Goal: Task Accomplishment & Management: Manage account settings

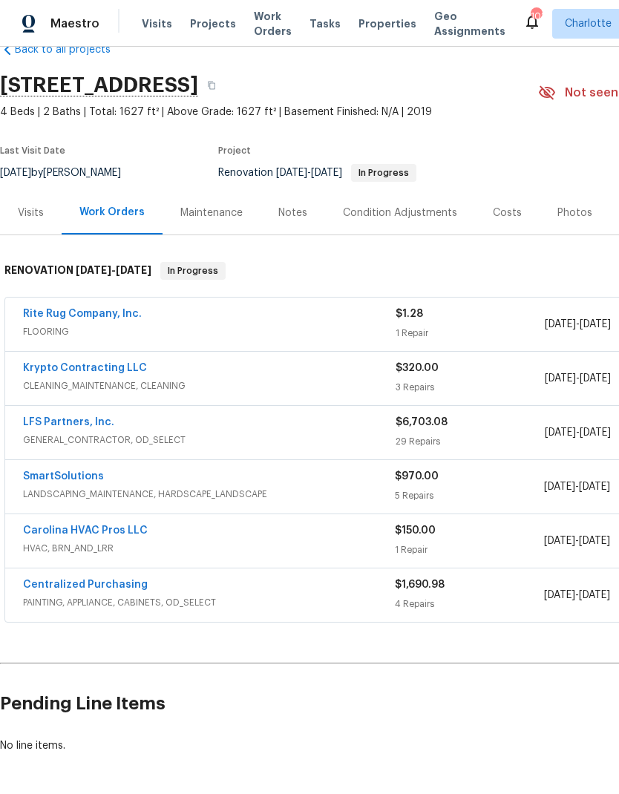
scroll to position [34, 0]
click at [26, 215] on div "Visits" at bounding box center [31, 213] width 26 height 15
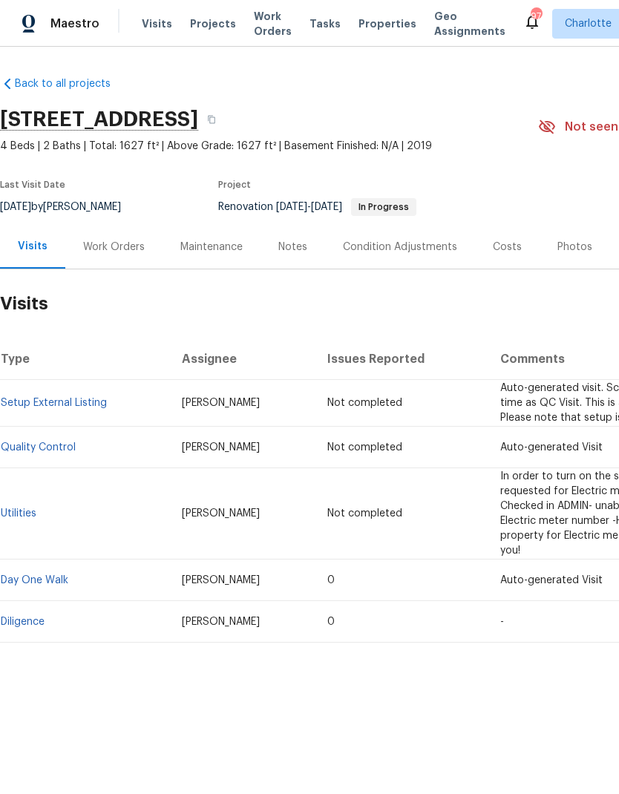
click at [25, 624] on link "Diligence" at bounding box center [23, 622] width 44 height 10
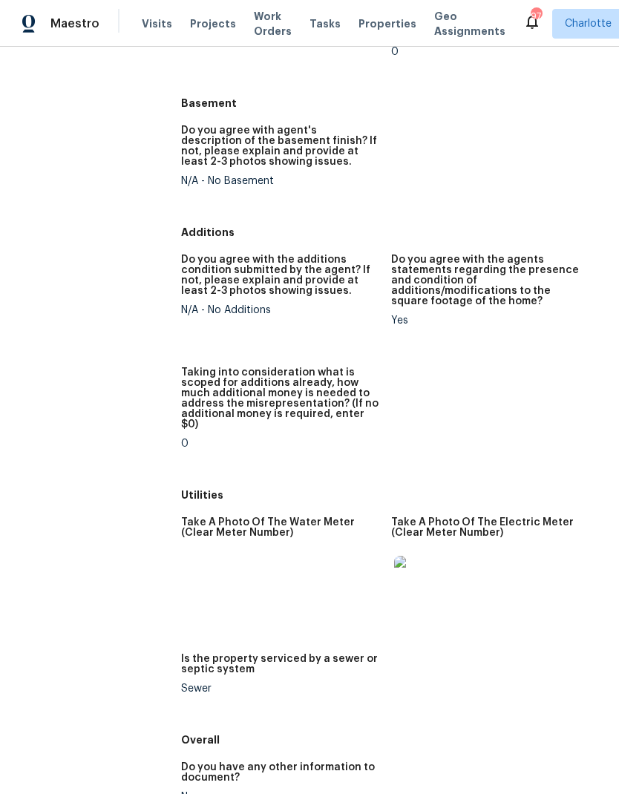
scroll to position [2013, 0]
click at [413, 557] on img at bounding box center [418, 581] width 48 height 48
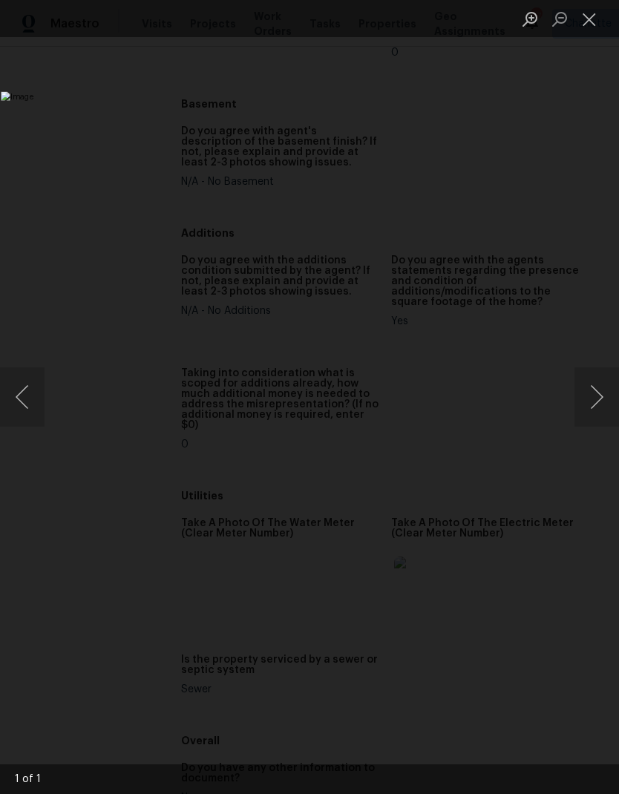
click at [598, 396] on button "Next image" at bounding box center [597, 397] width 45 height 59
click at [599, 21] on button "Close lightbox" at bounding box center [590, 19] width 30 height 26
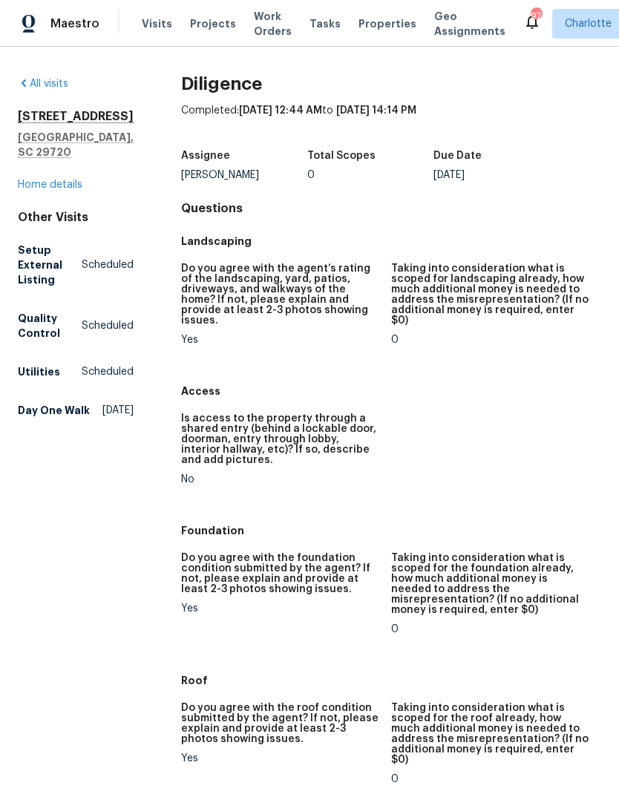
scroll to position [0, 0]
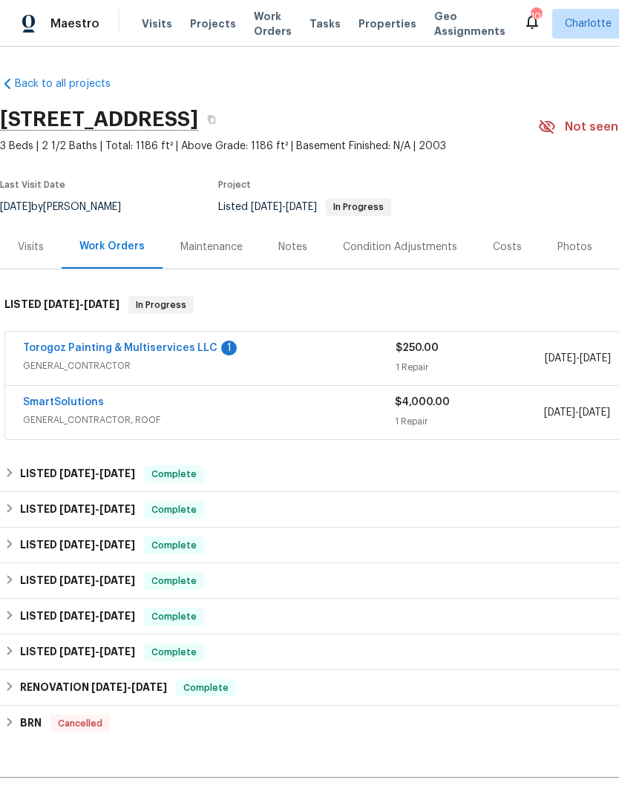
click at [163, 350] on link "Torogoz Painting & Multiservices LLC" at bounding box center [120, 348] width 195 height 10
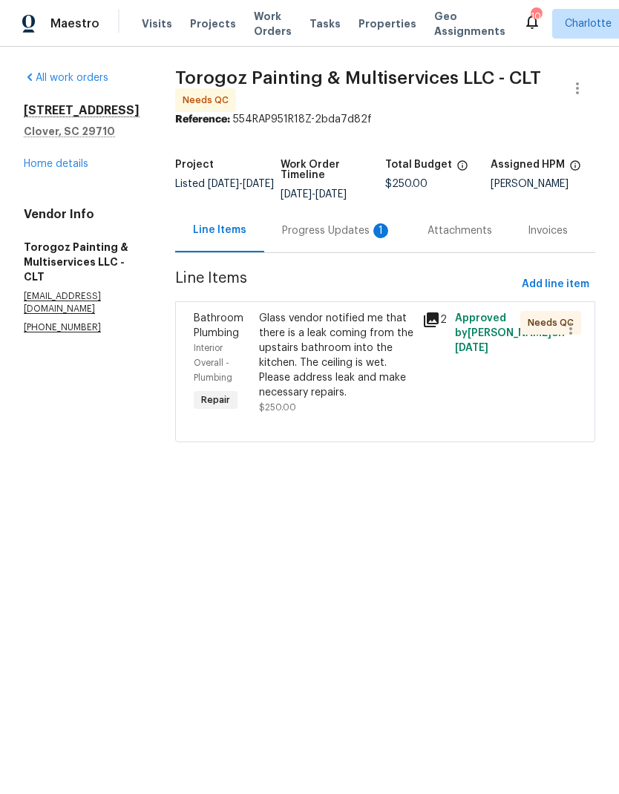
click at [346, 238] on div "Progress Updates 1" at bounding box center [337, 230] width 110 height 15
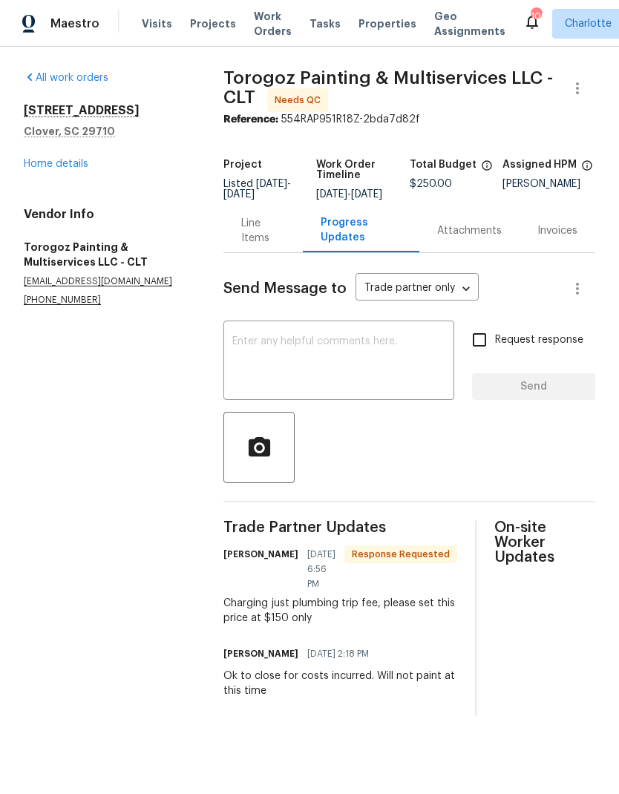
click at [253, 239] on div "Line Items" at bounding box center [262, 231] width 43 height 30
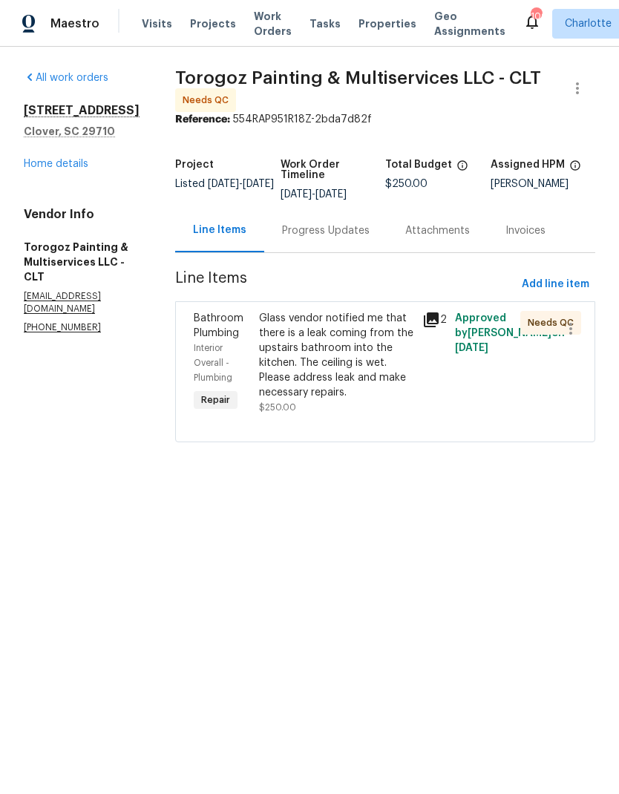
click at [244, 339] on span "Bathroom Plumbing" at bounding box center [219, 325] width 50 height 25
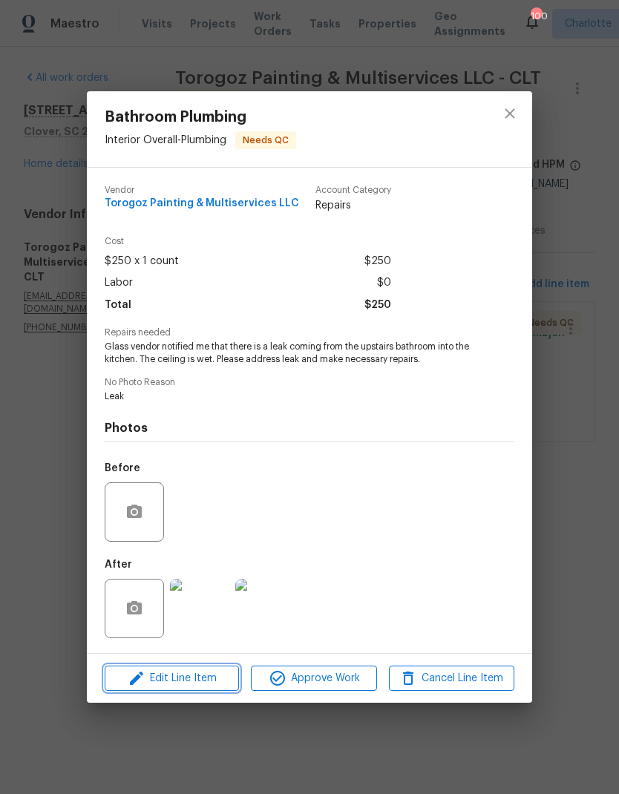
click at [189, 680] on span "Edit Line Item" at bounding box center [171, 679] width 125 height 19
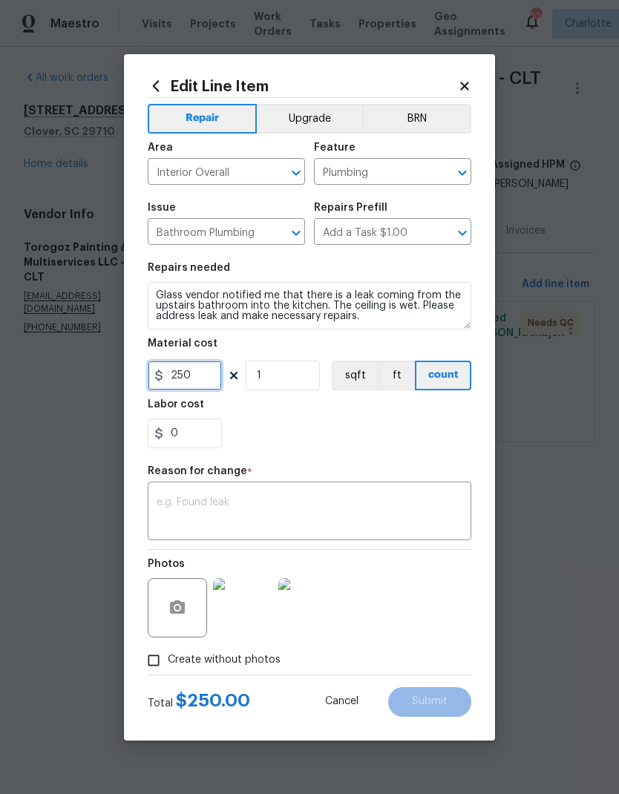
click at [203, 383] on input "250" at bounding box center [185, 376] width 74 height 30
type input "150"
click at [408, 438] on div "0" at bounding box center [310, 434] width 324 height 30
click at [362, 515] on textarea at bounding box center [310, 512] width 306 height 31
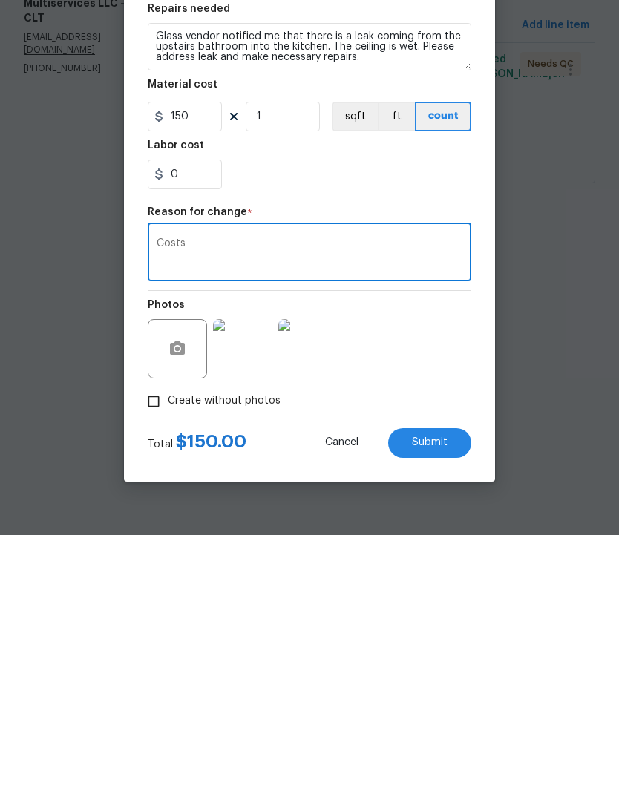
type textarea "Costs"
click at [427, 696] on span "Submit" at bounding box center [430, 701] width 36 height 11
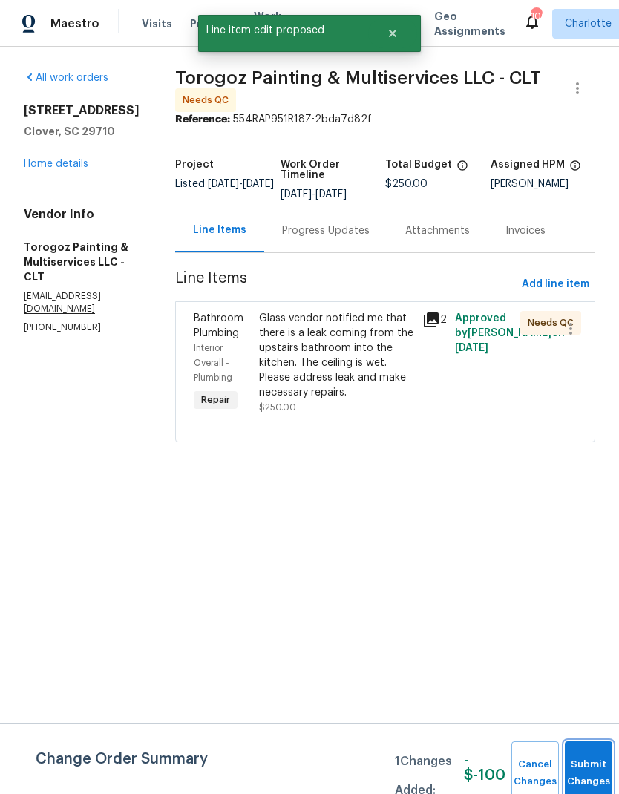
click at [590, 780] on span "Submit Changes" at bounding box center [588, 774] width 33 height 34
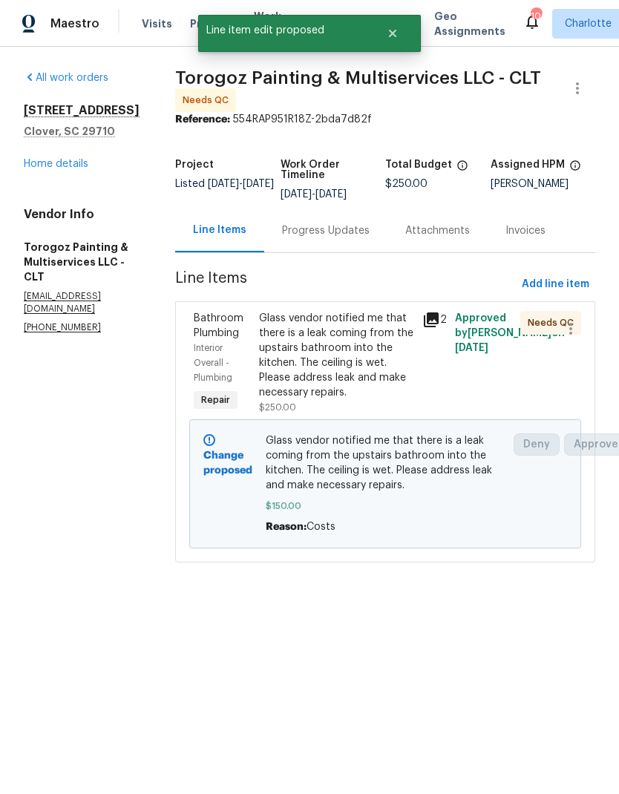
click at [370, 234] on div "Progress Updates" at bounding box center [326, 230] width 88 height 15
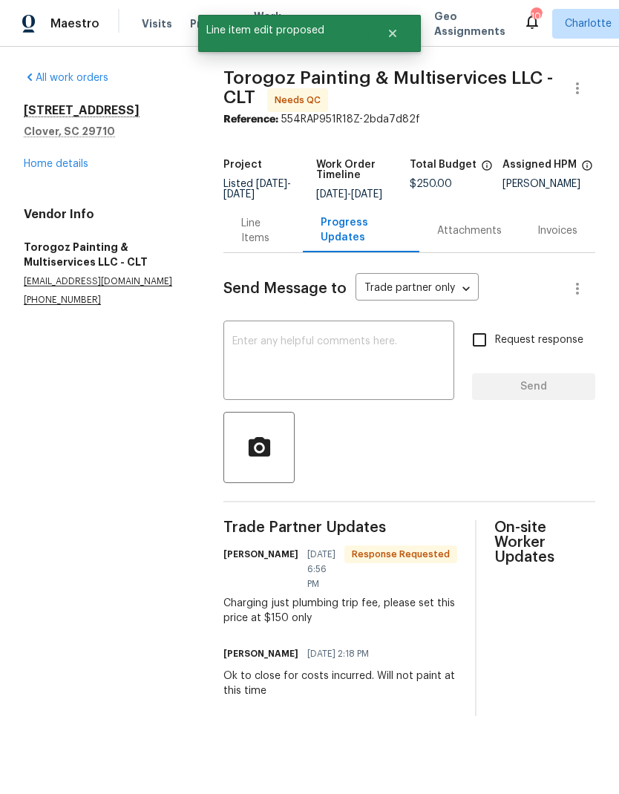
click at [374, 370] on textarea at bounding box center [338, 362] width 213 height 52
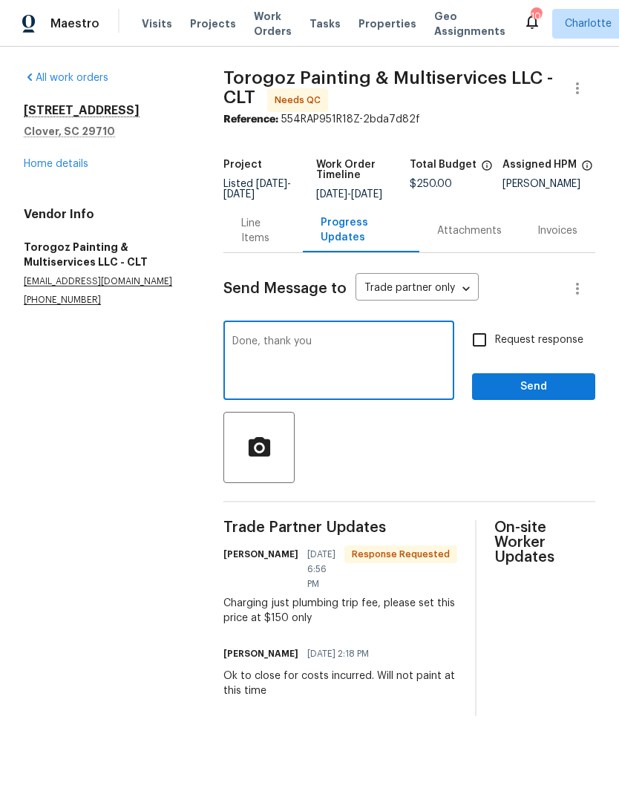
type textarea "Done, thank you"
click at [563, 396] on span "Send" at bounding box center [533, 387] width 99 height 19
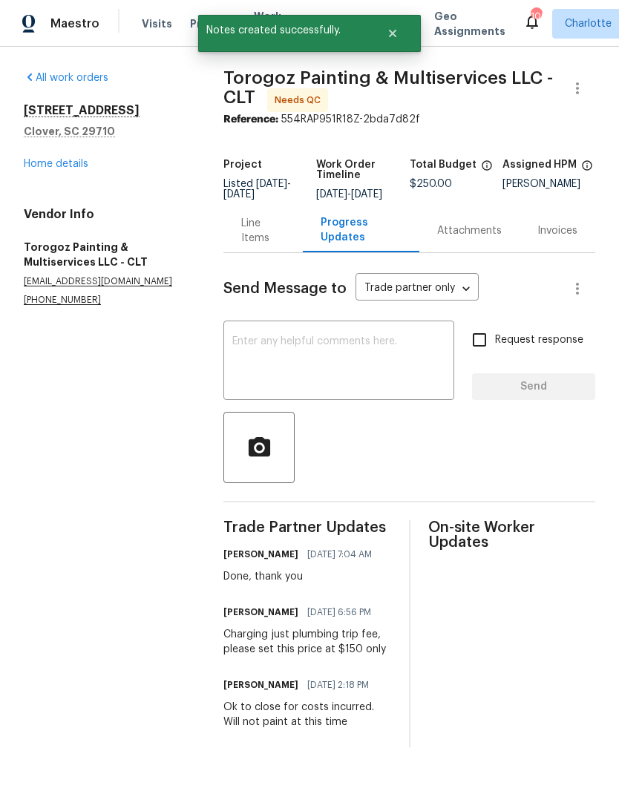
click at [250, 244] on div "Line Items" at bounding box center [262, 231] width 43 height 30
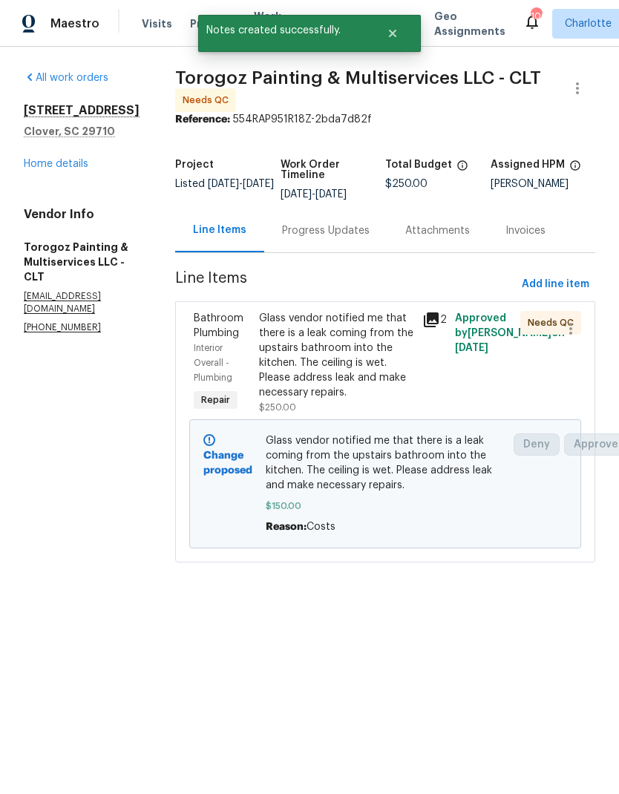
click at [250, 341] on div "Bathroom Plumbing" at bounding box center [222, 326] width 56 height 30
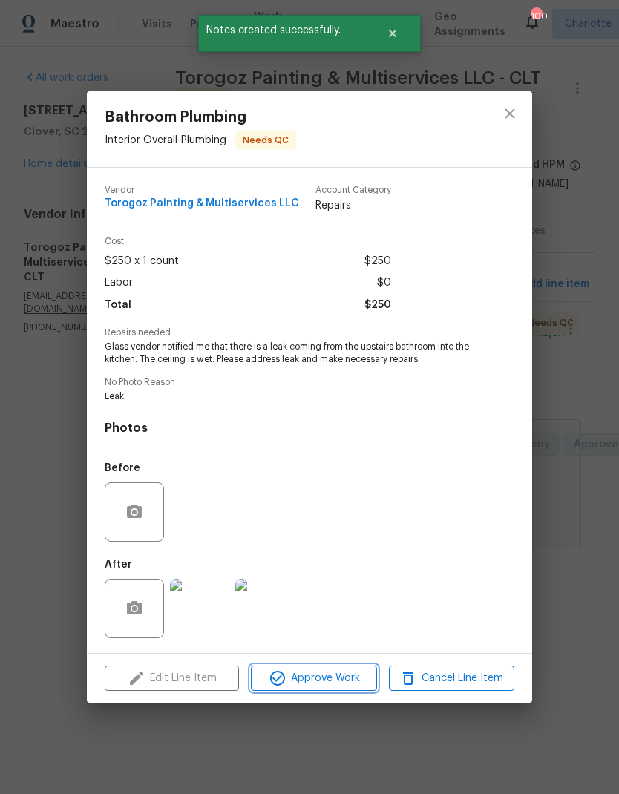
click at [338, 690] on button "Approve Work" at bounding box center [313, 679] width 125 height 26
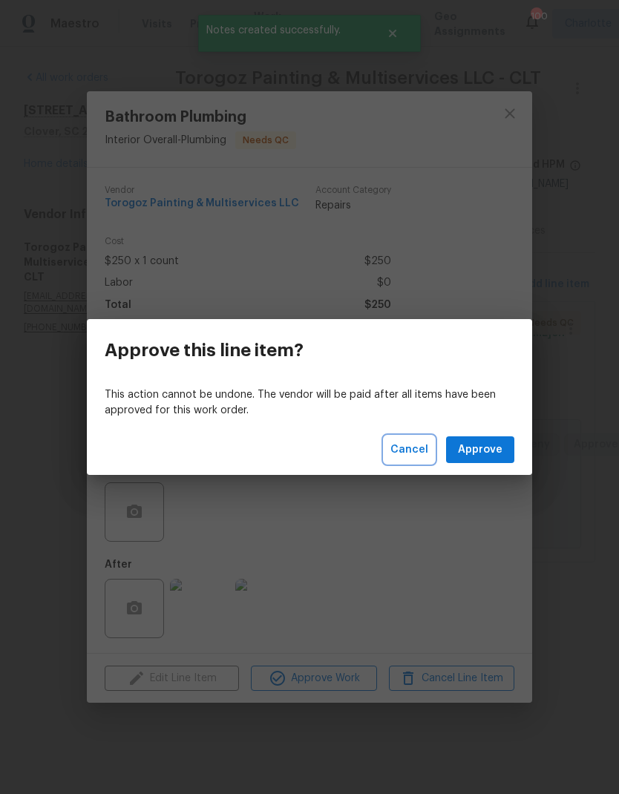
click at [413, 448] on span "Cancel" at bounding box center [410, 450] width 38 height 19
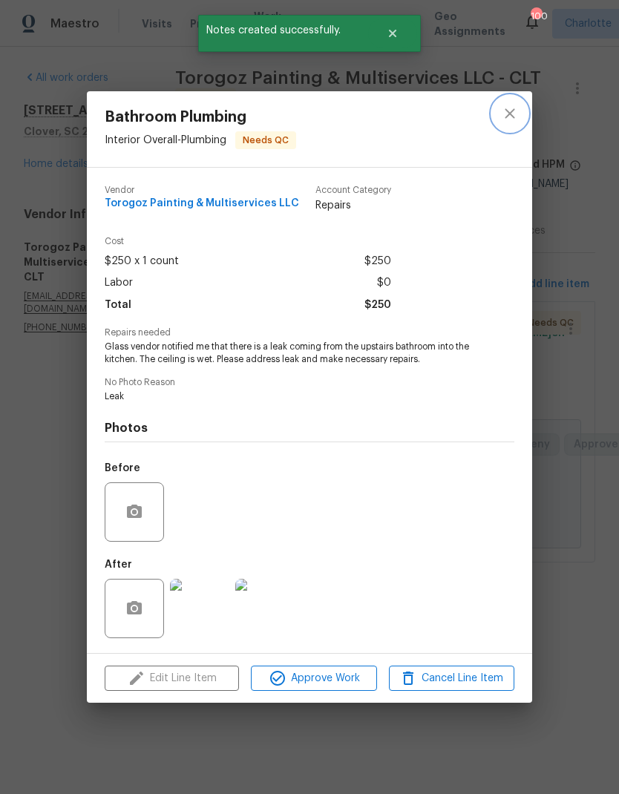
click at [511, 113] on icon "close" at bounding box center [510, 113] width 10 height 10
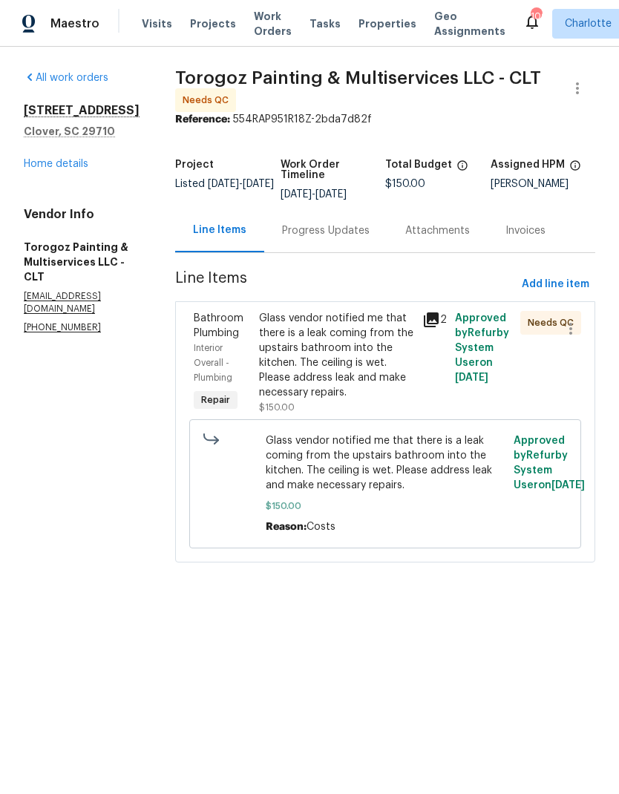
click at [249, 336] on div "Bathroom Plumbing" at bounding box center [222, 326] width 56 height 30
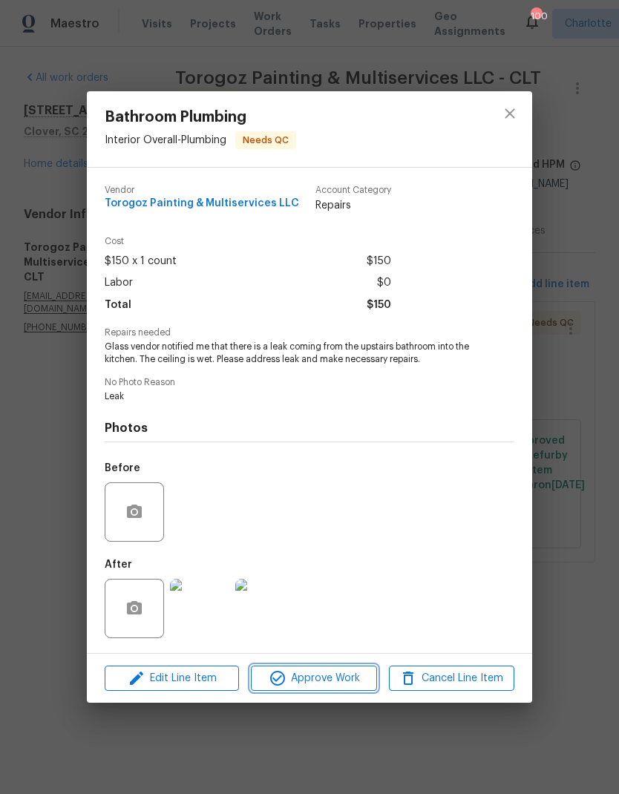
click at [350, 685] on span "Approve Work" at bounding box center [313, 679] width 117 height 19
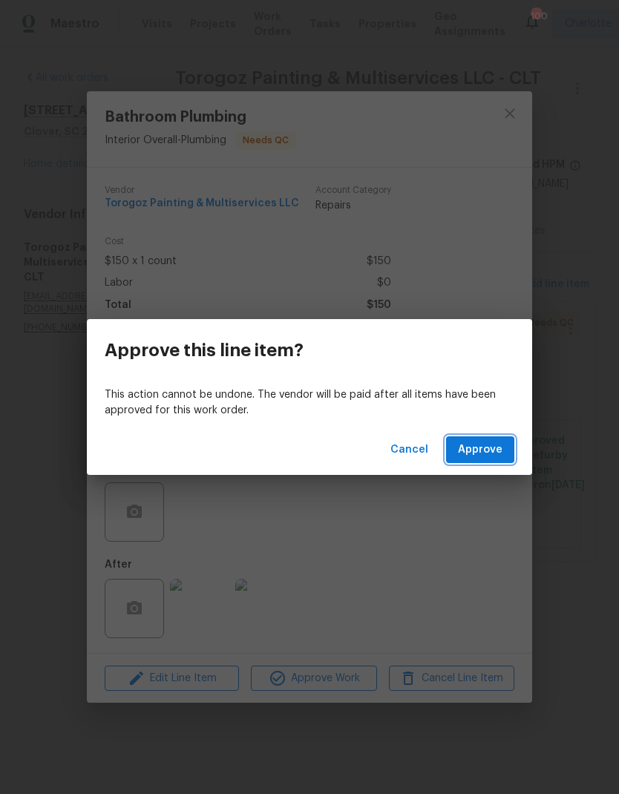
click at [502, 450] on span "Approve" at bounding box center [480, 450] width 45 height 19
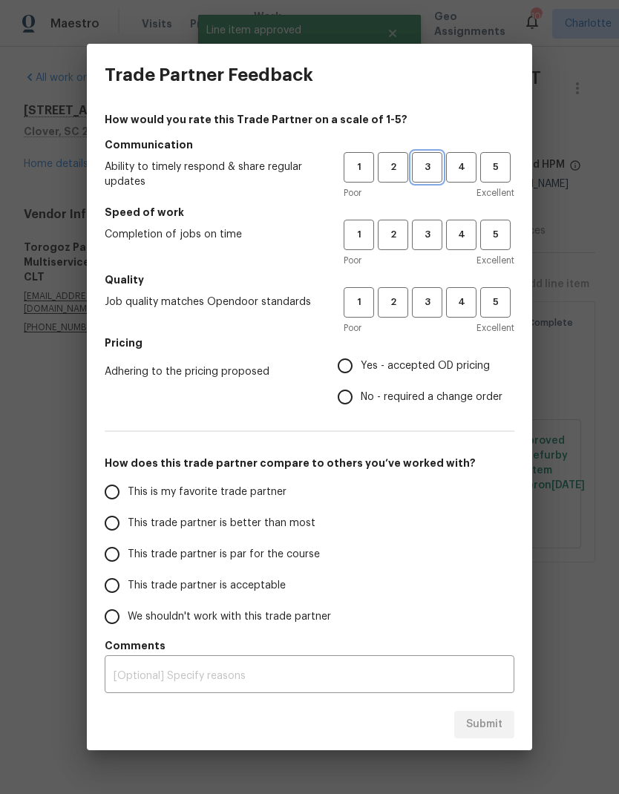
click at [437, 163] on span "3" at bounding box center [427, 167] width 27 height 17
click at [429, 230] on span "3" at bounding box center [427, 234] width 27 height 17
click at [427, 299] on span "3" at bounding box center [427, 302] width 27 height 17
click at [358, 359] on input "Yes - accepted OD pricing" at bounding box center [345, 365] width 31 height 31
radio input "true"
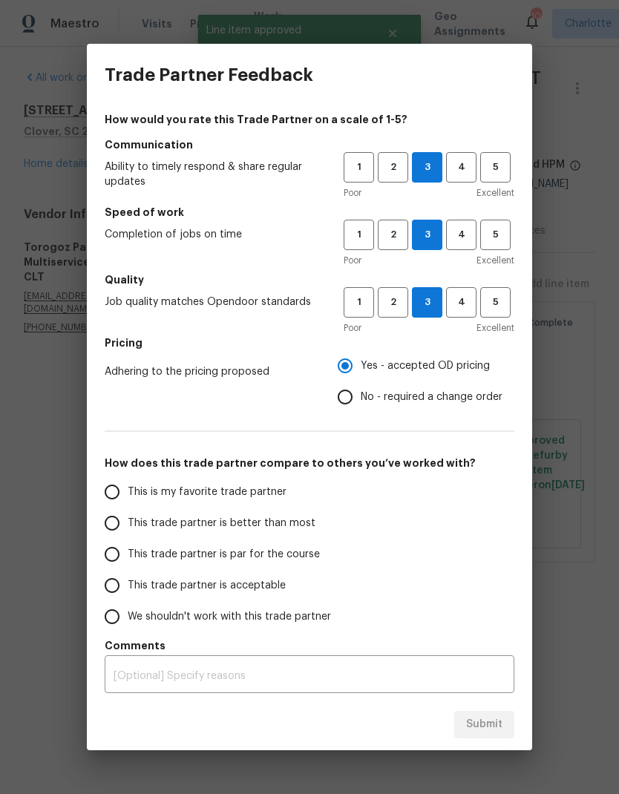
click at [119, 554] on input "This trade partner is par for the course" at bounding box center [112, 554] width 31 height 31
click at [478, 731] on span "Submit" at bounding box center [484, 725] width 36 height 19
radio input "true"
radio input "false"
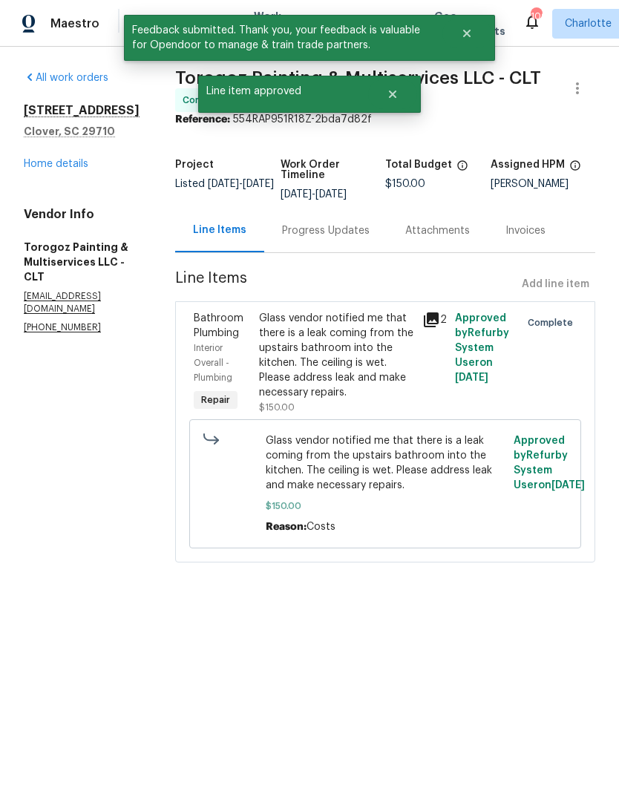
click at [48, 164] on link "Home details" at bounding box center [56, 164] width 65 height 10
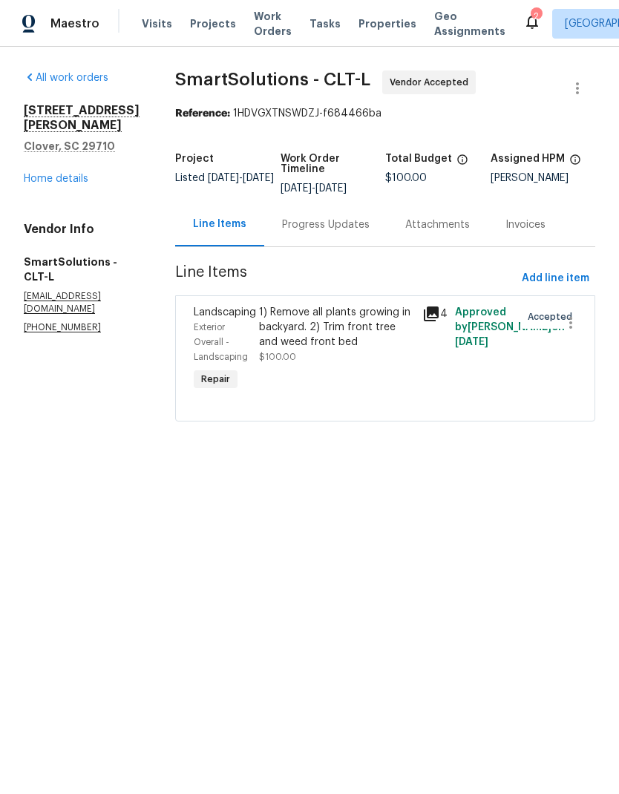
click at [352, 236] on div "Progress Updates" at bounding box center [325, 225] width 123 height 44
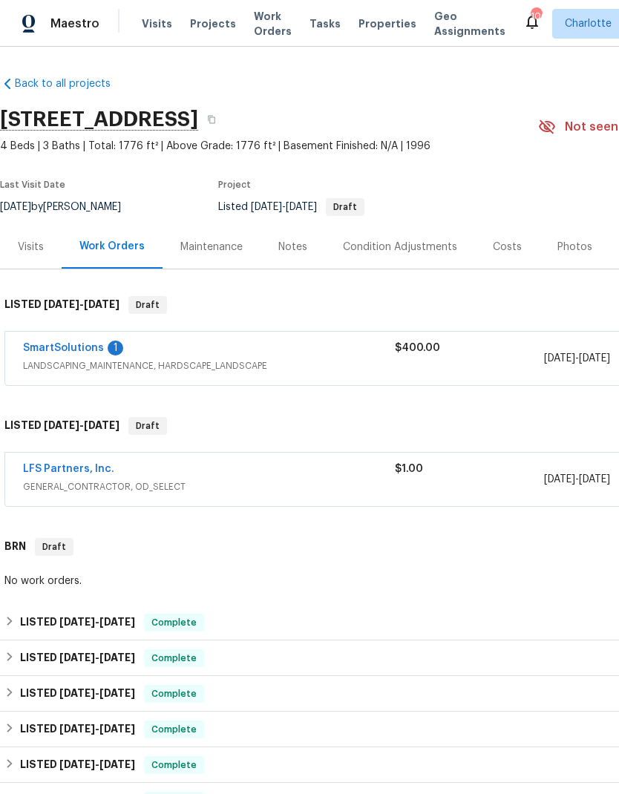
click at [50, 345] on link "SmartSolutions" at bounding box center [63, 348] width 81 height 10
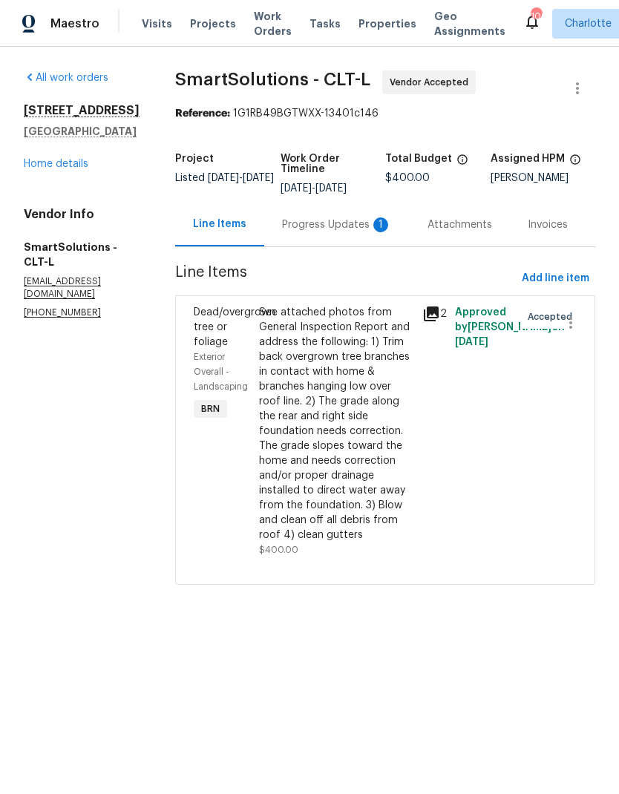
click at [359, 232] on div "Progress Updates 1" at bounding box center [337, 225] width 110 height 15
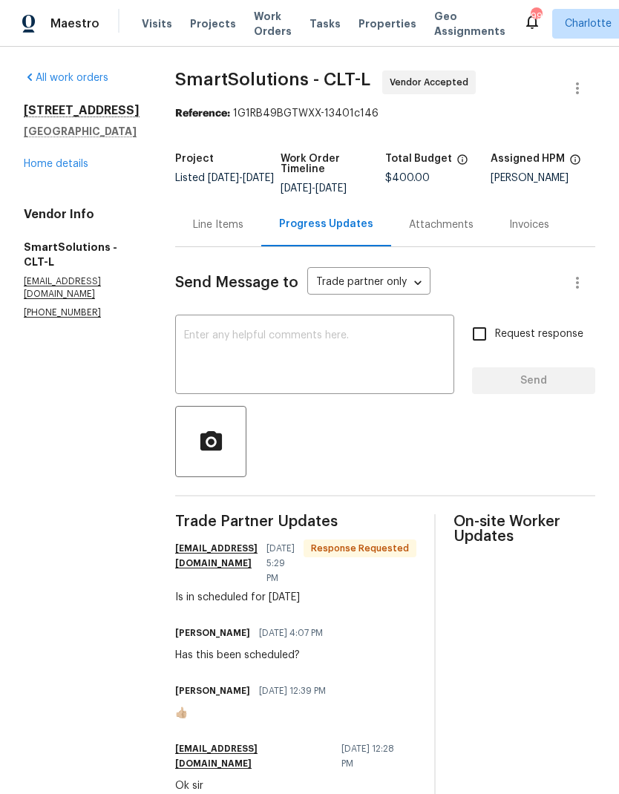
click at [218, 245] on div "Line Items" at bounding box center [218, 225] width 86 height 44
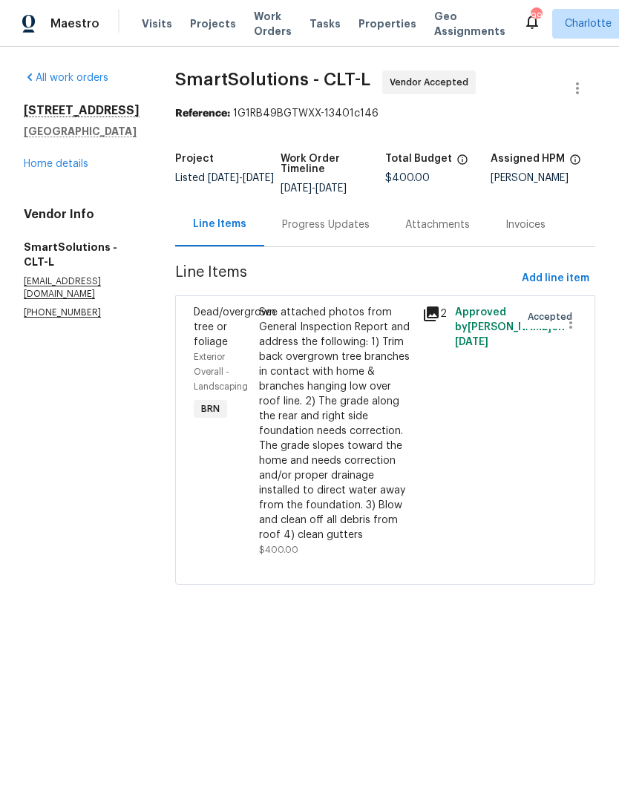
click at [76, 168] on link "Home details" at bounding box center [56, 164] width 65 height 10
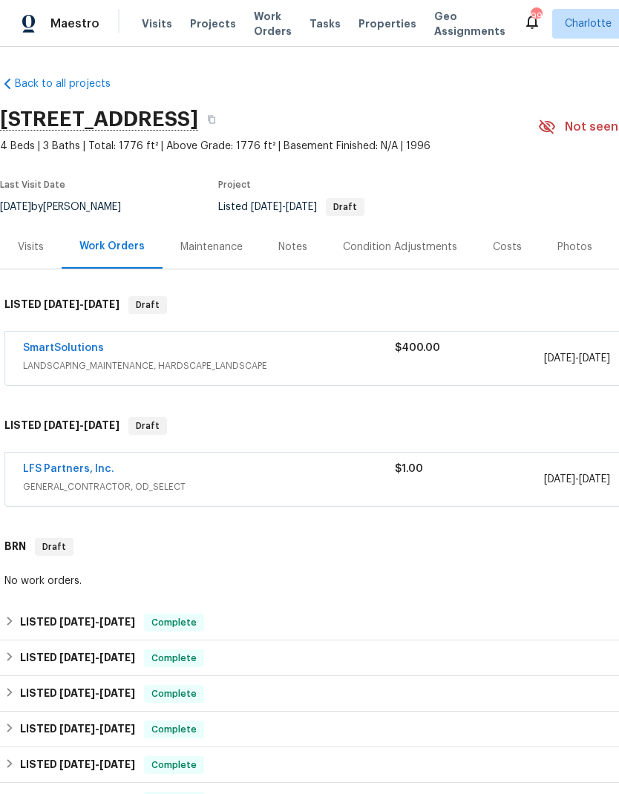
click at [291, 246] on div "Notes" at bounding box center [292, 247] width 29 height 15
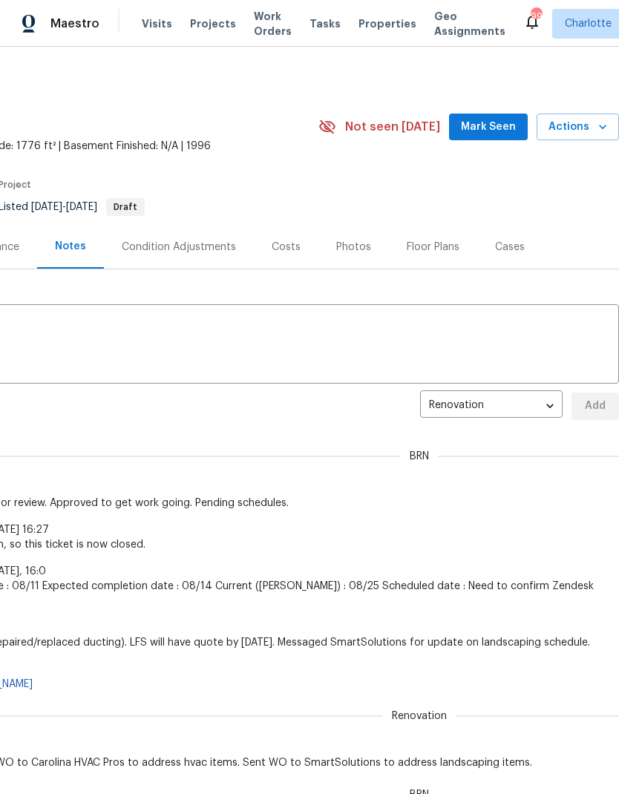
scroll to position [0, 220]
click at [523, 404] on body "Maestro Visits Projects Work Orders Tasks Properties Geo Assignments 99 [PERSON…" at bounding box center [309, 397] width 619 height 794
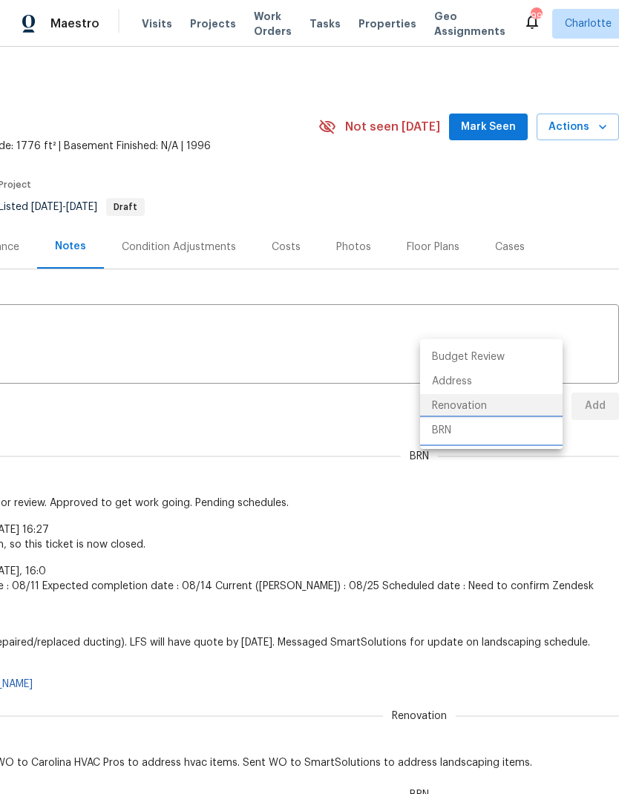
click at [491, 432] on li "BRN" at bounding box center [491, 431] width 143 height 25
type input "bb882f95-b3a1-4363-b709-60a9c7e0bfd4"
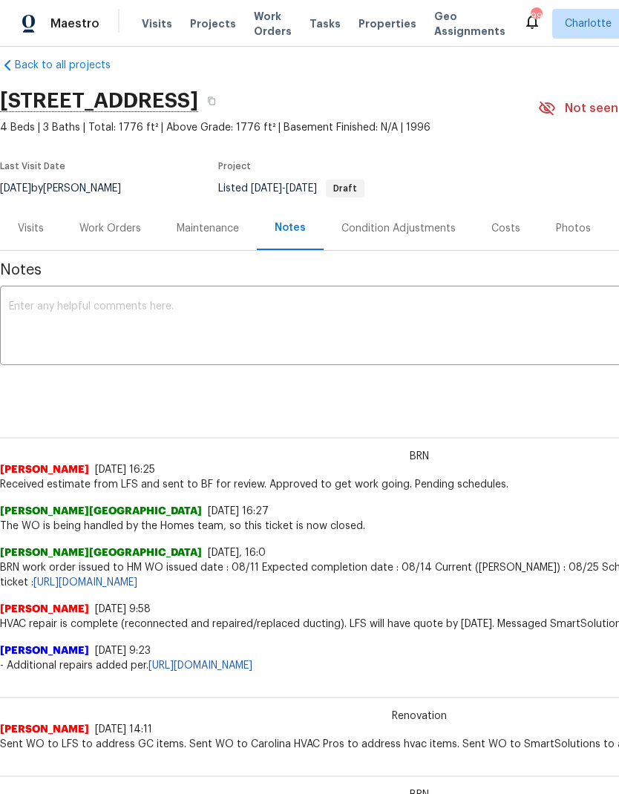
scroll to position [21, 0]
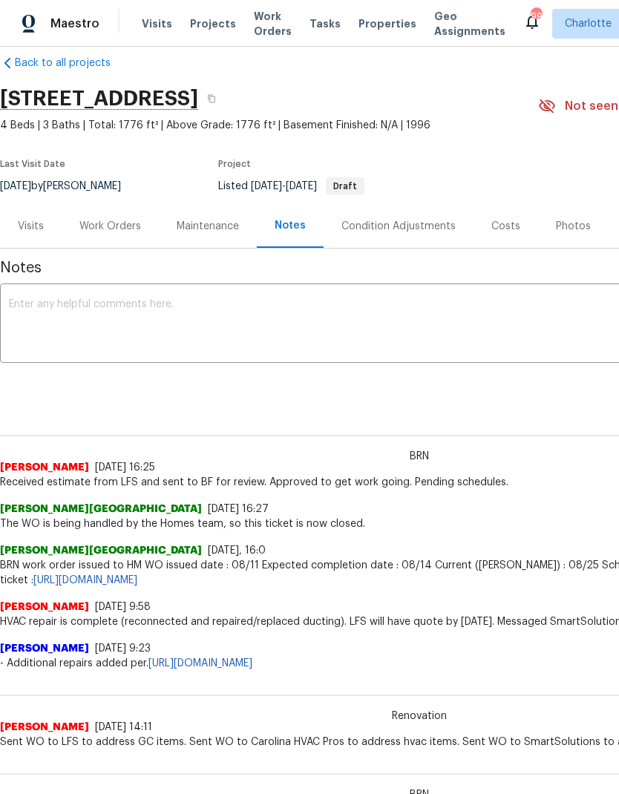
click at [46, 311] on textarea at bounding box center [419, 325] width 821 height 52
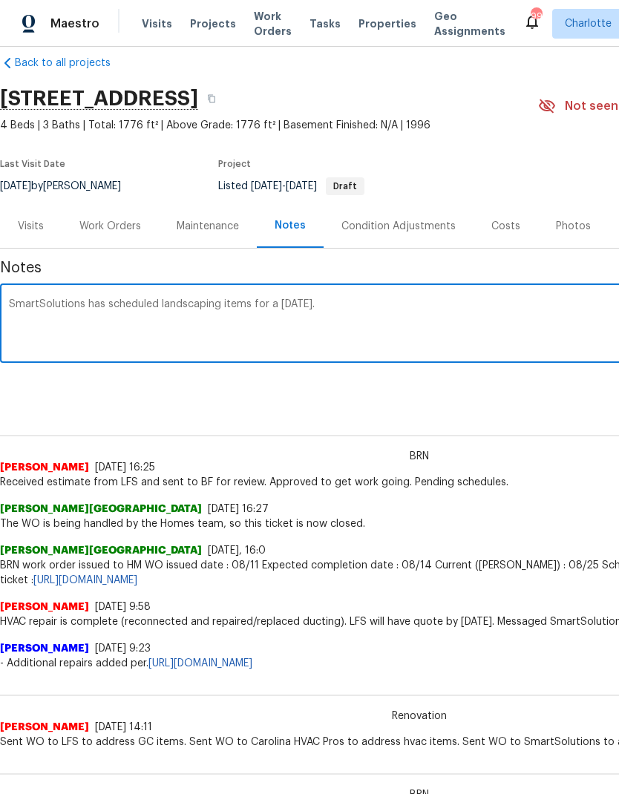
click at [269, 307] on textarea "SmartSolutions has scheduled landscaping items for a [DATE]." at bounding box center [419, 325] width 821 height 52
click at [339, 305] on textarea "SmartSolutions has scheduled landscaping items for Friday." at bounding box center [419, 325] width 821 height 52
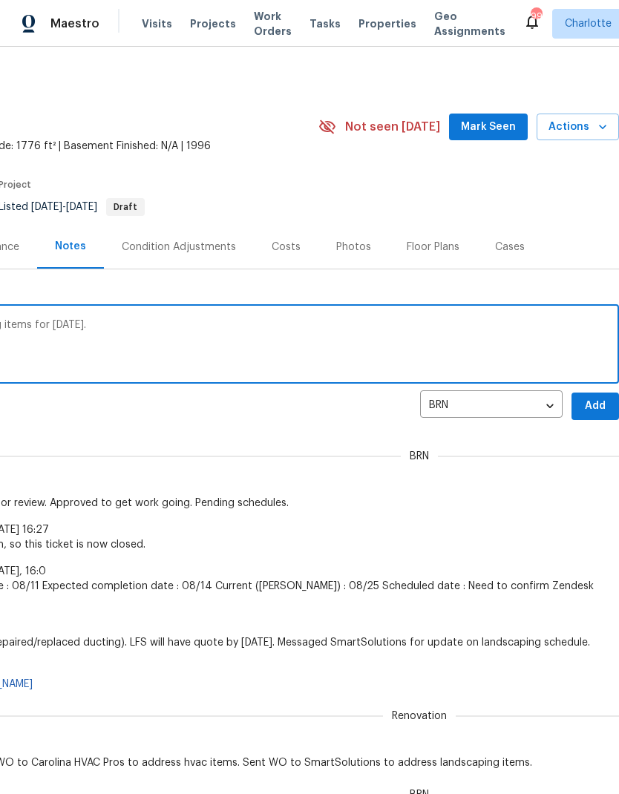
scroll to position [0, 220]
type textarea "SmartSolutions has scheduled landscaping items for Friday, 8/14."
click at [606, 402] on span "Add" at bounding box center [596, 406] width 24 height 19
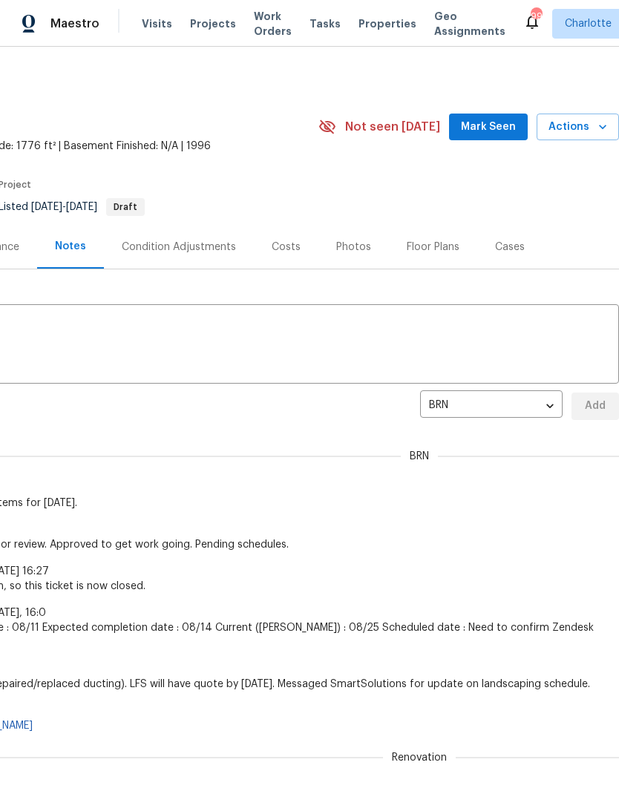
click at [498, 128] on span "Mark Seen" at bounding box center [488, 127] width 55 height 19
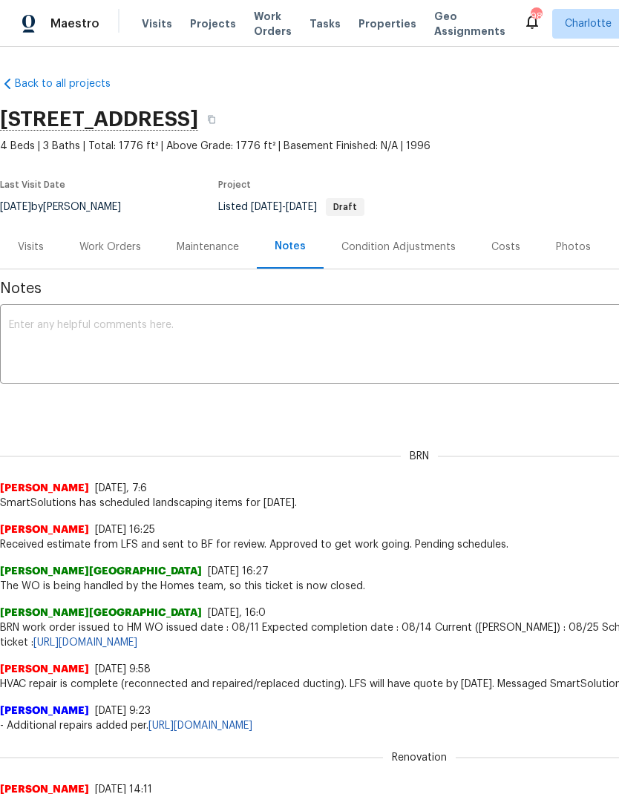
scroll to position [0, 0]
click at [122, 254] on div "Work Orders" at bounding box center [110, 247] width 62 height 15
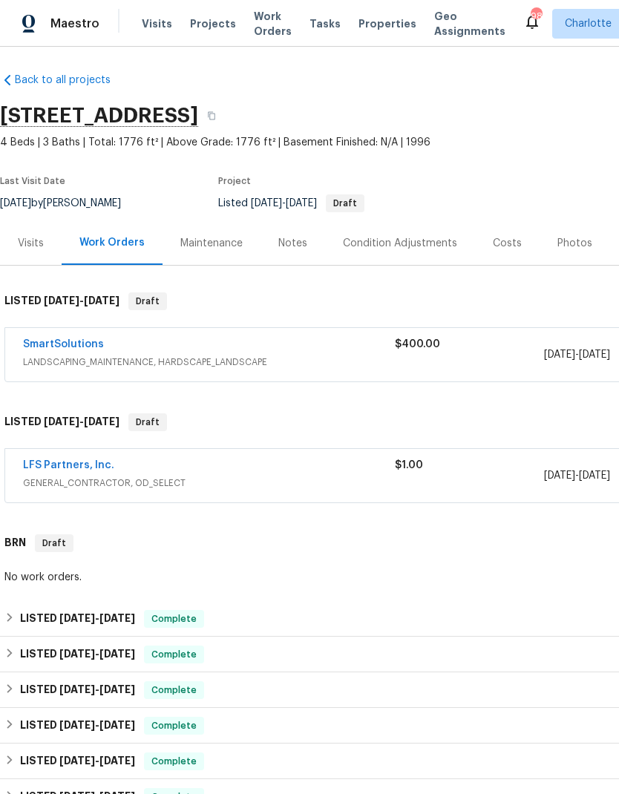
scroll to position [3, 0]
click at [54, 621] on h6 "LISTED 8/8/25 - 8/12/25" at bounding box center [77, 620] width 115 height 18
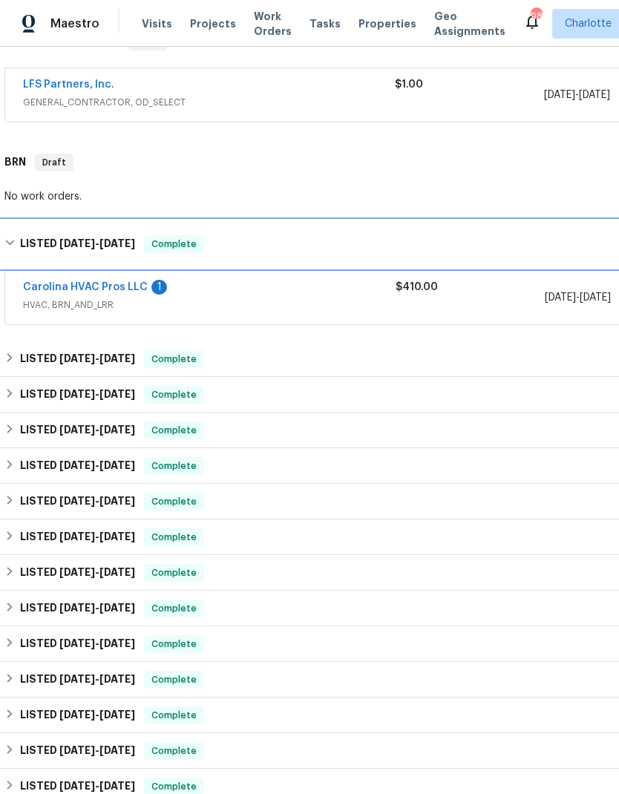
scroll to position [385, 0]
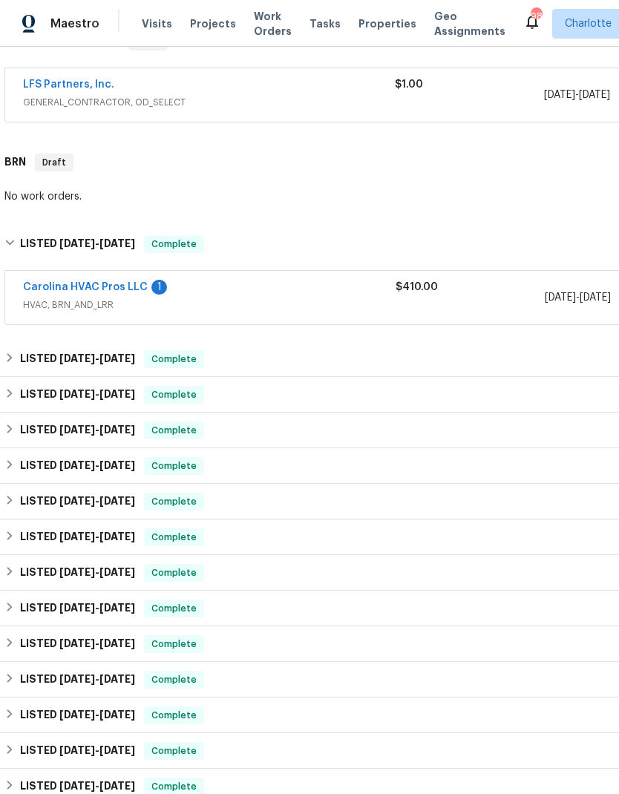
click at [59, 286] on link "Carolina HVAC Pros LLC" at bounding box center [85, 287] width 125 height 10
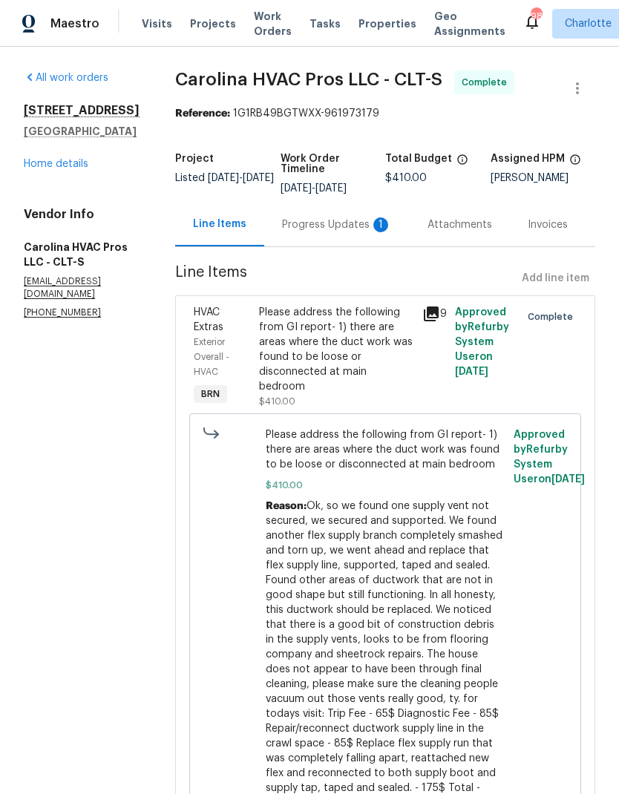
click at [362, 227] on div "Progress Updates 1" at bounding box center [337, 225] width 110 height 15
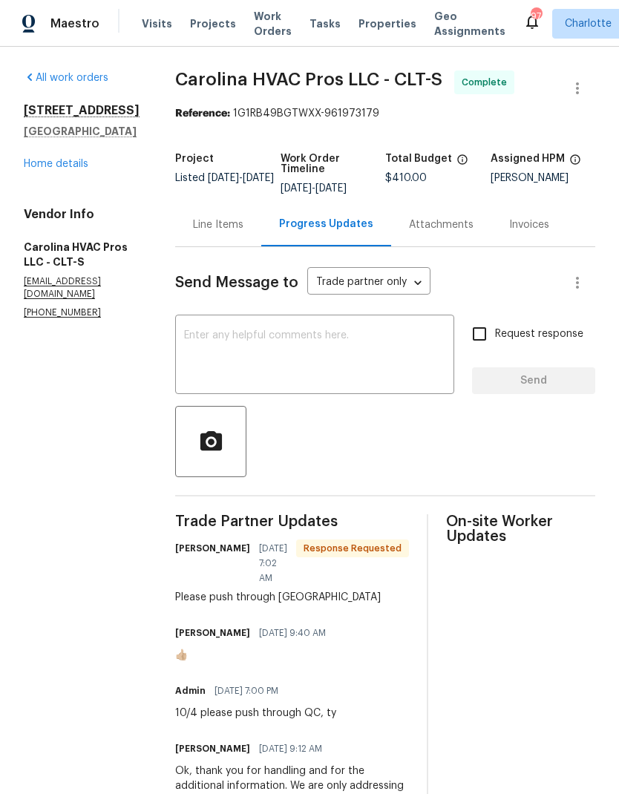
click at [246, 363] on textarea at bounding box center [314, 356] width 261 height 52
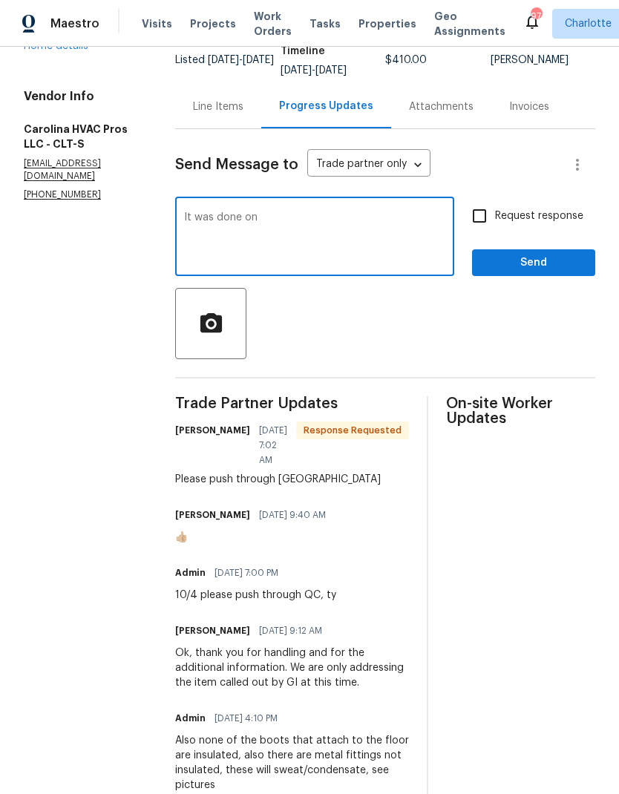
scroll to position [114, 0]
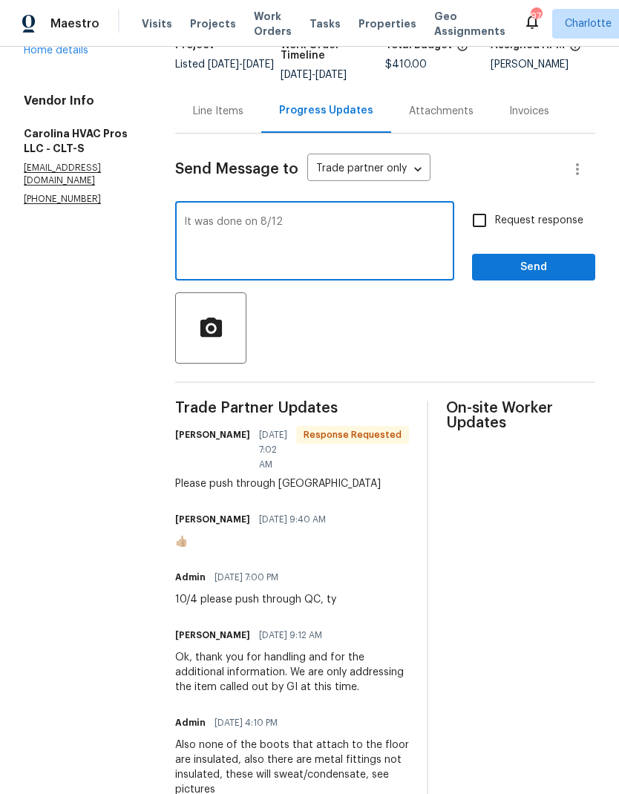
click at [202, 221] on textarea "It was done on 8/12" at bounding box center [314, 243] width 261 height 52
click at [197, 223] on textarea "It was done on 8/12" at bounding box center [314, 243] width 261 height 52
click at [348, 244] on textarea "QC was done on 8/12" at bounding box center [314, 243] width 261 height 52
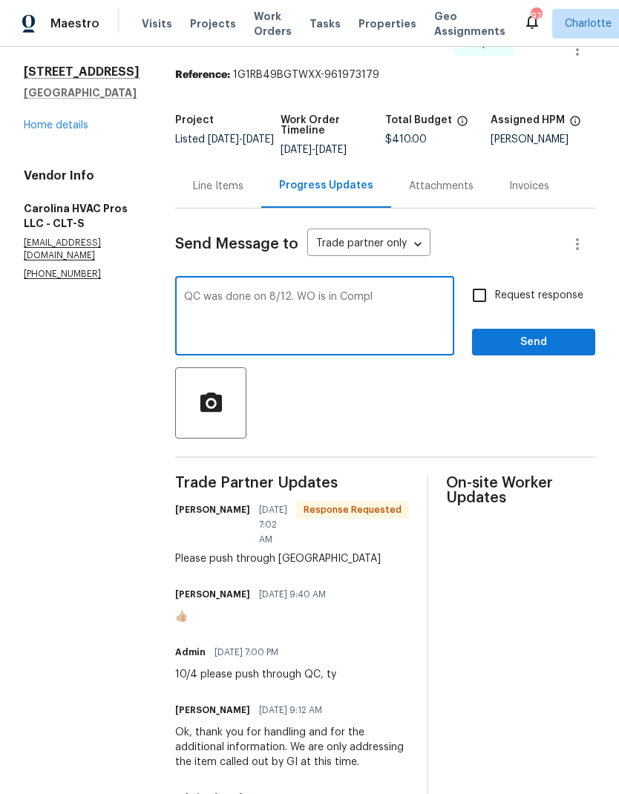
scroll to position [43, 0]
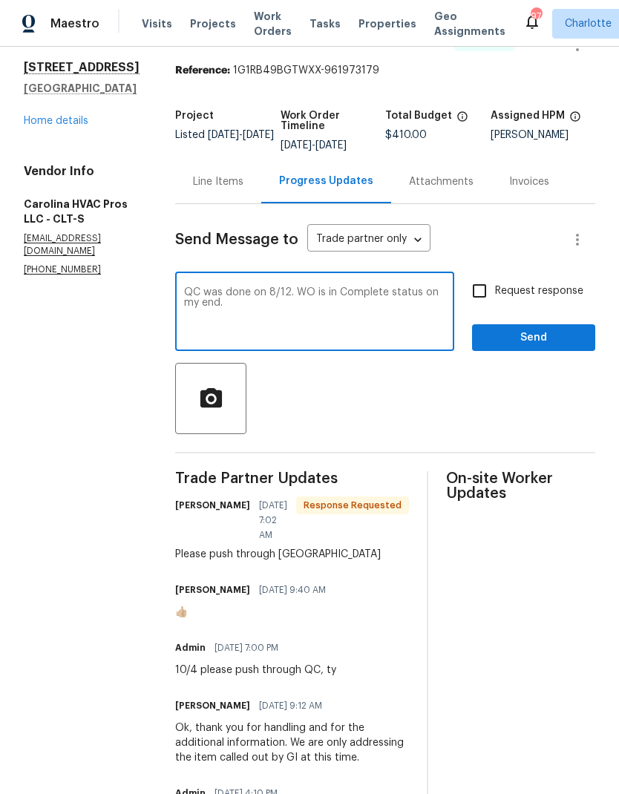
type textarea "QC was done on 8/12. WO is in Complete status on my end."
click at [542, 339] on span "Send" at bounding box center [533, 338] width 99 height 19
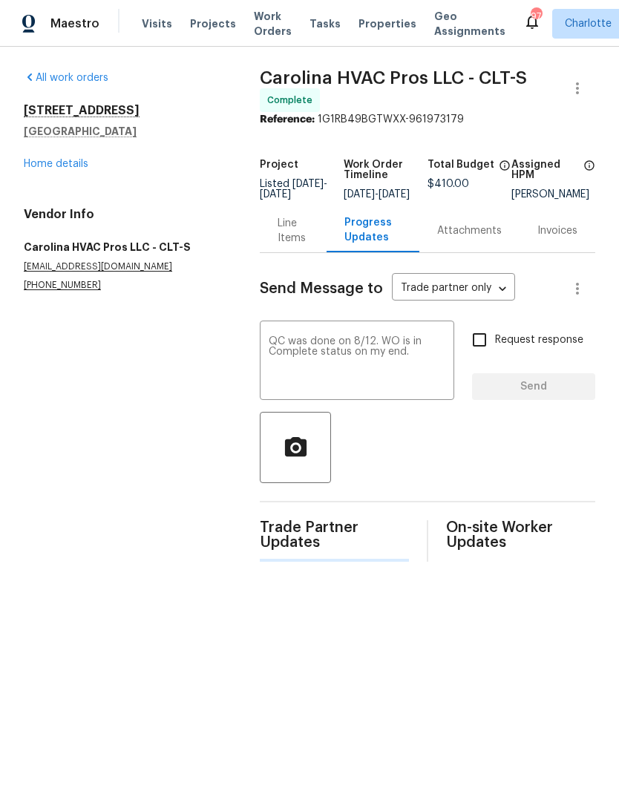
scroll to position [0, 0]
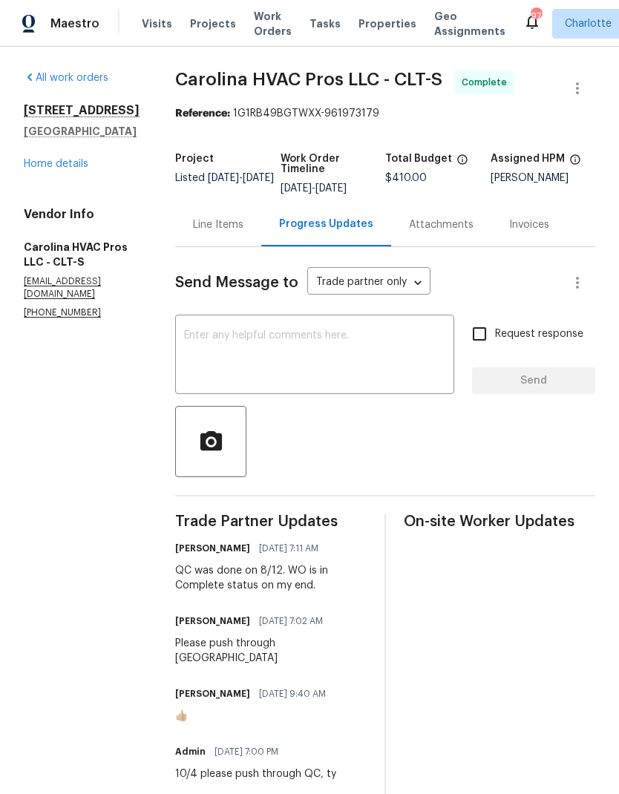
click at [219, 228] on div "Line Items" at bounding box center [218, 225] width 50 height 15
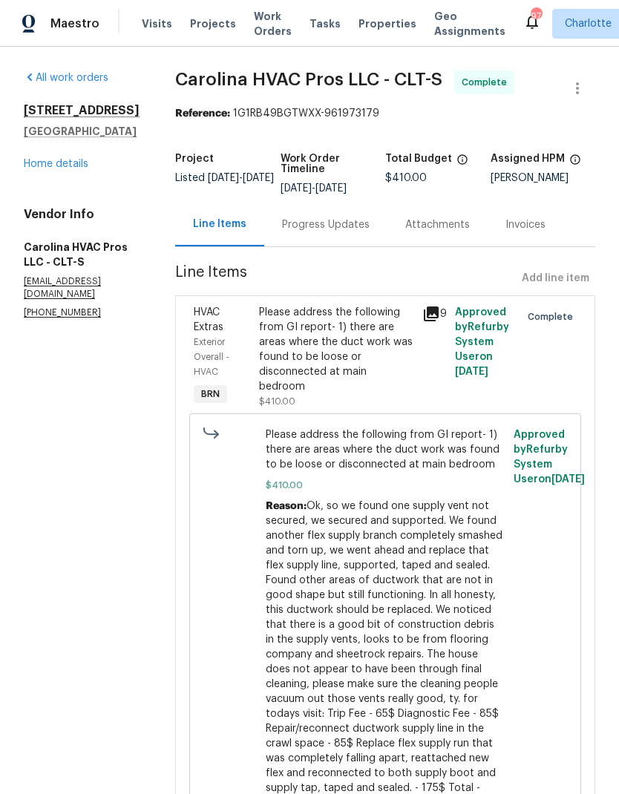
click at [33, 166] on link "Home details" at bounding box center [56, 164] width 65 height 10
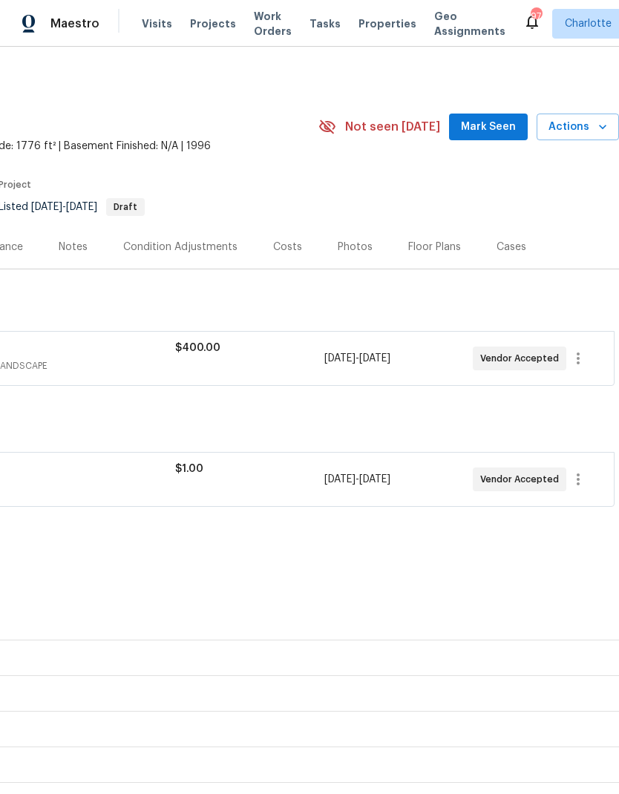
scroll to position [0, 220]
click at [503, 125] on span "Mark Seen" at bounding box center [488, 127] width 55 height 19
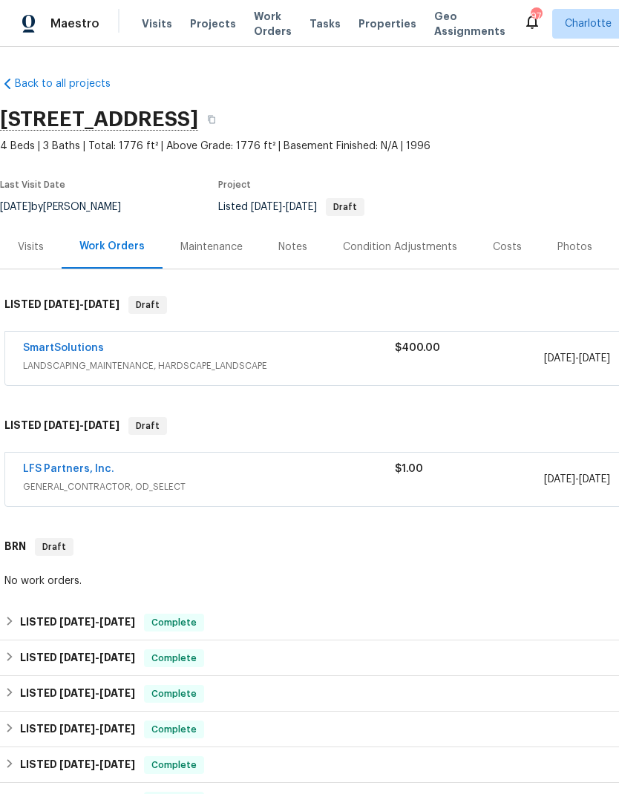
scroll to position [0, 0]
click at [55, 347] on link "SmartSolutions" at bounding box center [63, 348] width 81 height 10
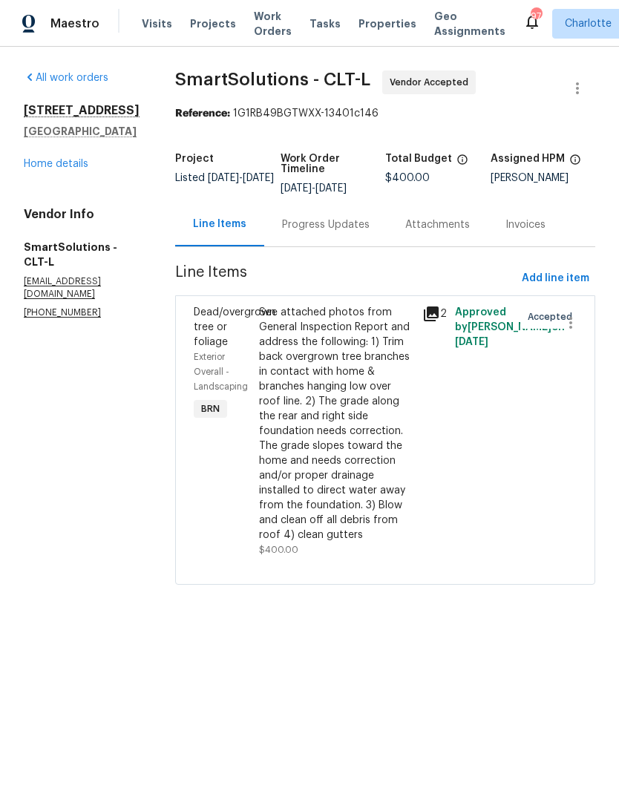
click at [339, 232] on div "Progress Updates" at bounding box center [326, 225] width 88 height 15
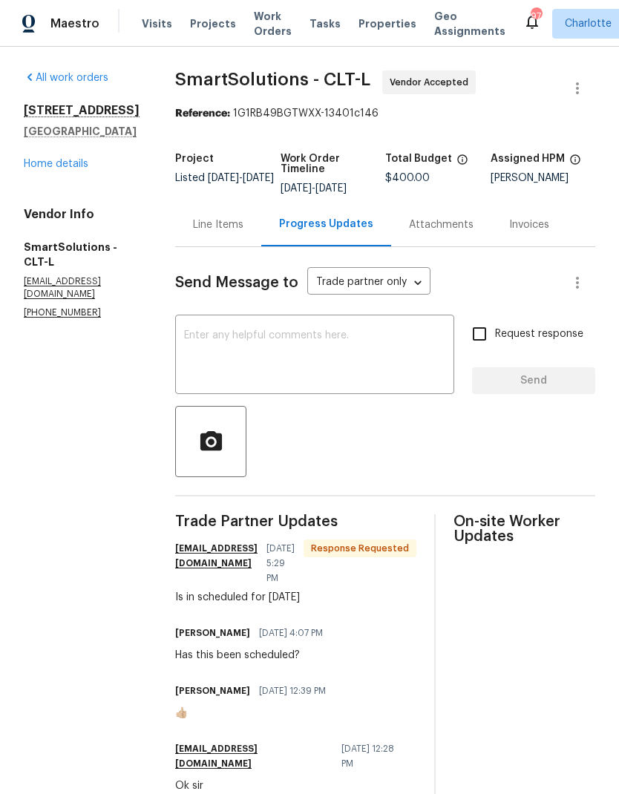
click at [310, 361] on textarea at bounding box center [314, 356] width 261 height 52
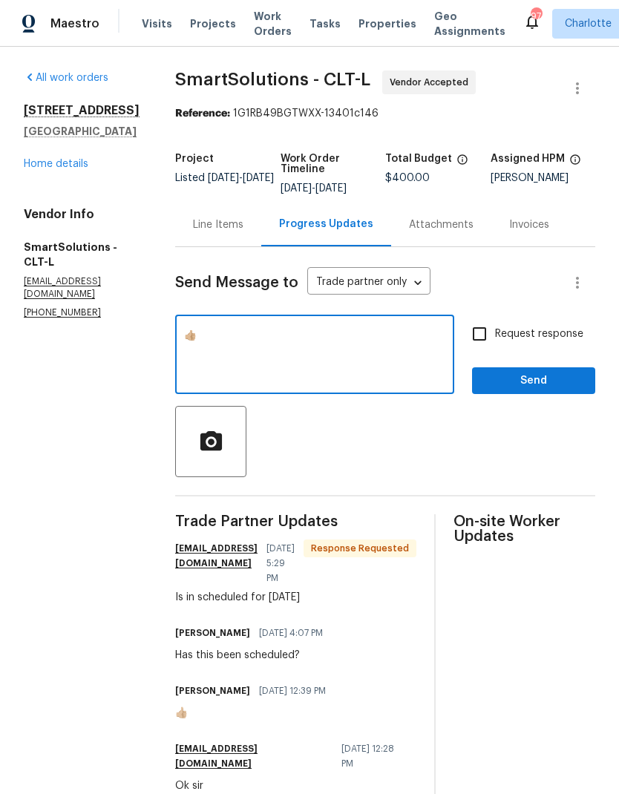
type textarea "👍🏼"
click at [571, 383] on span "Send" at bounding box center [533, 381] width 99 height 19
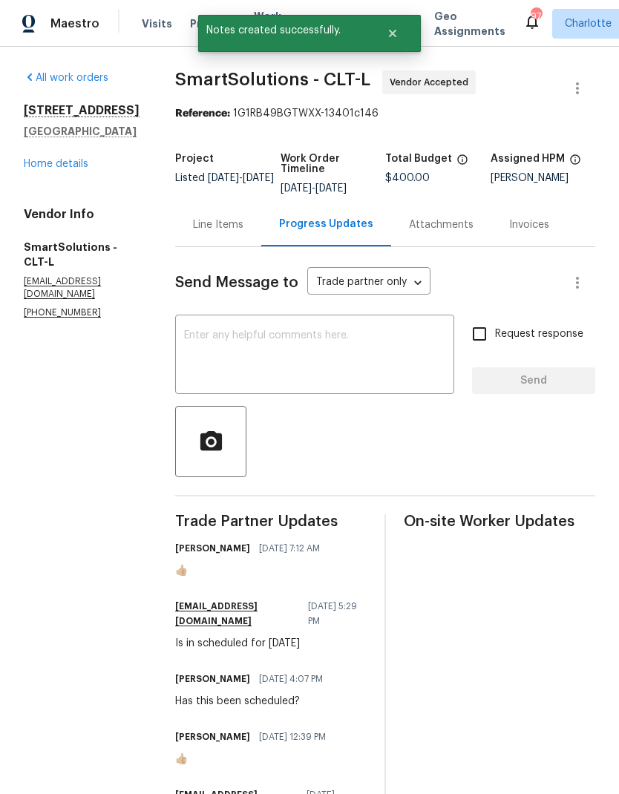
click at [261, 246] on div "Line Items" at bounding box center [218, 225] width 86 height 44
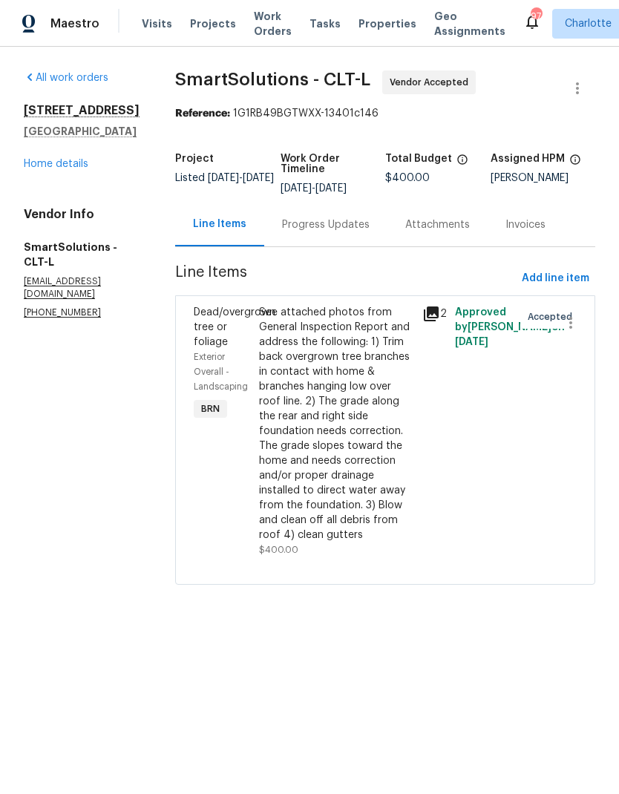
click at [35, 167] on link "Home details" at bounding box center [56, 164] width 65 height 10
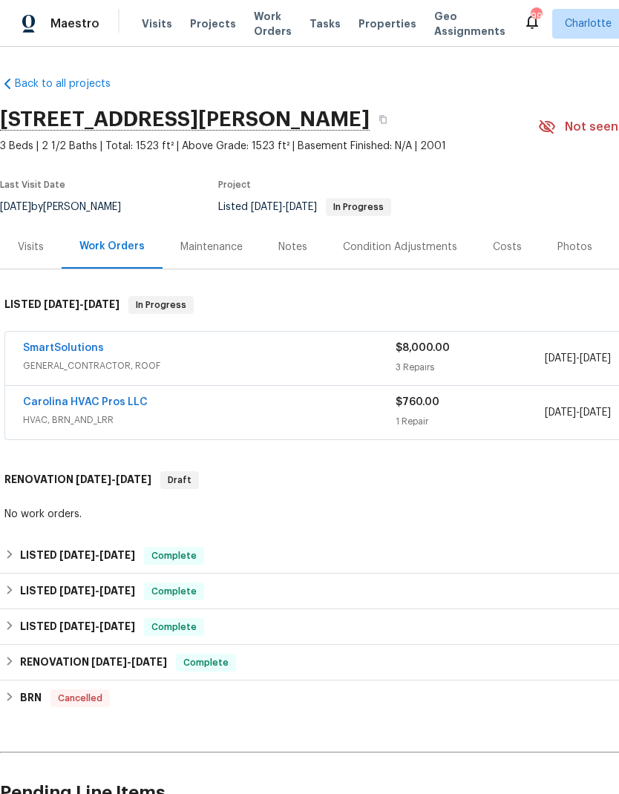
click at [72, 345] on link "SmartSolutions" at bounding box center [63, 348] width 81 height 10
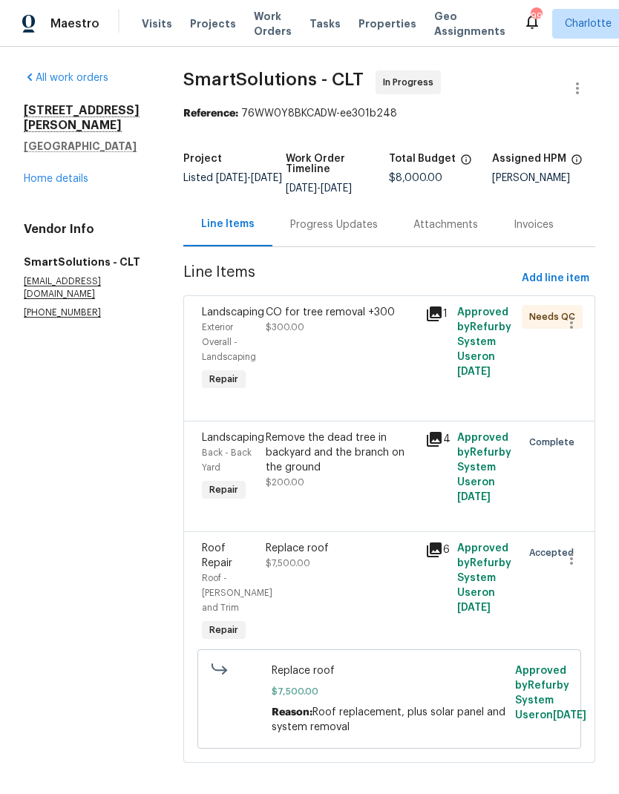
scroll to position [19, 0]
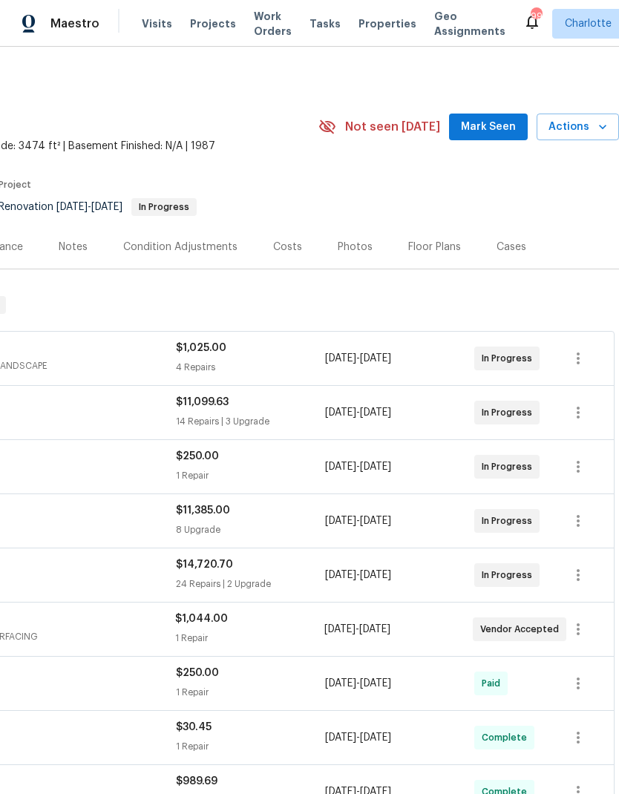
scroll to position [0, 220]
click at [501, 130] on span "Mark Seen" at bounding box center [488, 127] width 55 height 19
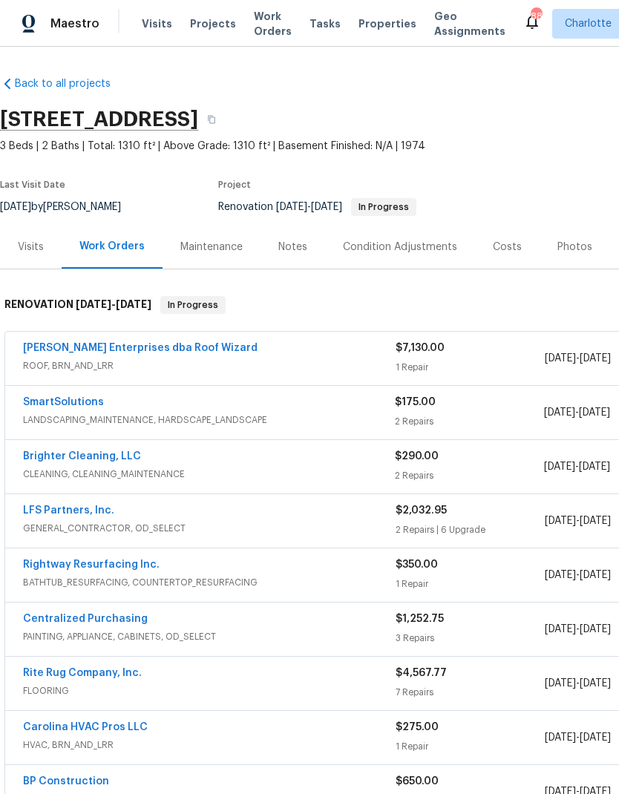
scroll to position [51, 0]
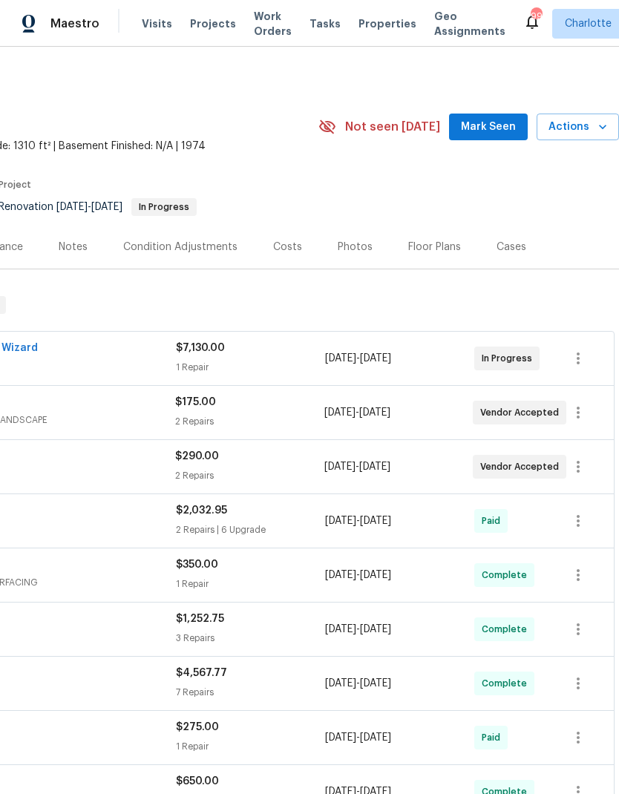
scroll to position [0, 220]
click at [490, 120] on span "Mark Seen" at bounding box center [488, 127] width 55 height 19
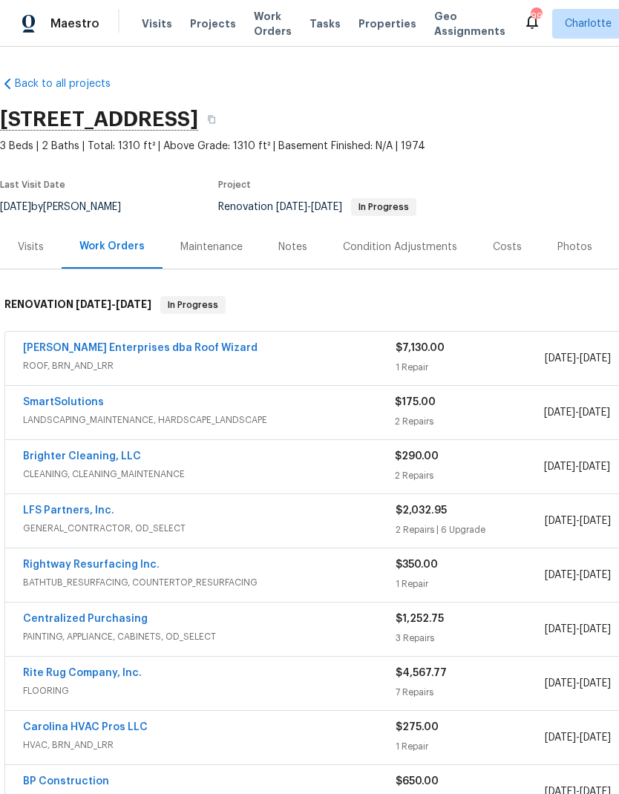
scroll to position [0, 0]
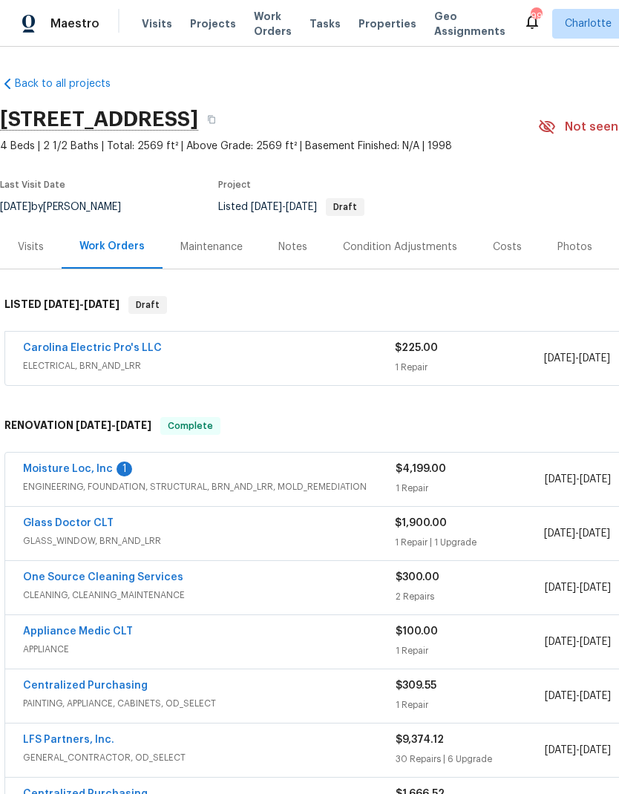
click at [102, 466] on link "Moisture Loc, Inc" at bounding box center [68, 469] width 90 height 10
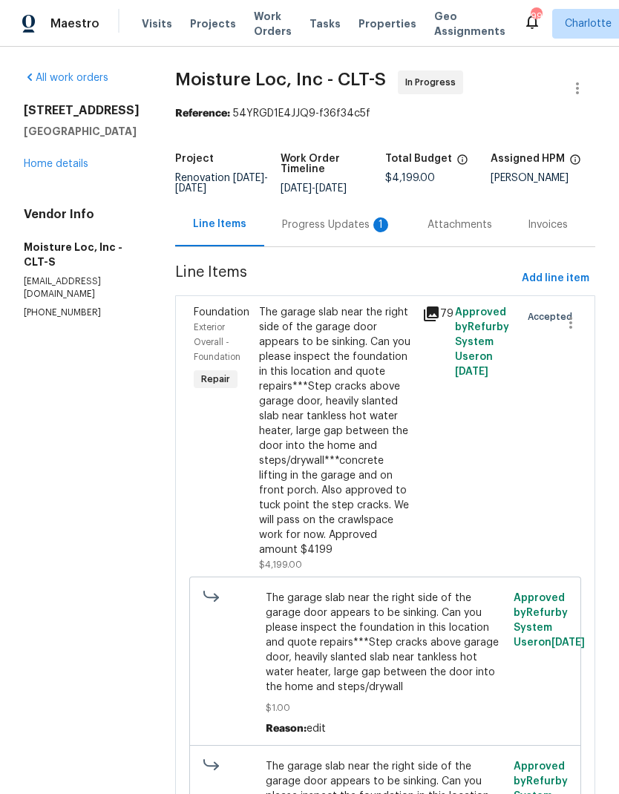
click at [338, 245] on div "Progress Updates 1" at bounding box center [337, 225] width 146 height 44
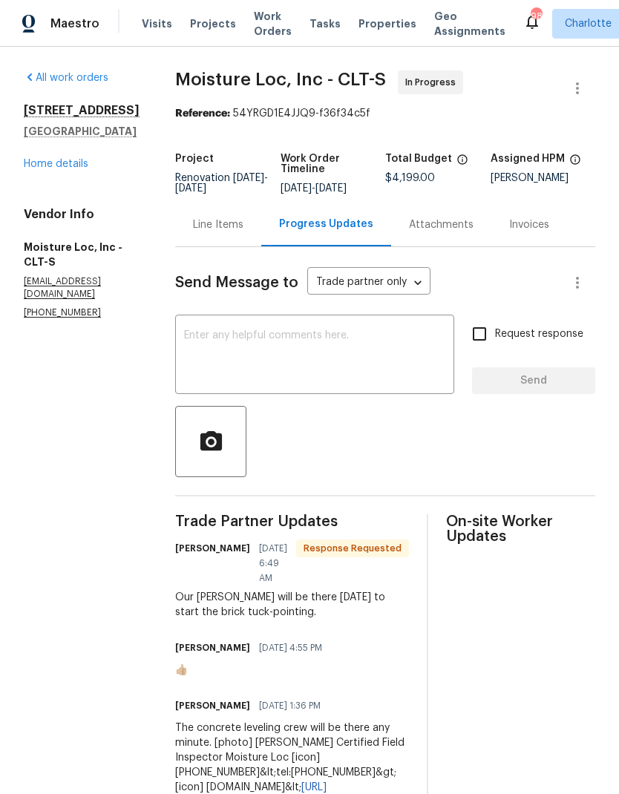
click at [308, 361] on textarea at bounding box center [314, 356] width 261 height 52
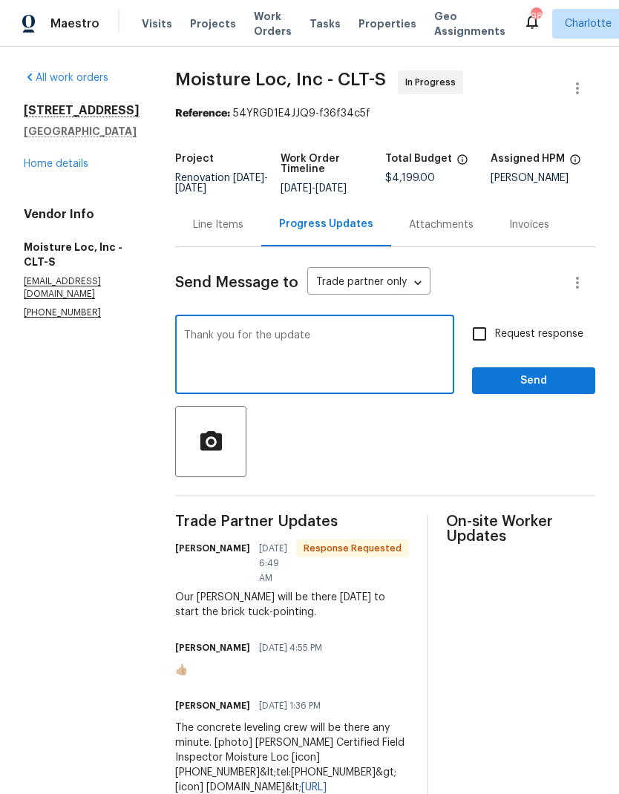
type textarea "Thank you for the update"
click at [558, 379] on span "Send" at bounding box center [533, 381] width 99 height 19
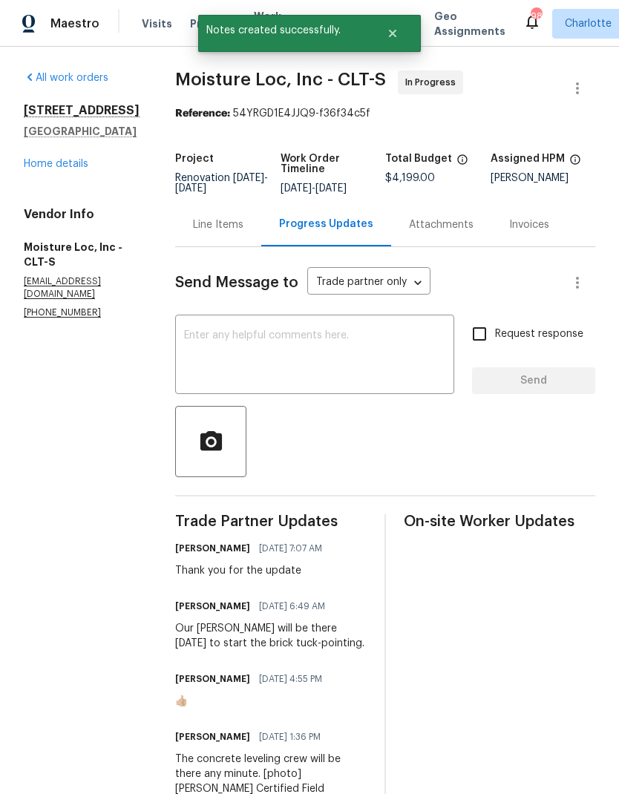
click at [33, 169] on link "Home details" at bounding box center [56, 164] width 65 height 10
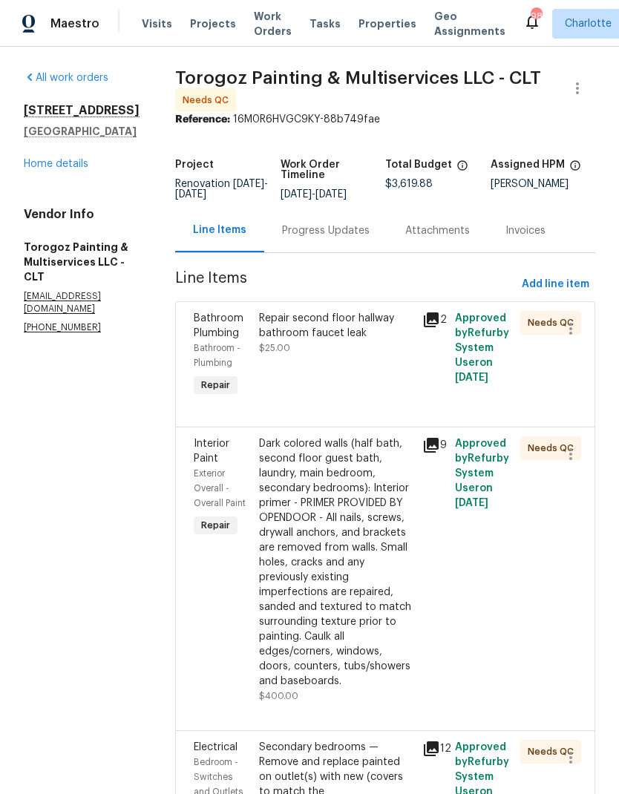
click at [36, 169] on link "Home details" at bounding box center [56, 164] width 65 height 10
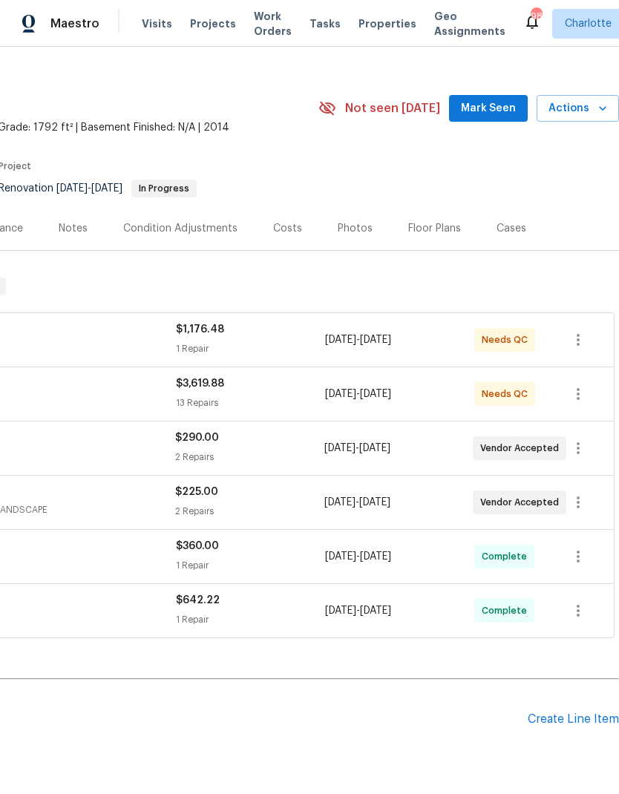
scroll to position [19, 220]
click at [500, 114] on span "Mark Seen" at bounding box center [488, 108] width 55 height 19
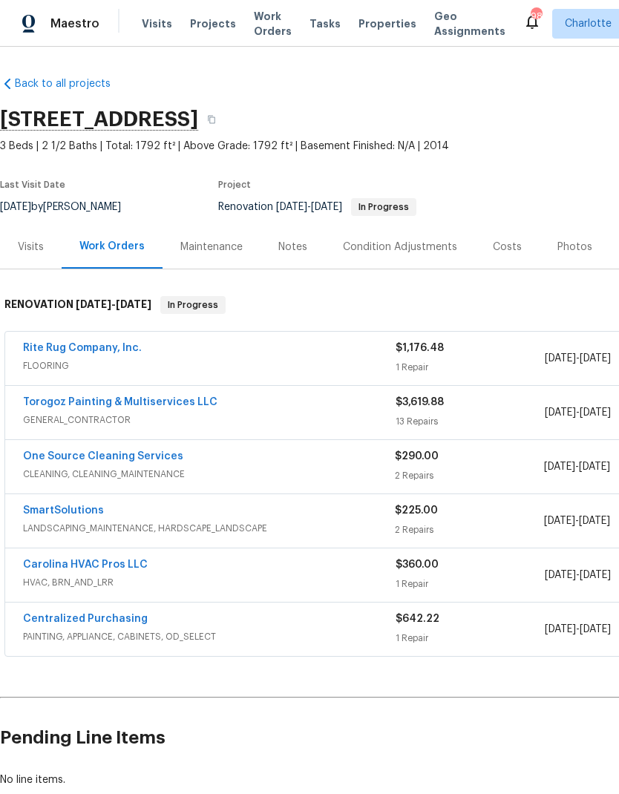
scroll to position [0, 0]
click at [95, 509] on link "SmartSolutions" at bounding box center [63, 511] width 81 height 10
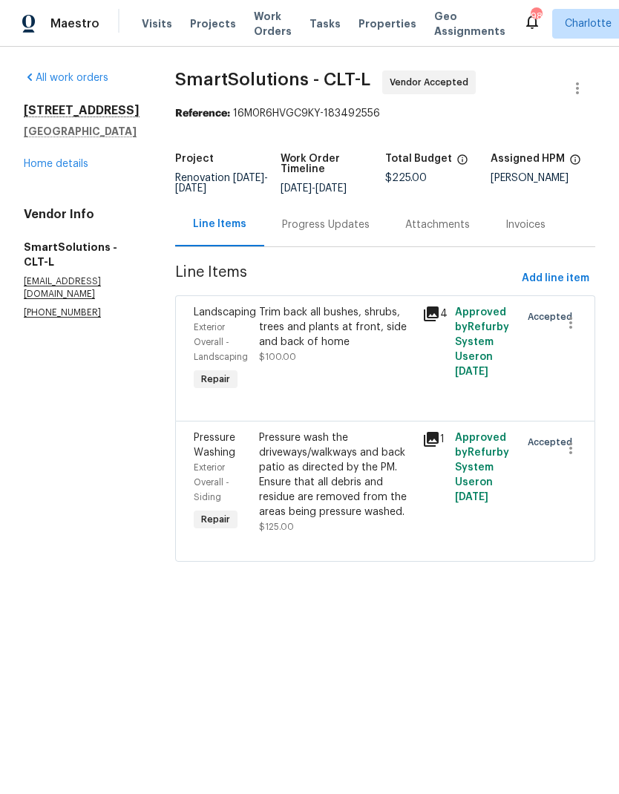
click at [347, 229] on div "Progress Updates" at bounding box center [326, 225] width 88 height 15
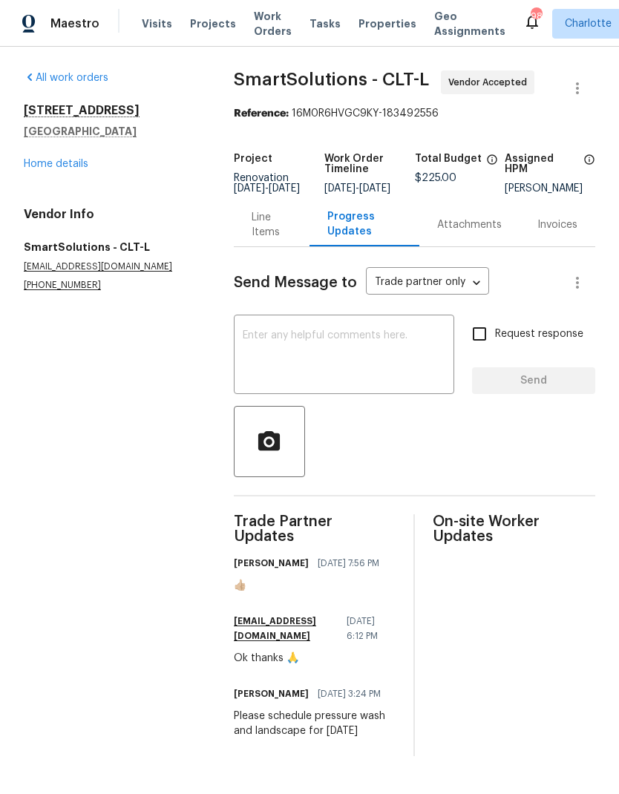
click at [378, 351] on textarea at bounding box center [344, 356] width 203 height 52
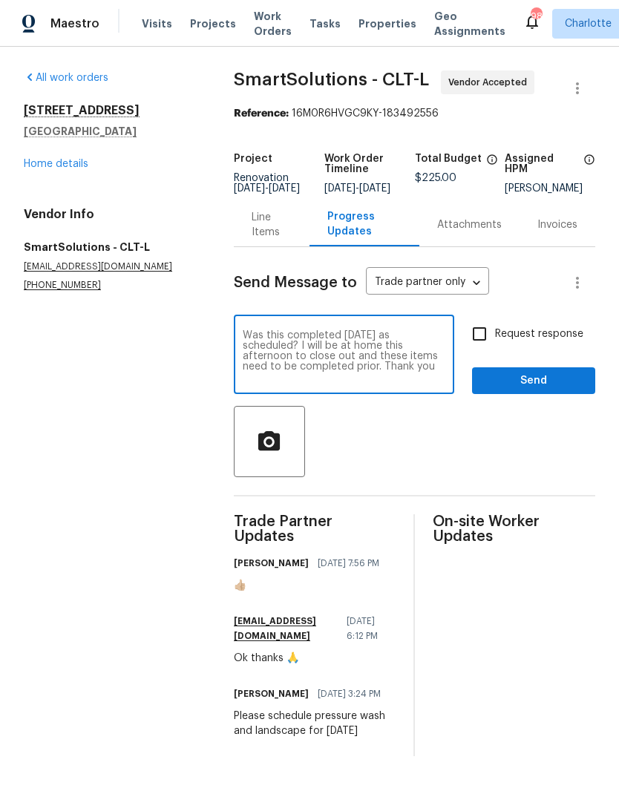
type textarea "Was this completed yesterday as scheduled? I will be at home this afternoon to …"
click at [469, 350] on input "Request response" at bounding box center [479, 334] width 31 height 31
checkbox input "true"
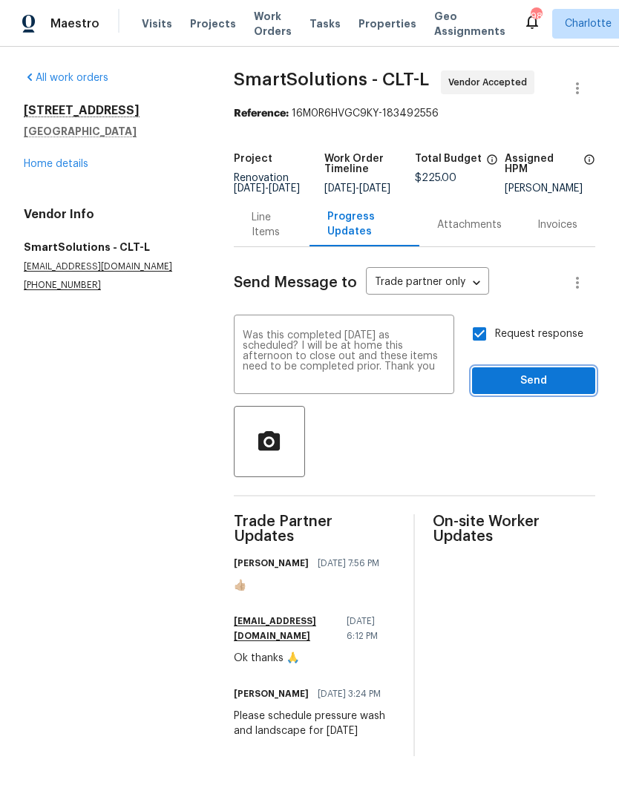
click at [547, 391] on span "Send" at bounding box center [533, 381] width 99 height 19
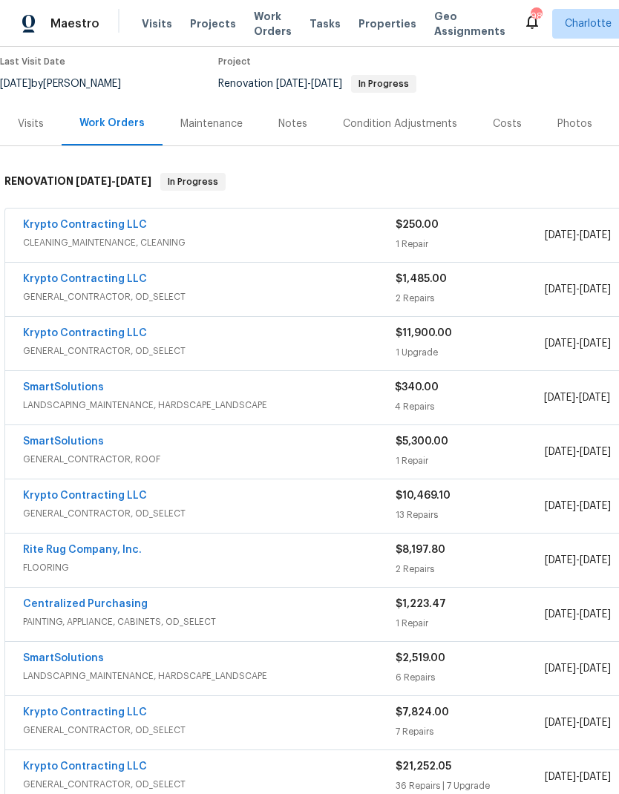
scroll to position [123, 0]
click at [111, 337] on link "Krypto Contracting LLC" at bounding box center [85, 334] width 124 height 10
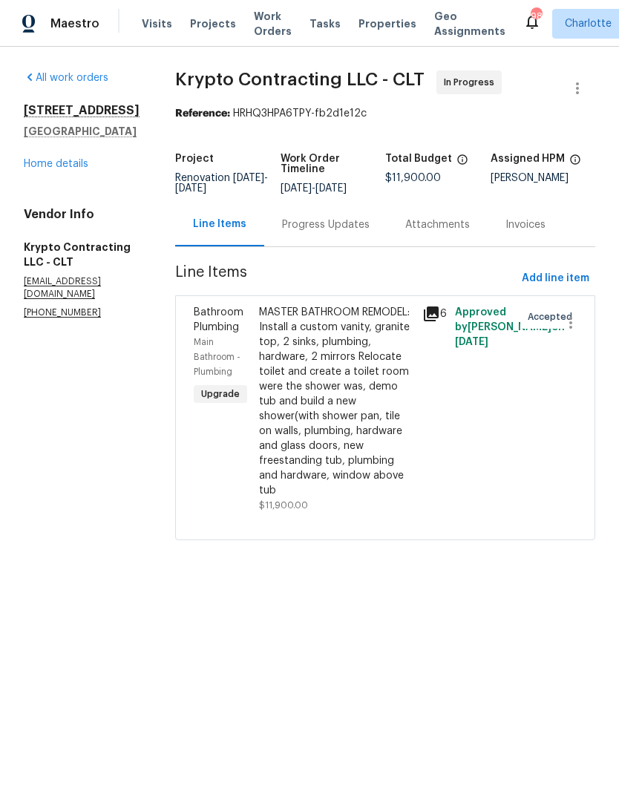
click at [339, 246] on div "Progress Updates" at bounding box center [325, 225] width 123 height 44
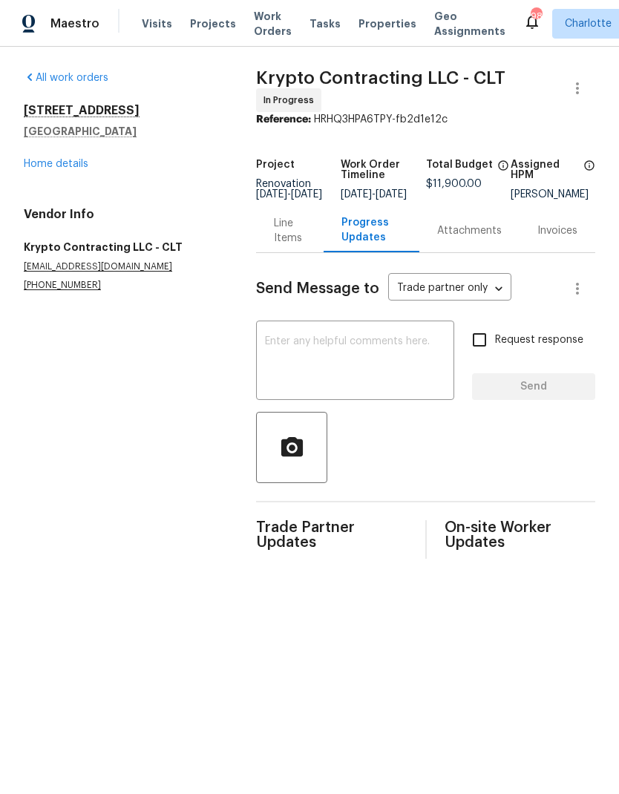
click at [285, 246] on div "Line Items" at bounding box center [290, 231] width 32 height 30
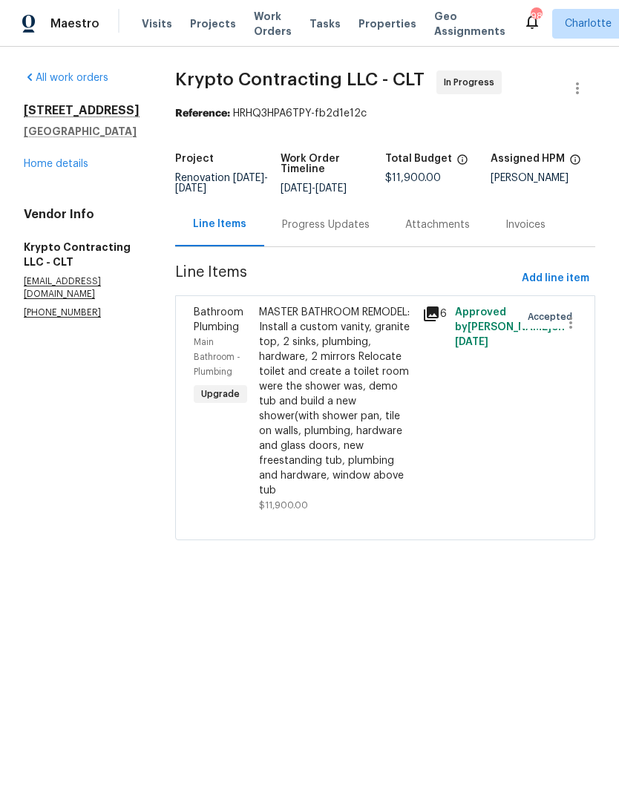
click at [65, 168] on link "Home details" at bounding box center [56, 164] width 65 height 10
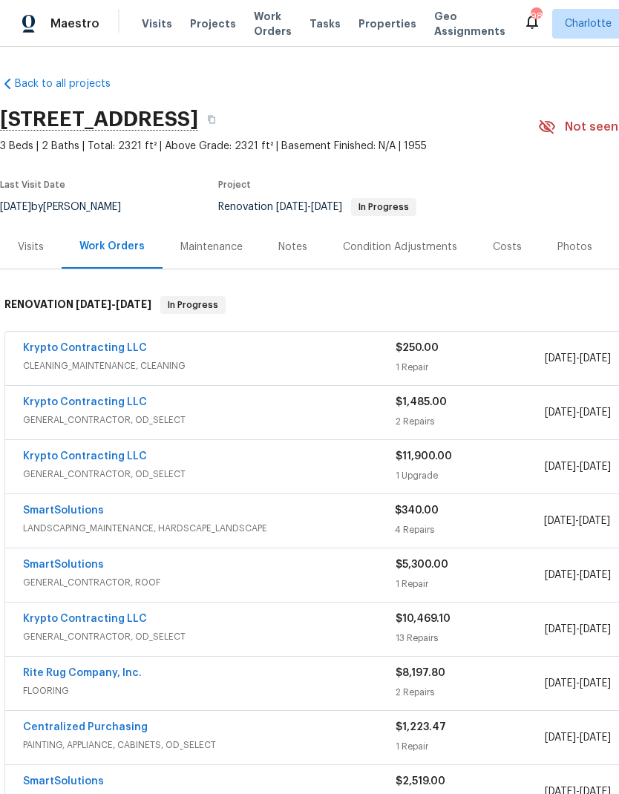
click at [82, 511] on link "SmartSolutions" at bounding box center [63, 511] width 81 height 10
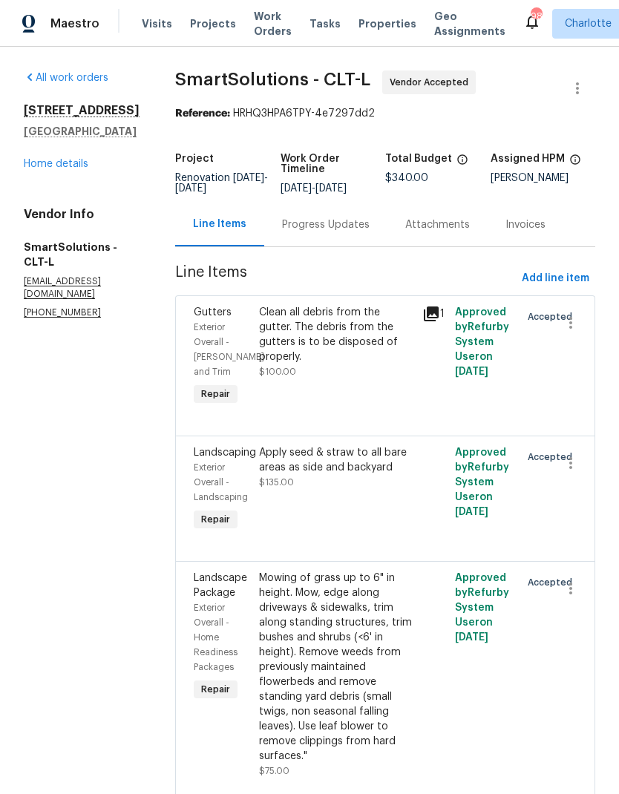
click at [335, 232] on div "Progress Updates" at bounding box center [326, 225] width 88 height 15
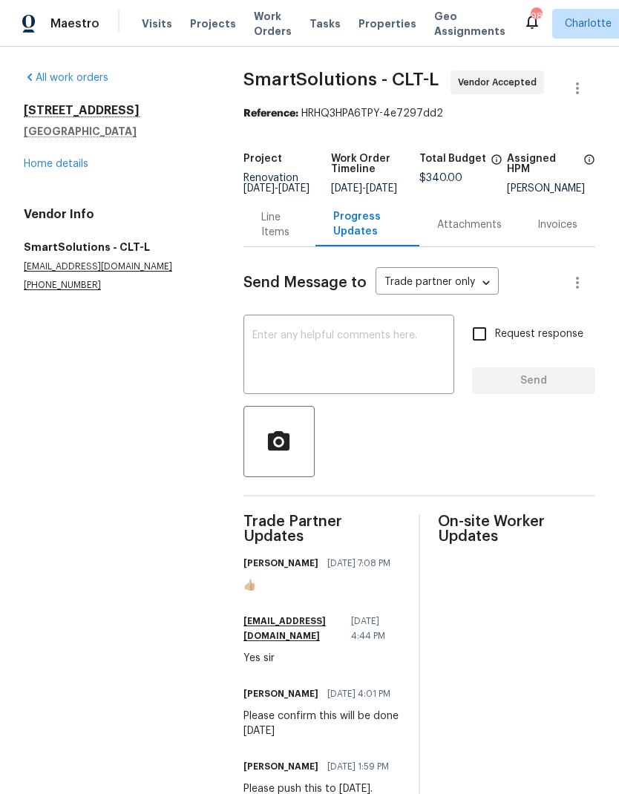
click at [373, 359] on textarea at bounding box center [348, 356] width 193 height 52
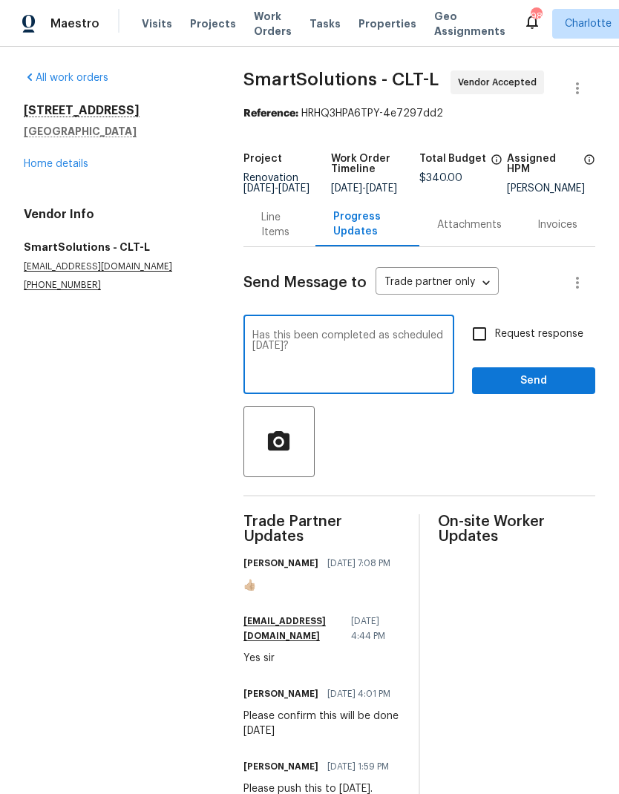
click at [267, 337] on div "Has this been completed as scheduled [DATE]? x ​" at bounding box center [349, 357] width 211 height 76
click at [262, 345] on textarea "Has this been completed as scheduled [DATE]?" at bounding box center [348, 356] width 193 height 52
click at [261, 345] on textarea "Has this been completed as scheduled Monday?" at bounding box center [348, 356] width 193 height 52
click at [380, 362] on textarea "Was this been completed as scheduled Monday?" at bounding box center [348, 356] width 193 height 52
click at [428, 362] on textarea "Was this been completed as scheduled Monday? I will be onsite to close our home…" at bounding box center [348, 356] width 193 height 52
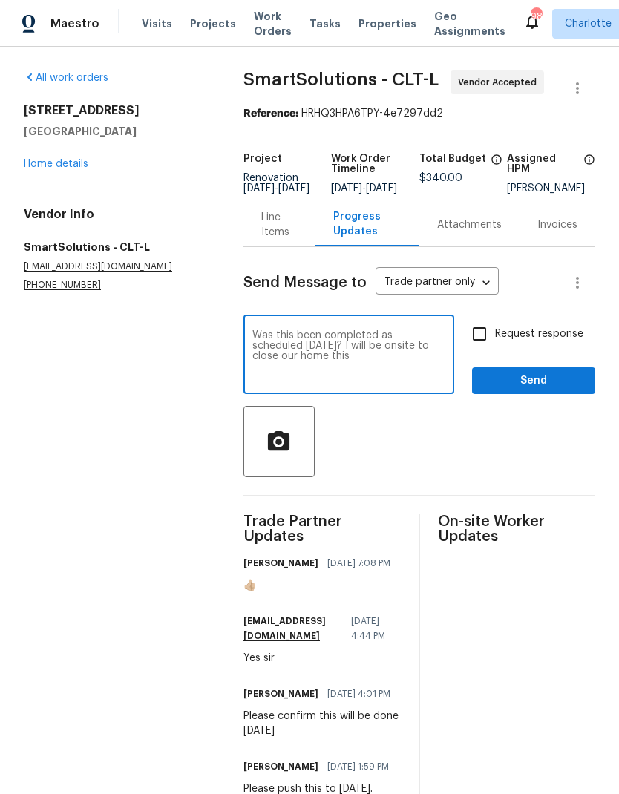
click at [427, 362] on textarea "Was this been completed as scheduled Monday? I will be onsite to close our home…" at bounding box center [348, 356] width 193 height 52
click at [425, 363] on textarea "Was this been completed as scheduled Monday? I will be onsite to close our home…" at bounding box center [348, 356] width 193 height 52
click at [425, 362] on textarea "Was this been completed as scheduled Monday? I will be onsite to close our home…" at bounding box center [348, 356] width 193 height 52
click at [419, 382] on textarea "Was this been completed as scheduled Monday? I will be onsite to close our home…" at bounding box center [348, 356] width 193 height 52
click at [427, 355] on textarea "Was this been completed as scheduled Monday? I will be onsite to close our home…" at bounding box center [348, 356] width 193 height 52
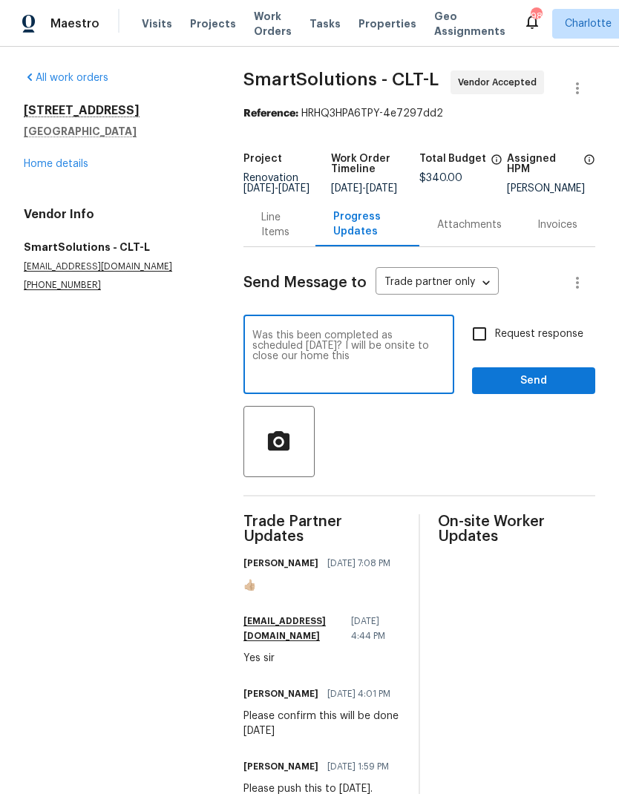
click at [426, 354] on textarea "Was this been completed as scheduled Monday? I will be onsite to close our home…" at bounding box center [348, 356] width 193 height 52
click at [373, 373] on textarea "Was this been completed as scheduled Monday? I will be onsite to close out home…" at bounding box center [348, 356] width 193 height 52
type textarea "Was this been completed as scheduled Monday? I will be onsite to close out home…"
click at [490, 343] on input "Request response" at bounding box center [479, 334] width 31 height 31
checkbox input "true"
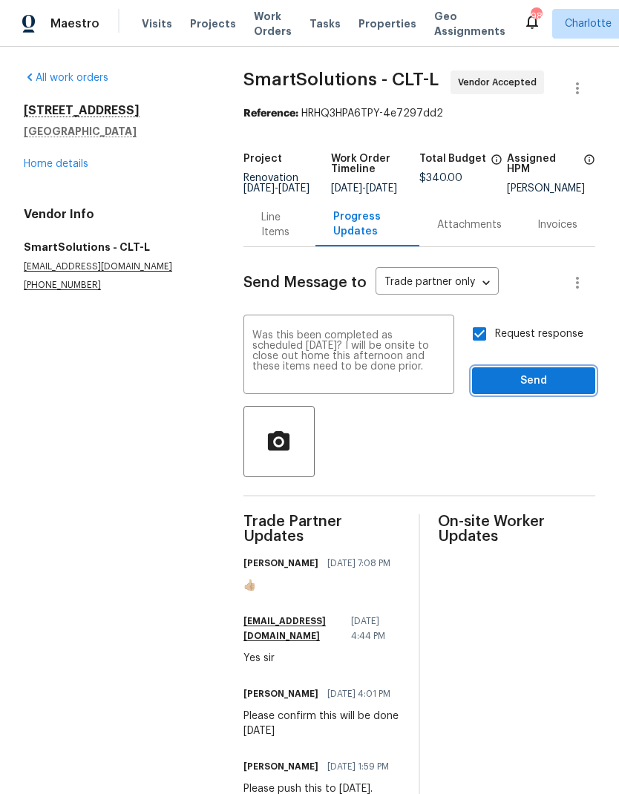
click at [556, 388] on span "Send" at bounding box center [533, 381] width 99 height 19
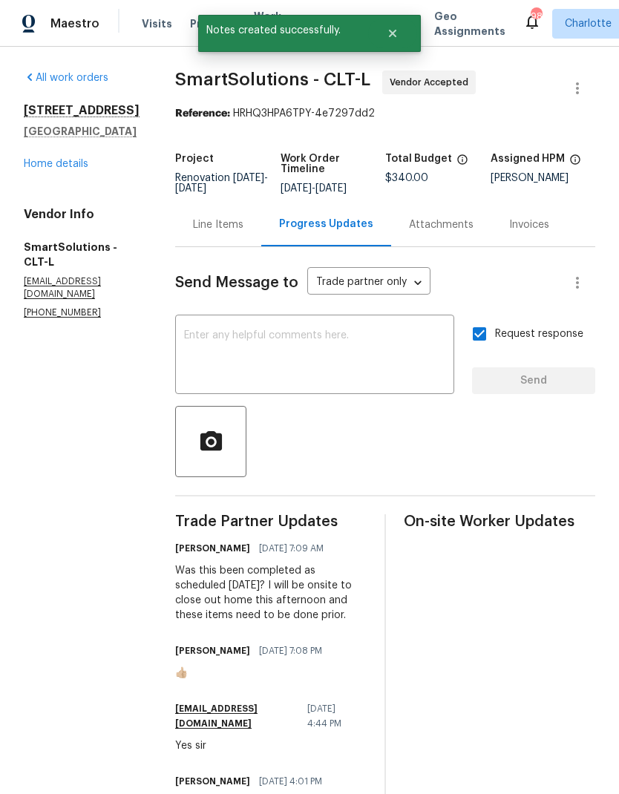
click at [30, 165] on link "Home details" at bounding box center [56, 164] width 65 height 10
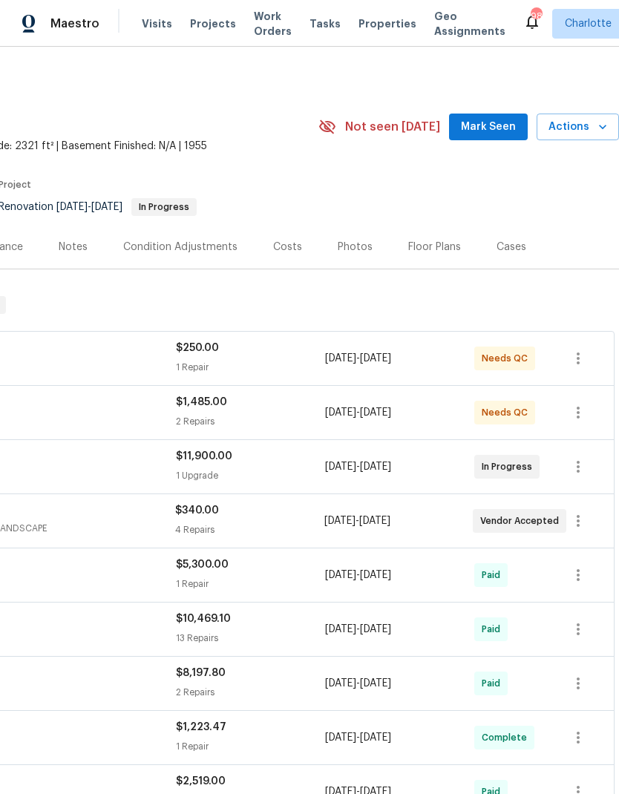
scroll to position [0, 220]
click at [282, 259] on div "Costs" at bounding box center [287, 247] width 65 height 44
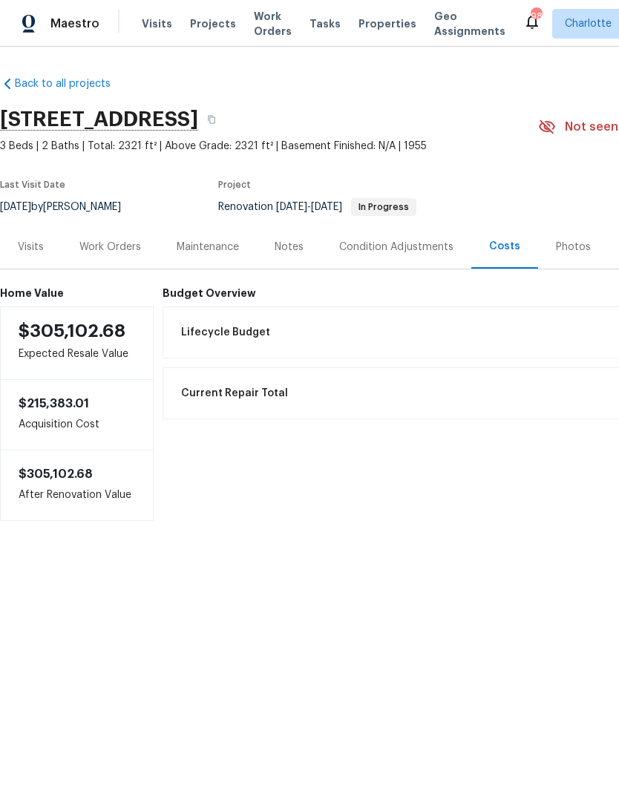
click at [98, 249] on div "Work Orders" at bounding box center [110, 247] width 62 height 15
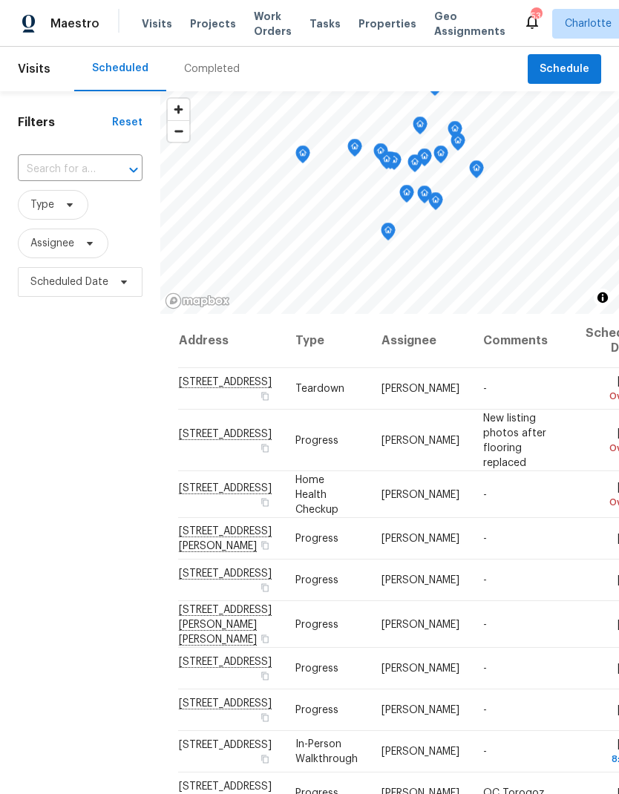
click at [37, 178] on input "text" at bounding box center [59, 169] width 83 height 23
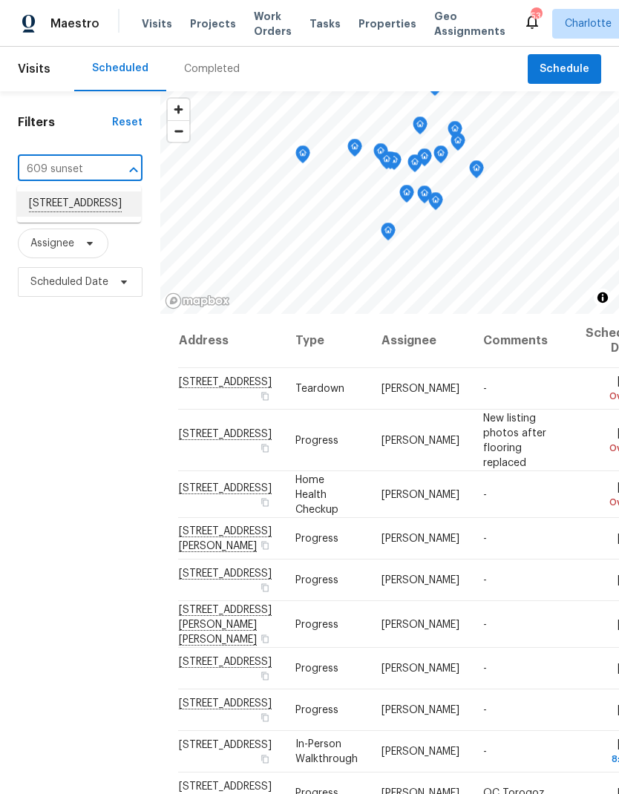
click at [64, 211] on li "[STREET_ADDRESS]" at bounding box center [79, 204] width 124 height 25
type input "[STREET_ADDRESS]"
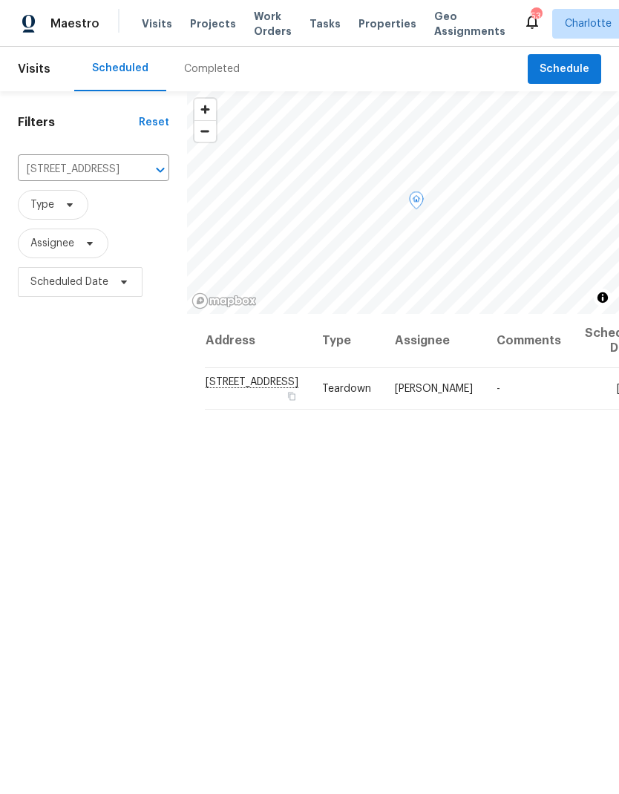
click at [0, 0] on icon at bounding box center [0, 0] width 0 height 0
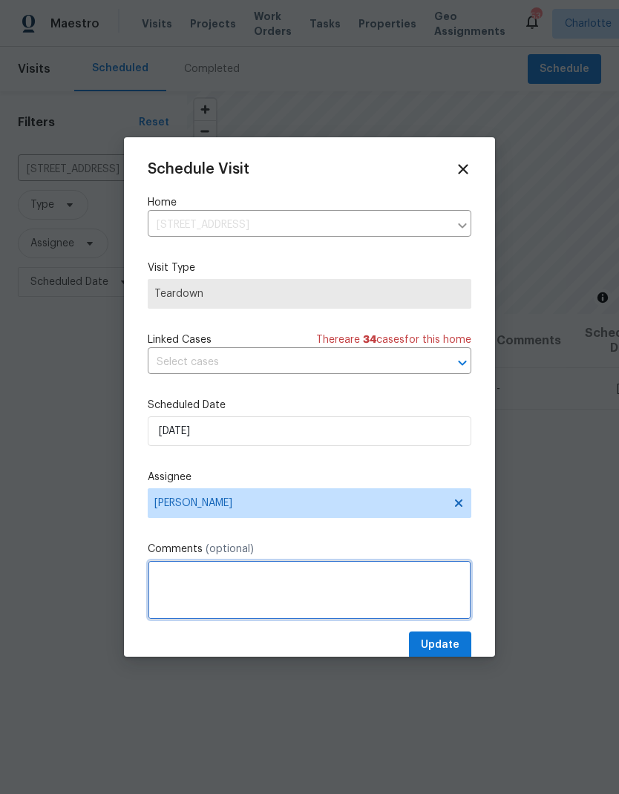
click at [286, 587] on textarea at bounding box center [310, 590] width 324 height 59
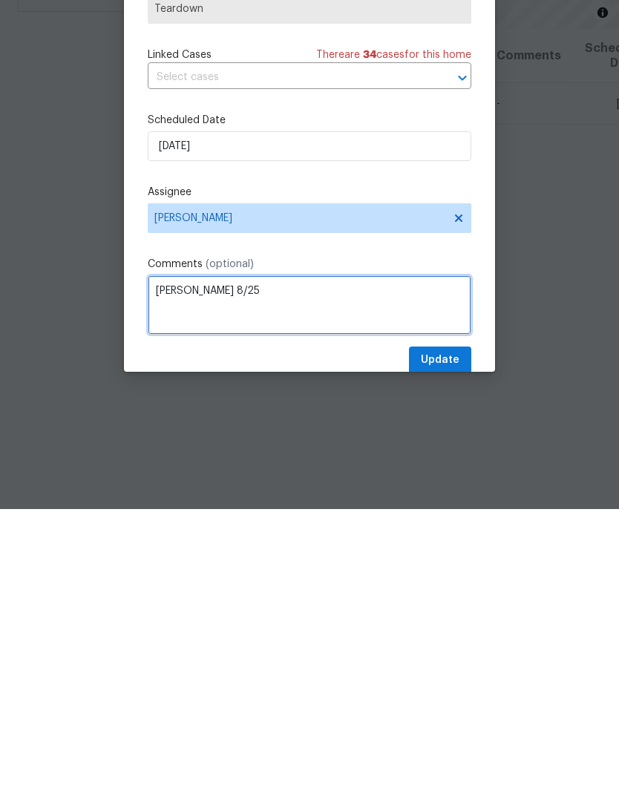
type textarea "[PERSON_NAME] 8/25"
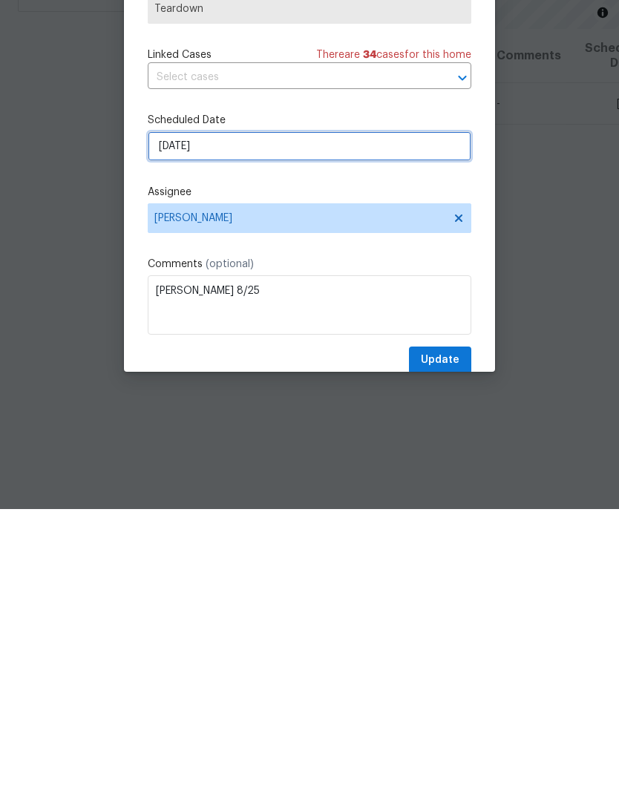
click at [182, 417] on input "[DATE]" at bounding box center [310, 432] width 324 height 30
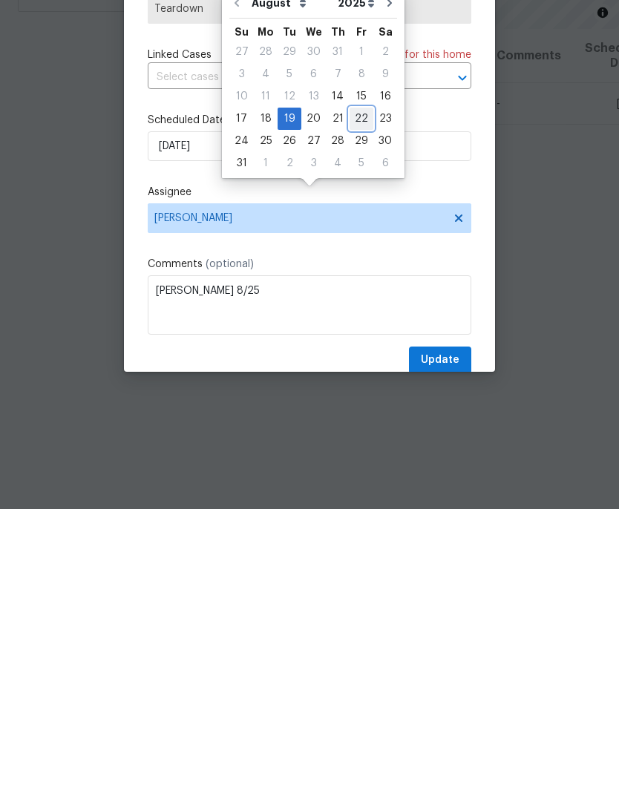
click at [356, 394] on div "22" at bounding box center [362, 404] width 24 height 21
type input "[DATE]"
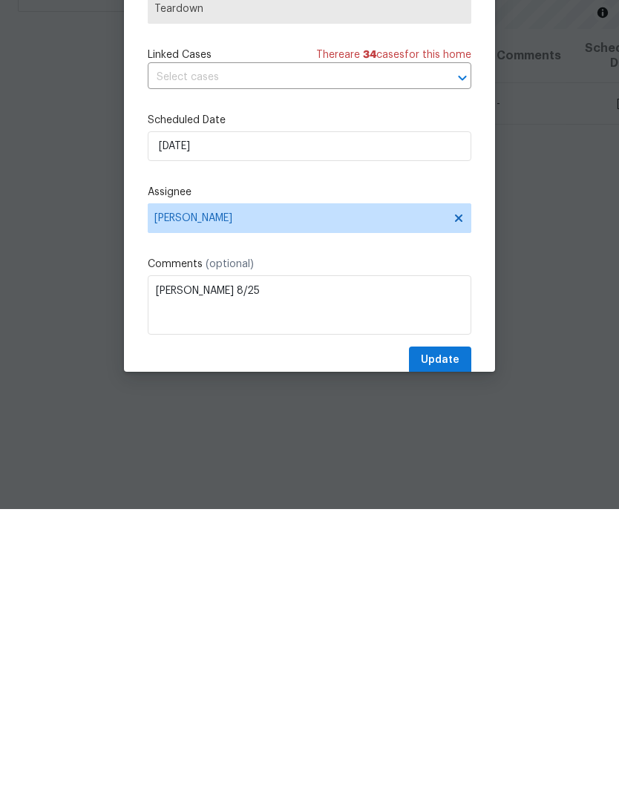
scroll to position [59, 0]
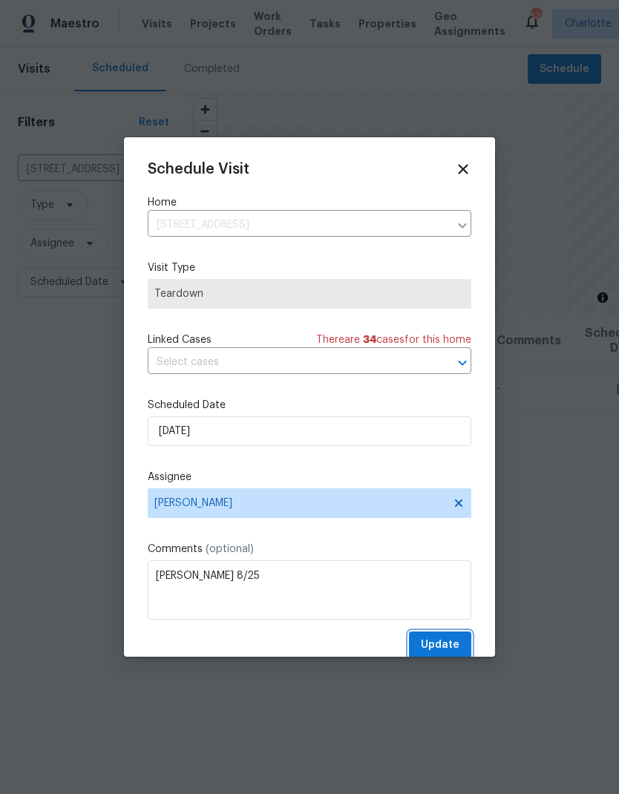
click at [446, 650] on span "Update" at bounding box center [440, 645] width 39 height 19
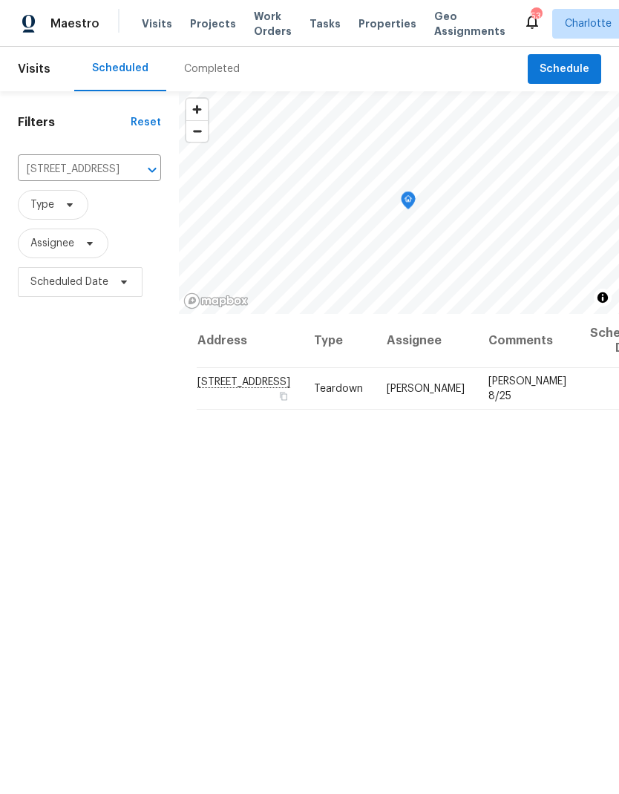
click at [126, 163] on icon "Clear" at bounding box center [132, 170] width 15 height 15
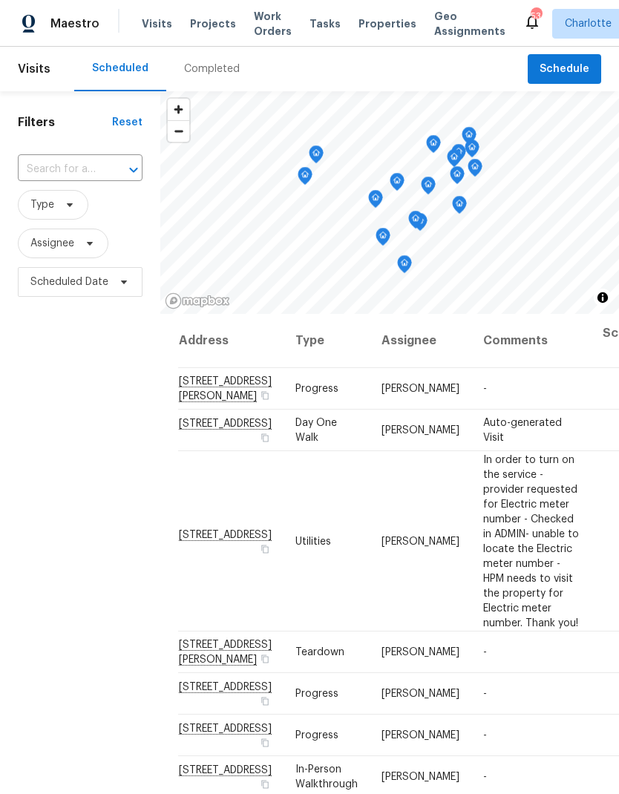
click at [38, 165] on input "text" at bounding box center [59, 169] width 83 height 23
type input "728 jefferson"
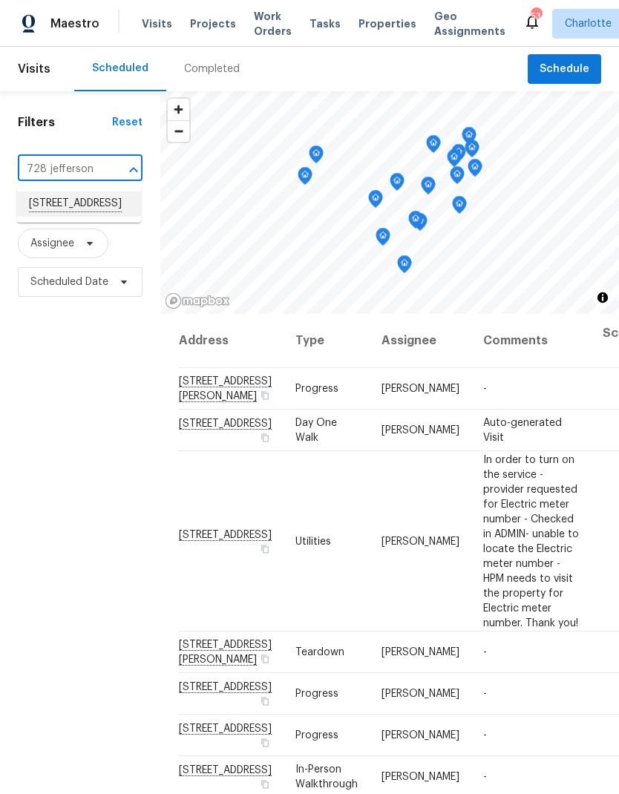
click at [61, 213] on li "728 Jefferson Ave, Rock Hill, SC 29730" at bounding box center [79, 204] width 124 height 25
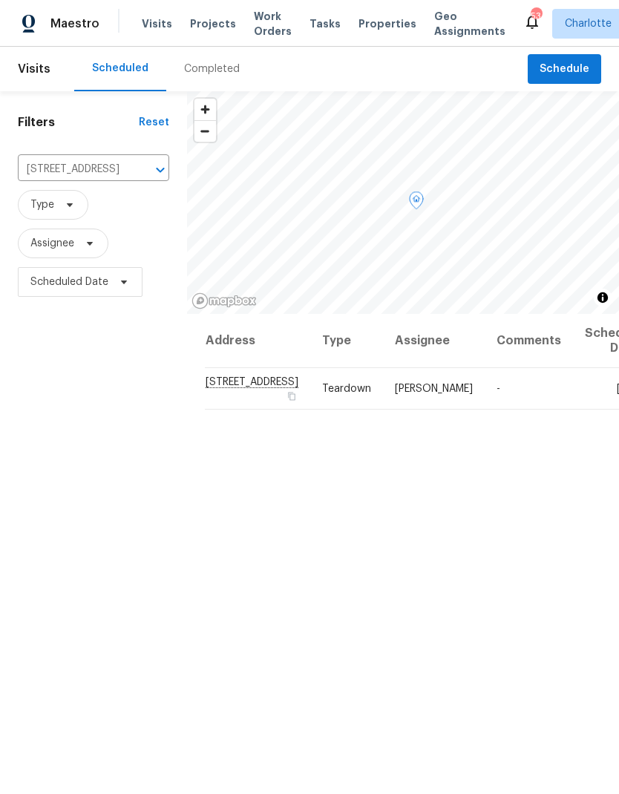
click at [0, 0] on icon at bounding box center [0, 0] width 0 height 0
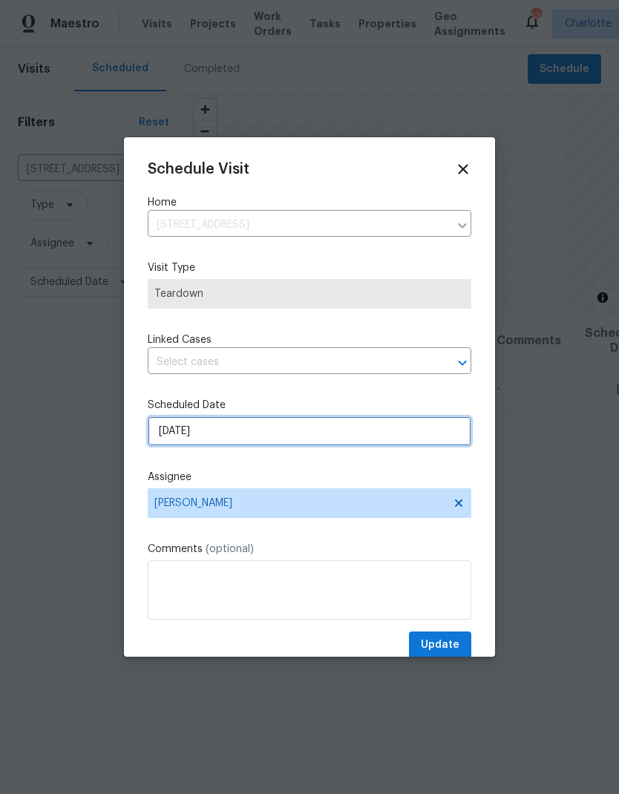
click at [332, 446] on input "8/19/2025" at bounding box center [310, 432] width 324 height 30
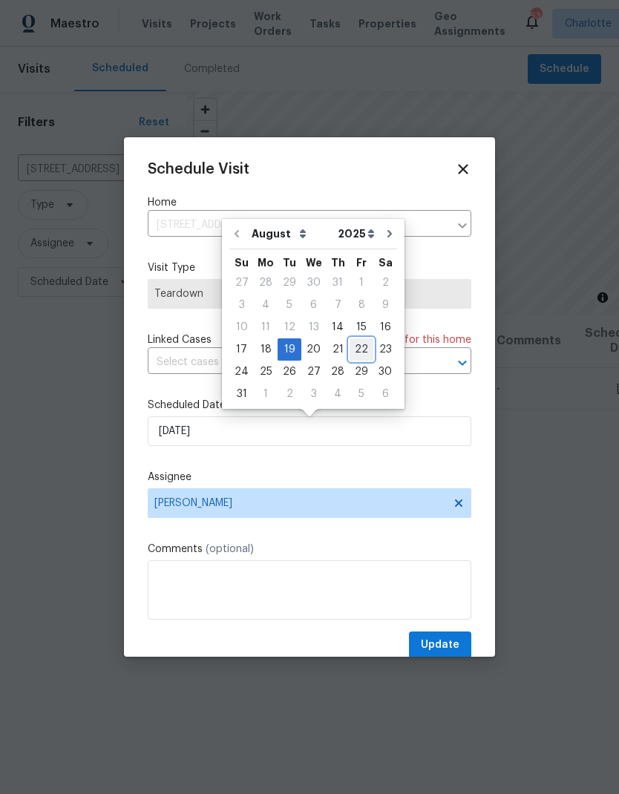
click at [358, 351] on div "22" at bounding box center [362, 349] width 24 height 21
type input "8/22/2025"
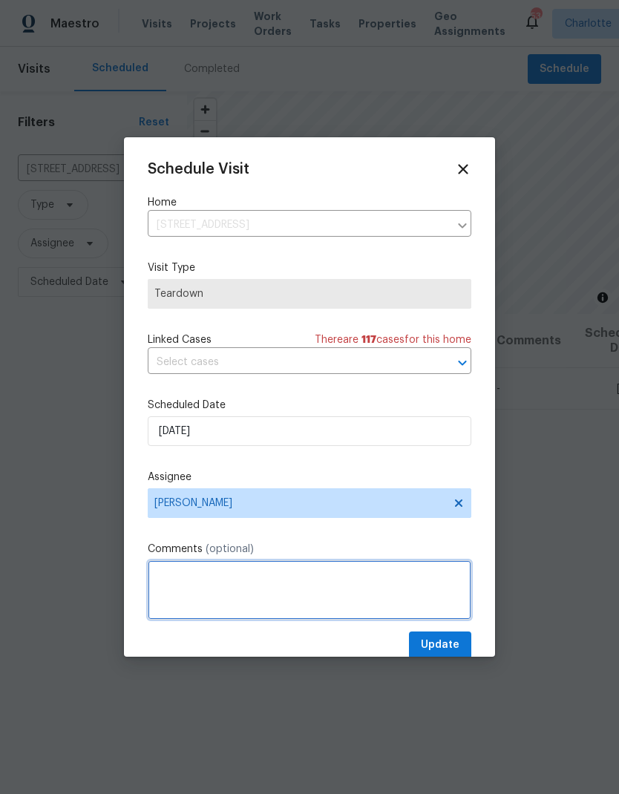
click at [247, 584] on textarea at bounding box center [310, 590] width 324 height 59
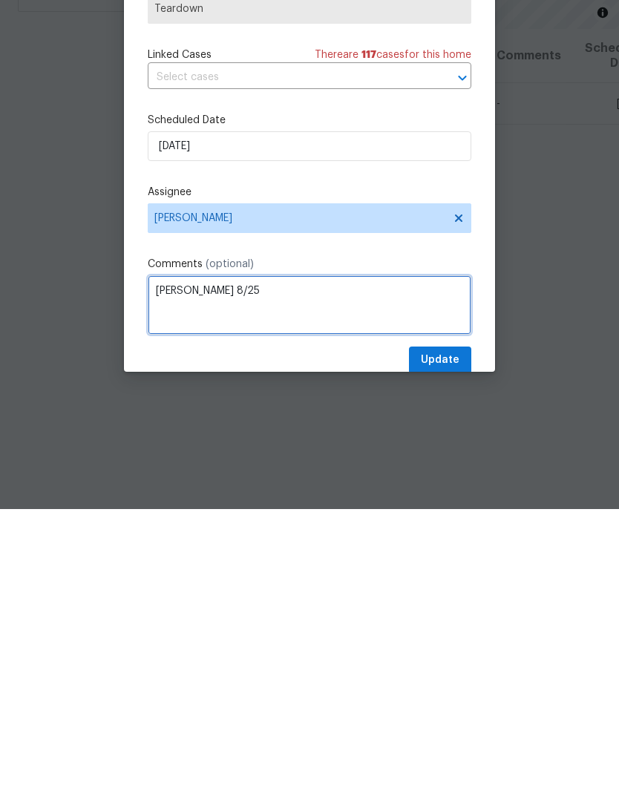
type textarea "COE 8/25"
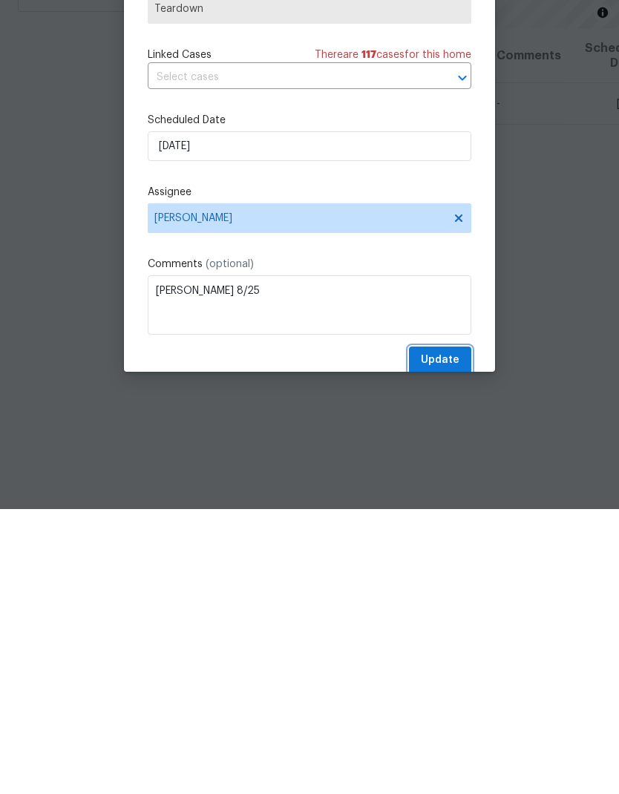
click at [451, 636] on span "Update" at bounding box center [440, 645] width 39 height 19
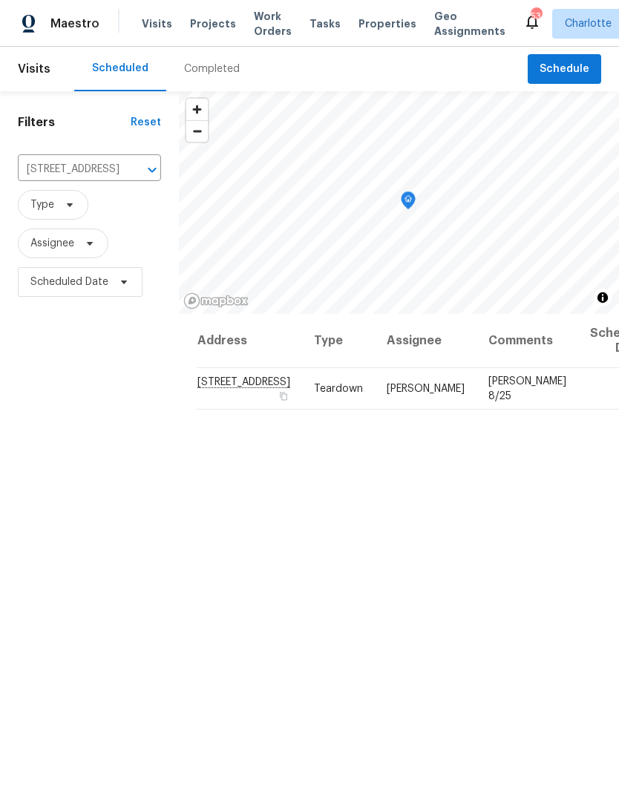
click at [125, 163] on icon "Clear" at bounding box center [132, 170] width 15 height 15
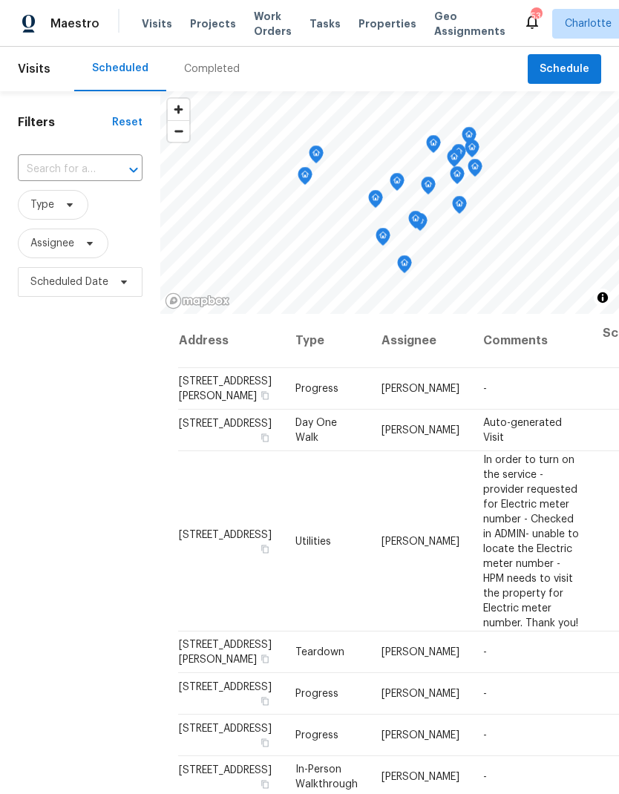
click at [39, 172] on input "text" at bounding box center [59, 169] width 83 height 23
type input "725 rock lake"
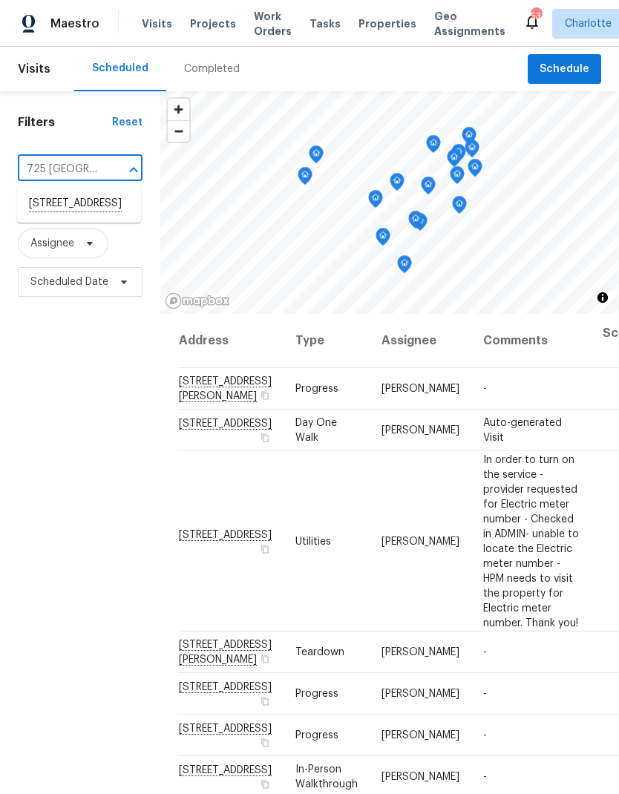
click at [55, 211] on li "725 Rock Lake Gln, Fort Mill, SC 29715" at bounding box center [79, 204] width 124 height 25
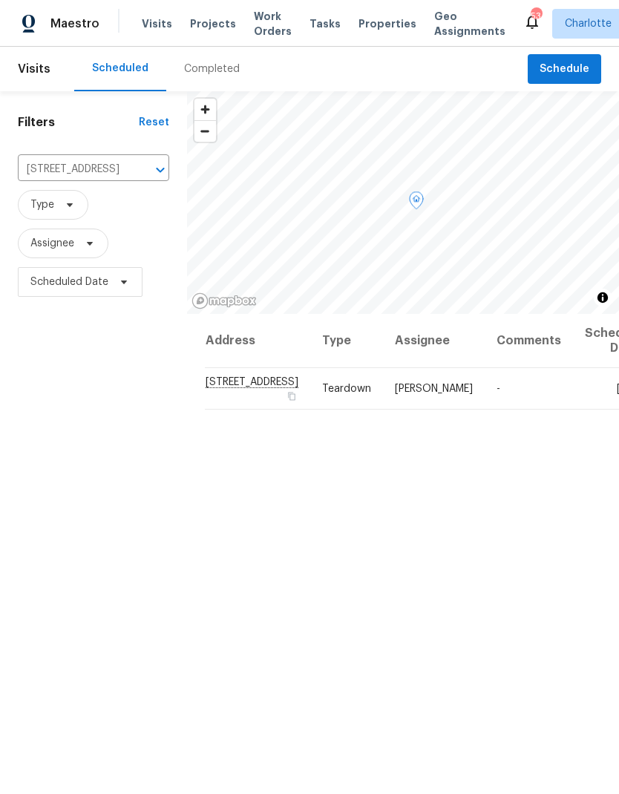
click at [0, 0] on div at bounding box center [0, 0] width 0 height 0
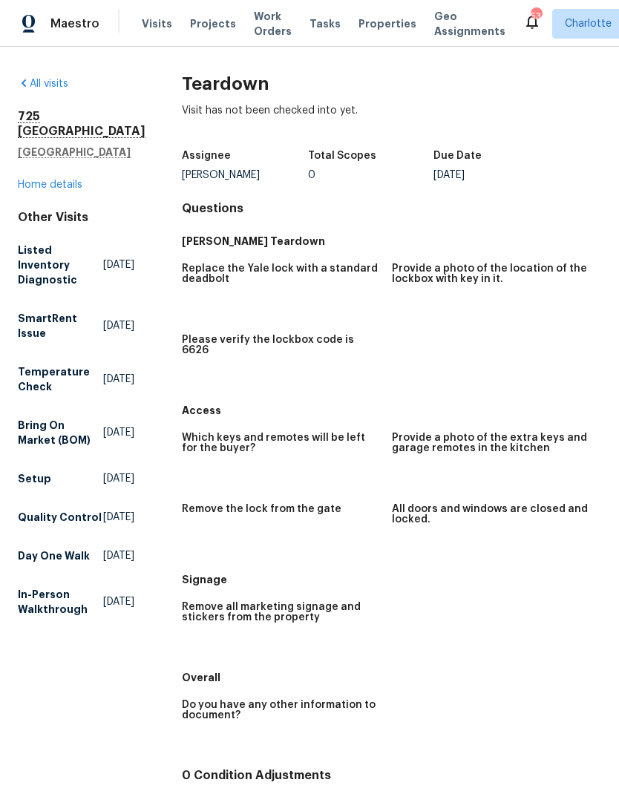
click at [142, 29] on span "Visits" at bounding box center [157, 23] width 30 height 15
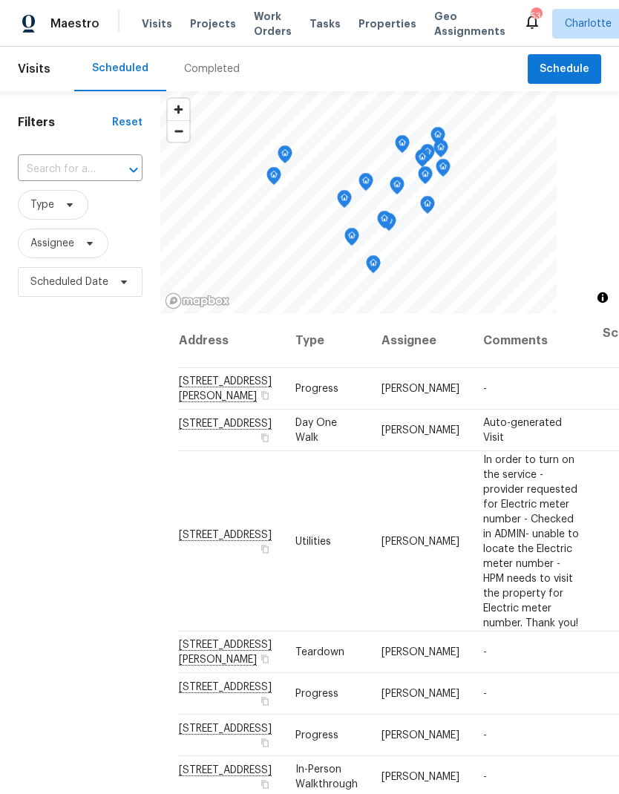
click at [27, 169] on input "text" at bounding box center [59, 169] width 83 height 23
type input "725 rock lake gl"
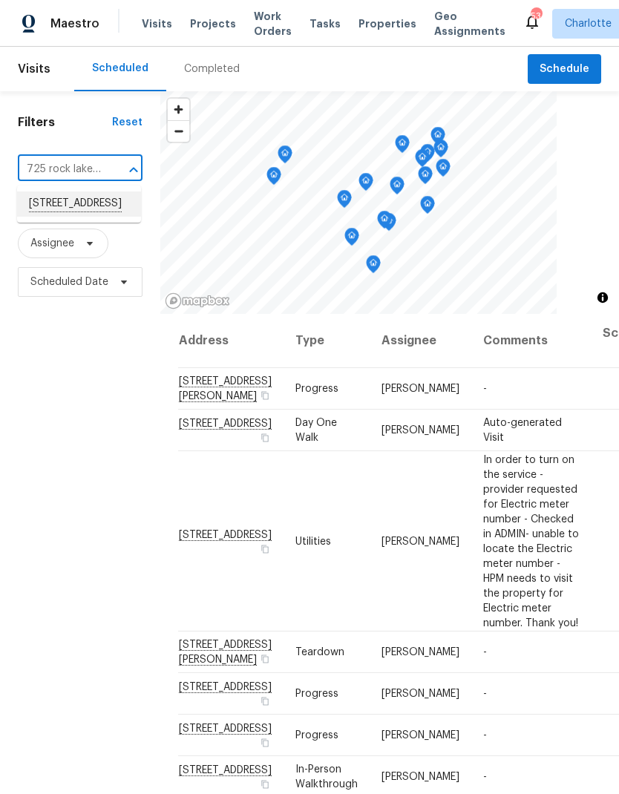
click at [51, 212] on li "725 Rock Lake Gln, Fort Mill, SC 29715" at bounding box center [79, 204] width 124 height 25
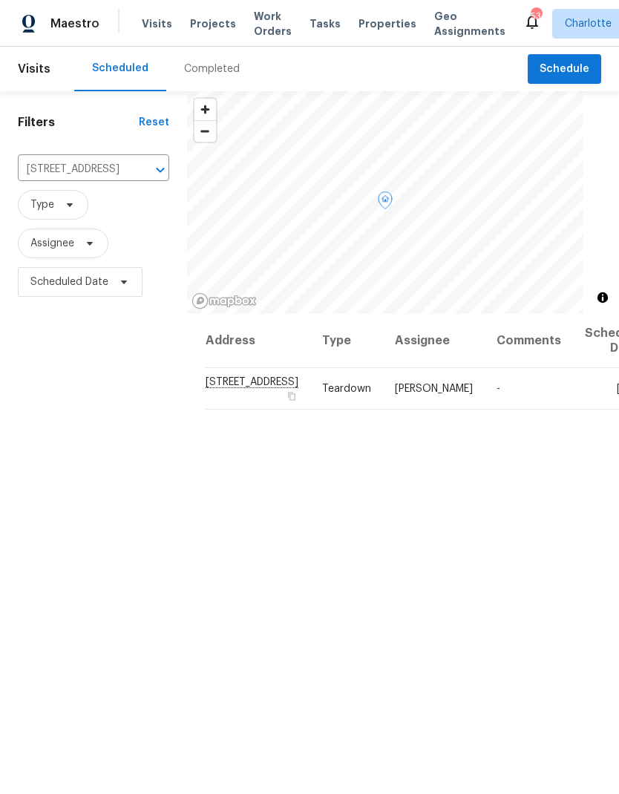
click at [0, 0] on span at bounding box center [0, 0] width 0 height 0
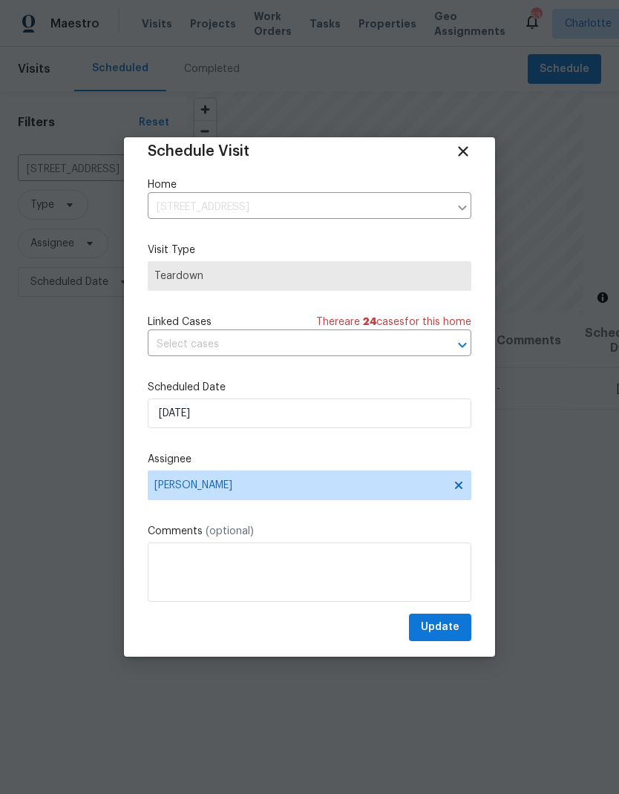
scroll to position [19, 0]
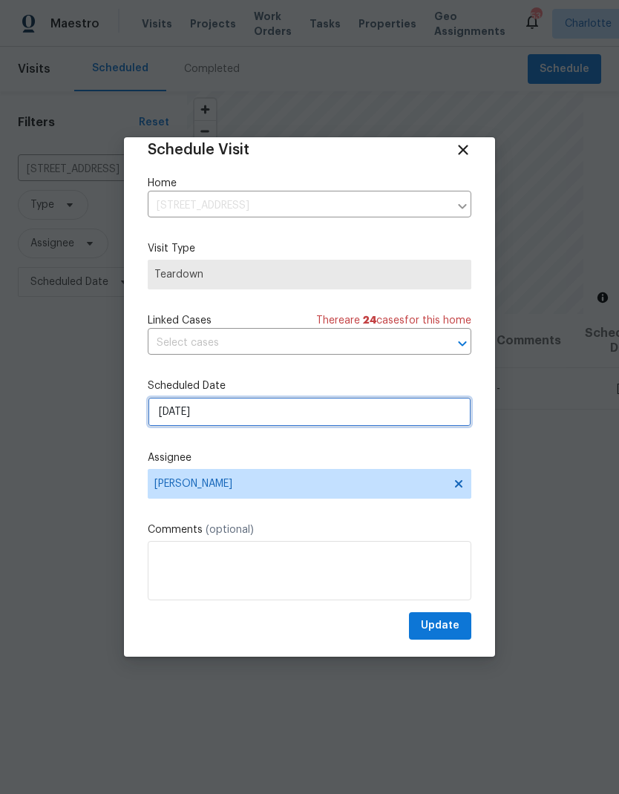
click at [376, 419] on input "8/20/2025" at bounding box center [310, 412] width 324 height 30
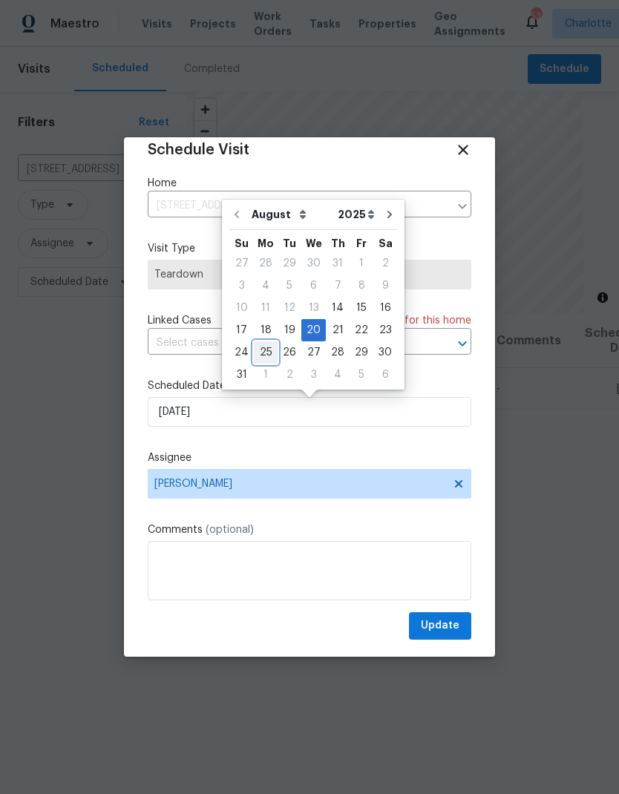
click at [266, 359] on div "25" at bounding box center [266, 352] width 24 height 21
type input "8/25/2025"
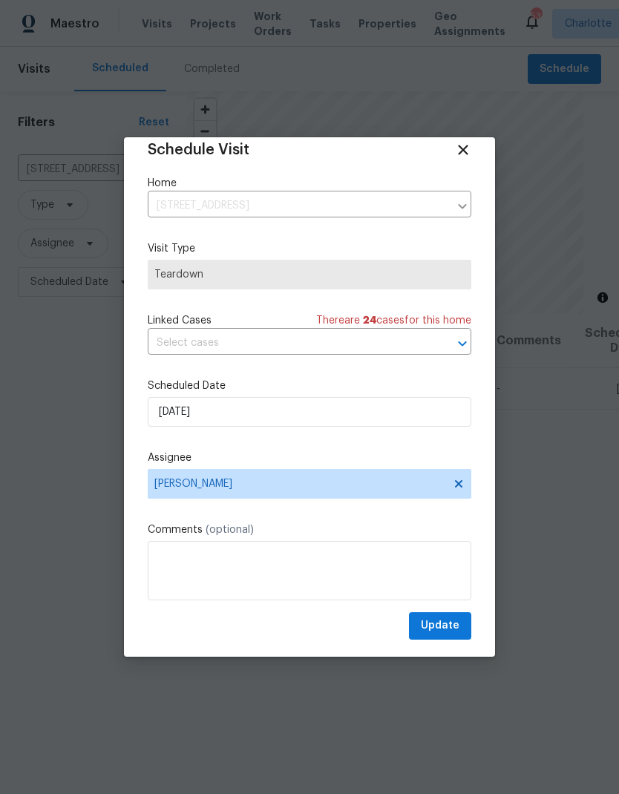
click at [288, 572] on textarea at bounding box center [310, 570] width 324 height 59
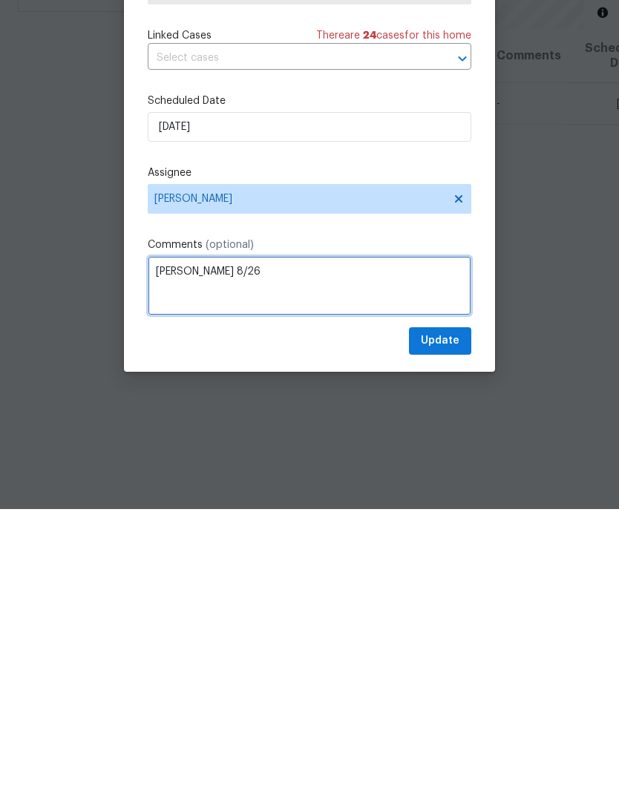
type textarea "COE 8/26"
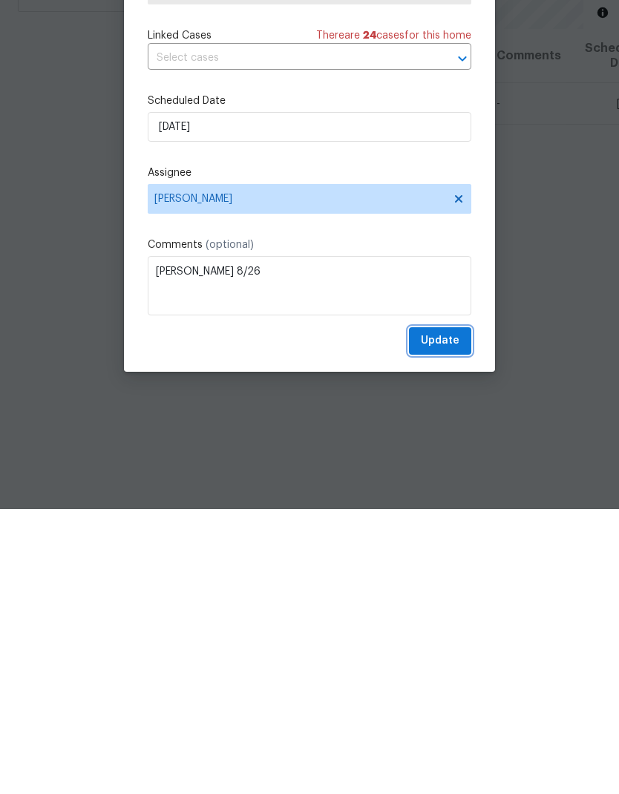
click at [469, 613] on button "Update" at bounding box center [440, 626] width 62 height 27
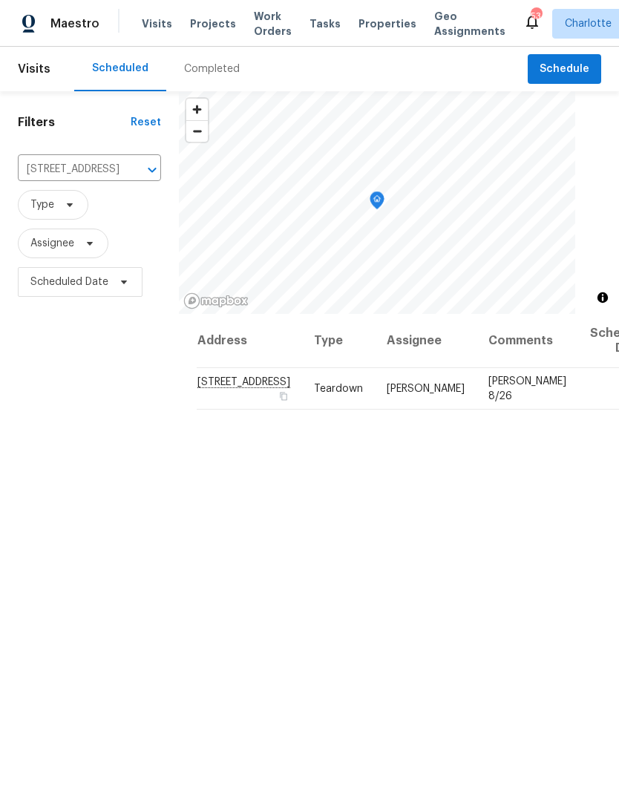
click at [114, 158] on input "725 Rock Lake Gln, Fort Mill, SC 29715" at bounding box center [69, 169] width 102 height 23
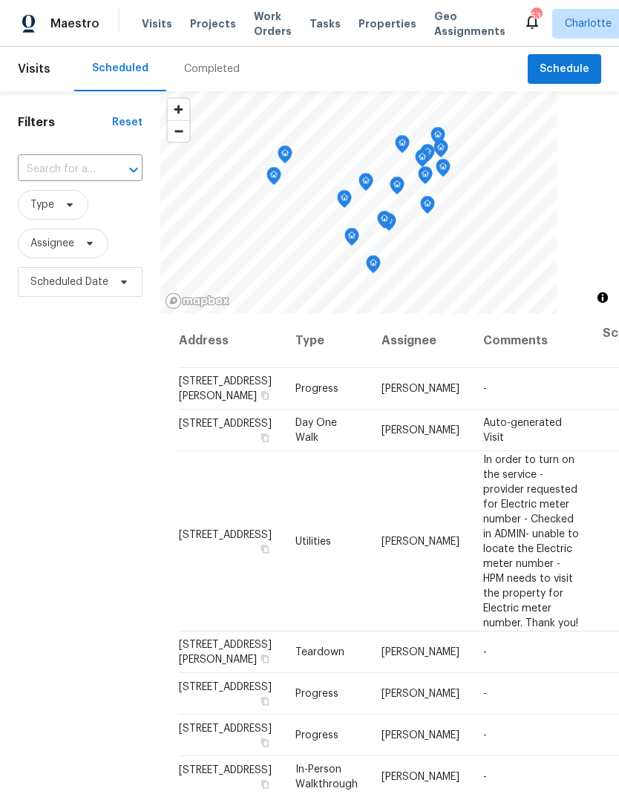
click at [52, 168] on input "text" at bounding box center [59, 169] width 83 height 23
type input "1680 trentwood dr"
click at [60, 213] on li "1680 Trentwood Dr, Fort Mill, SC 29715" at bounding box center [79, 204] width 124 height 25
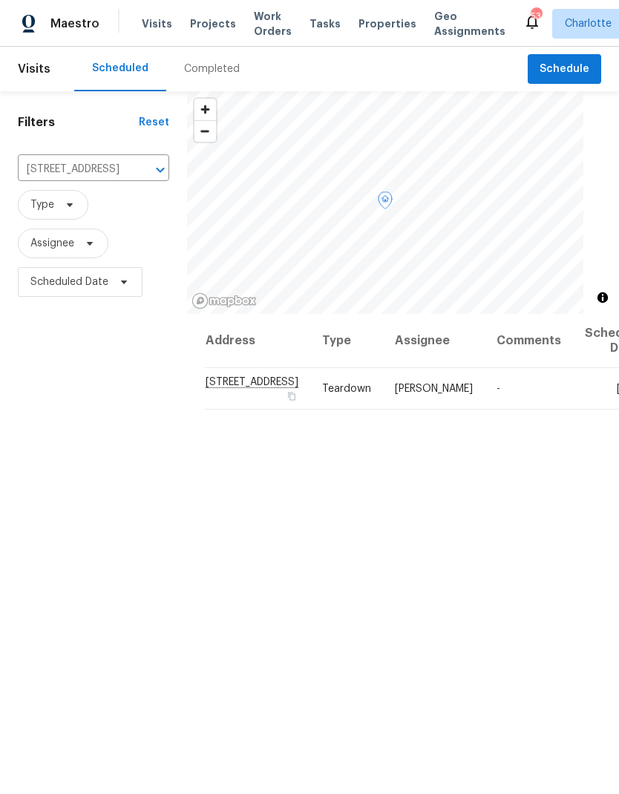
click at [0, 0] on icon at bounding box center [0, 0] width 0 height 0
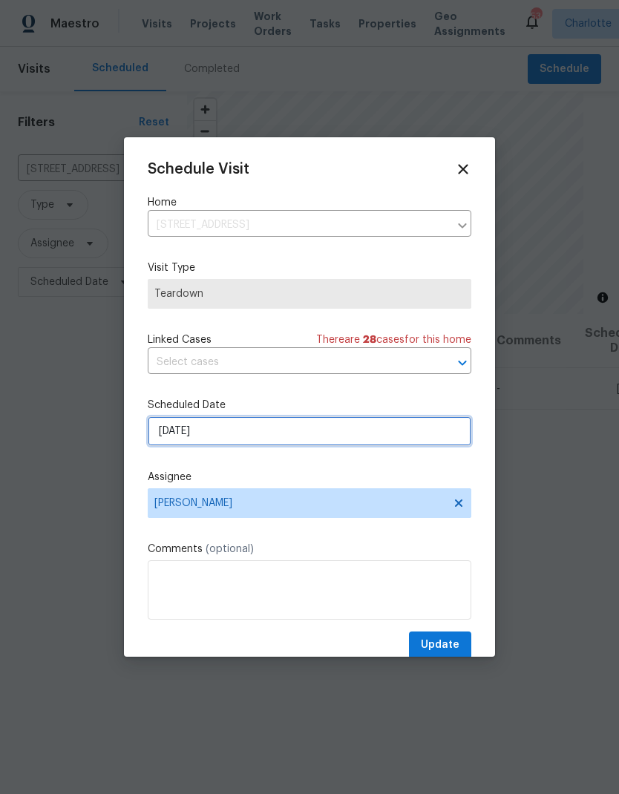
click at [191, 444] on input "8/24/2025" at bounding box center [310, 432] width 324 height 30
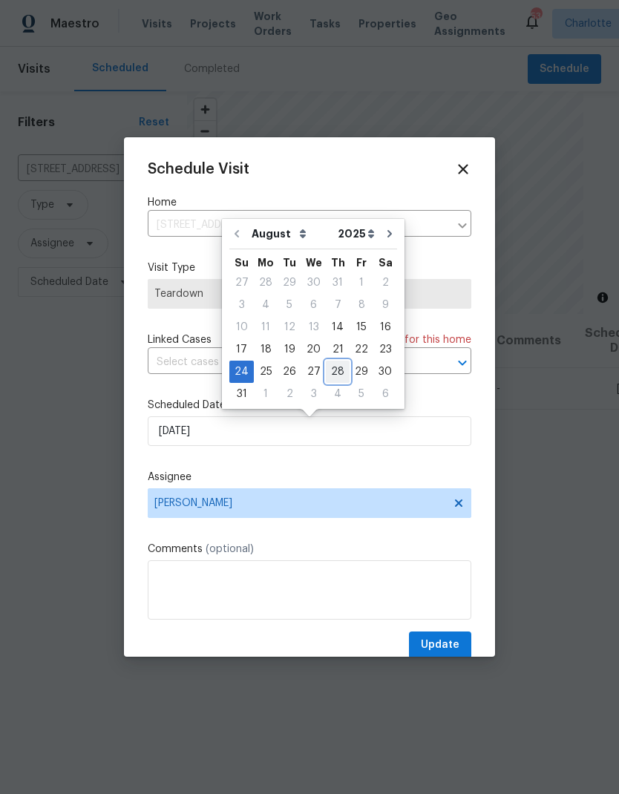
click at [327, 381] on div "28" at bounding box center [338, 372] width 24 height 21
type input "8/28/2025"
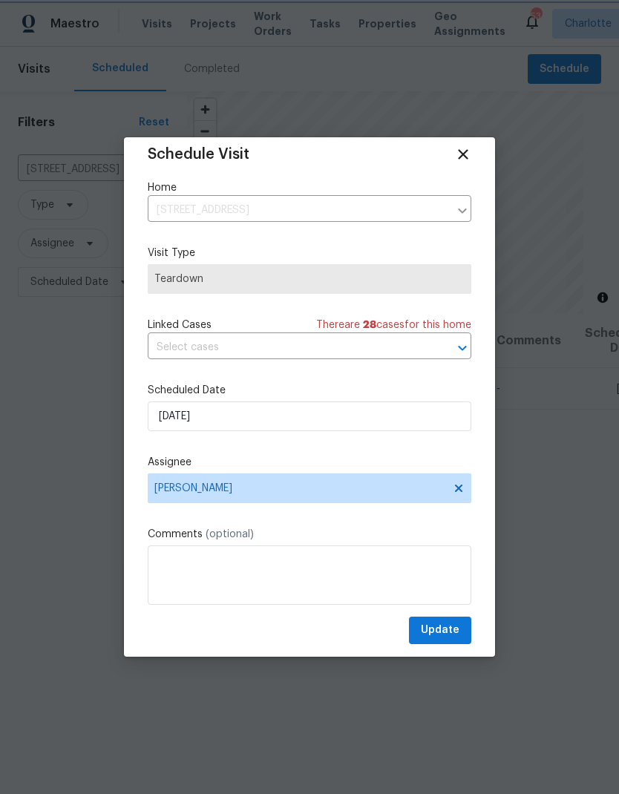
scroll to position [16, 0]
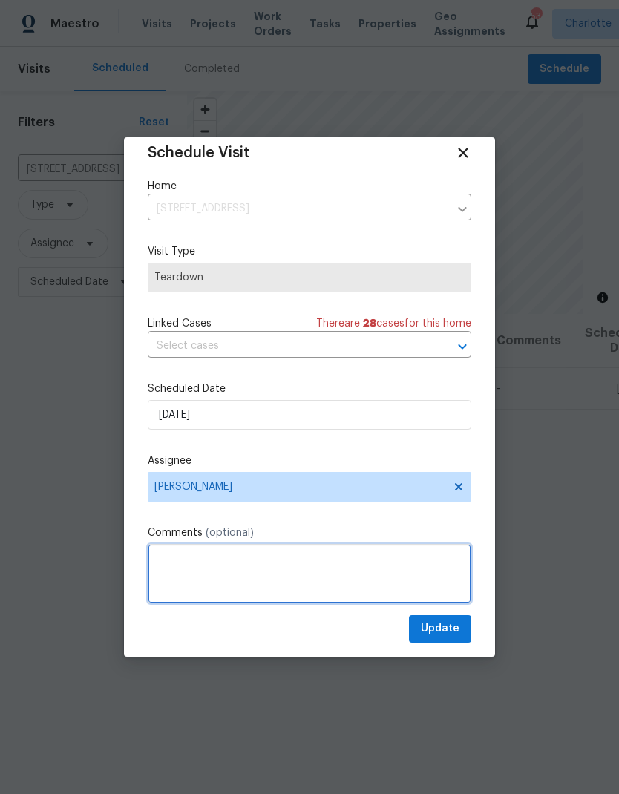
click at [368, 587] on textarea at bounding box center [310, 573] width 324 height 59
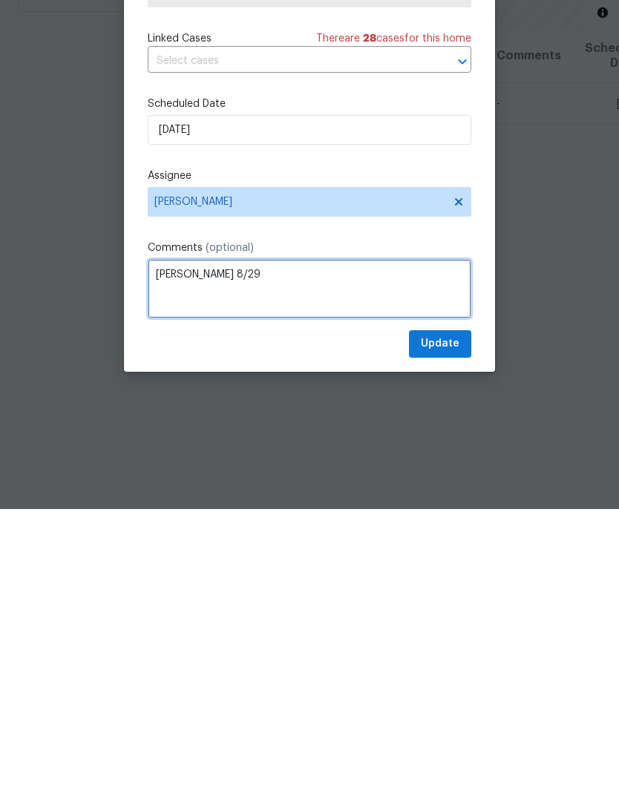
type textarea "COE 8/29"
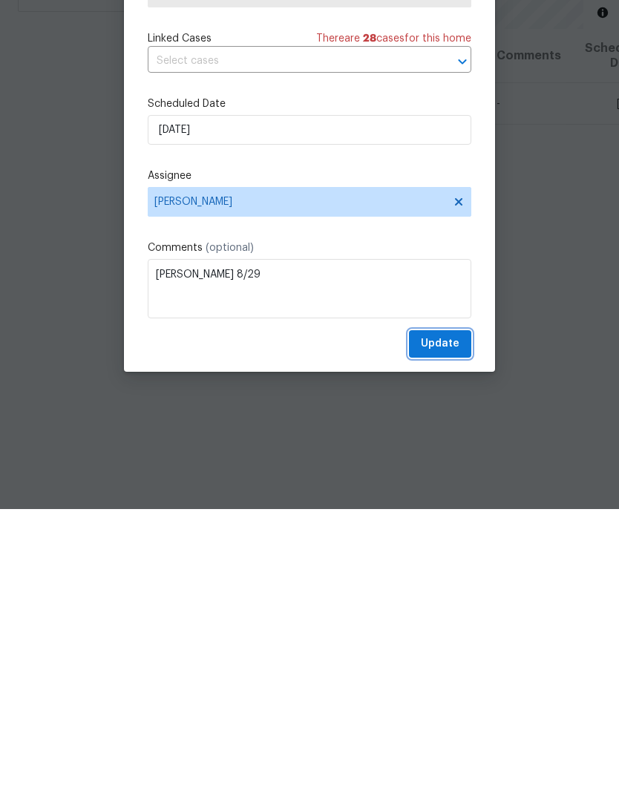
click at [451, 620] on span "Update" at bounding box center [440, 629] width 39 height 19
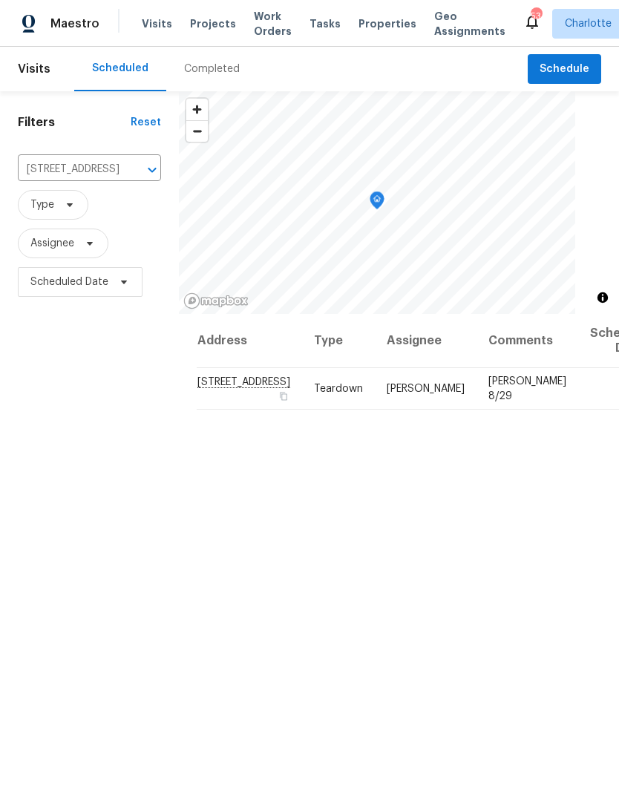
click at [125, 163] on icon "Clear" at bounding box center [132, 170] width 15 height 15
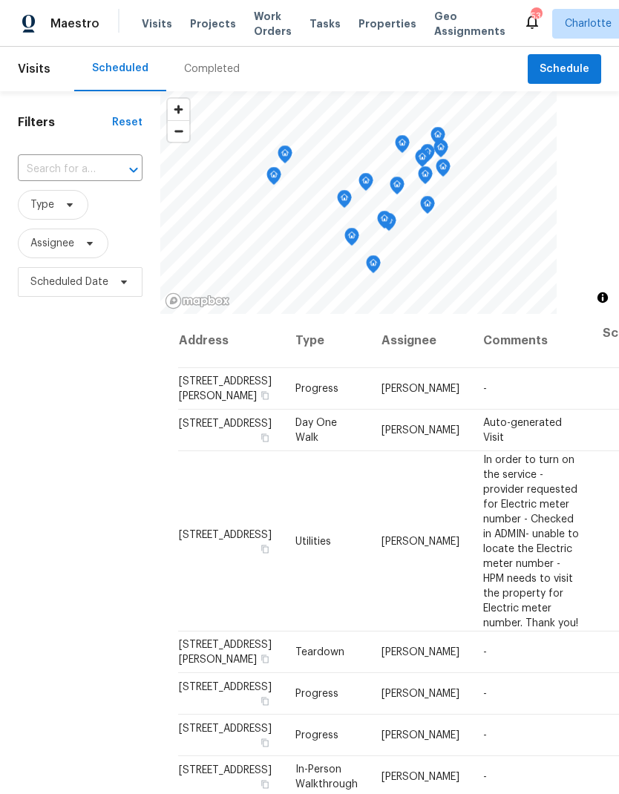
click at [44, 172] on input "text" at bounding box center [59, 169] width 83 height 23
type input "1573 maypine comm"
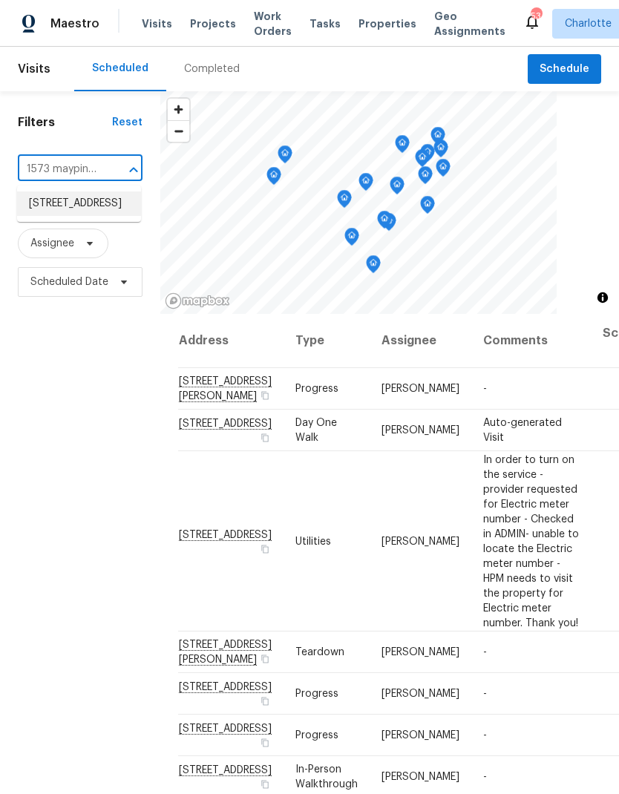
click at [62, 215] on li "1573 Maypine Commons Way, Rock Hill, SC 29732" at bounding box center [79, 204] width 124 height 25
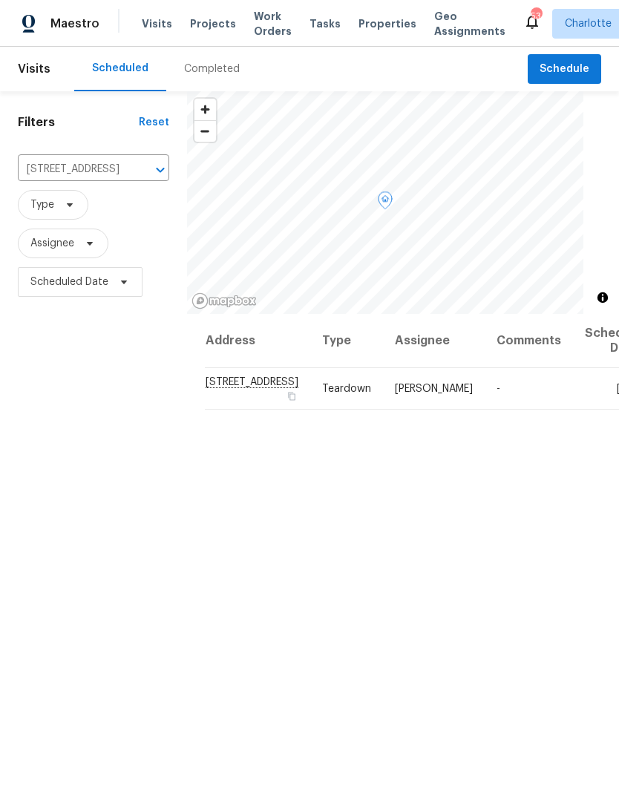
click at [0, 0] on icon at bounding box center [0, 0] width 0 height 0
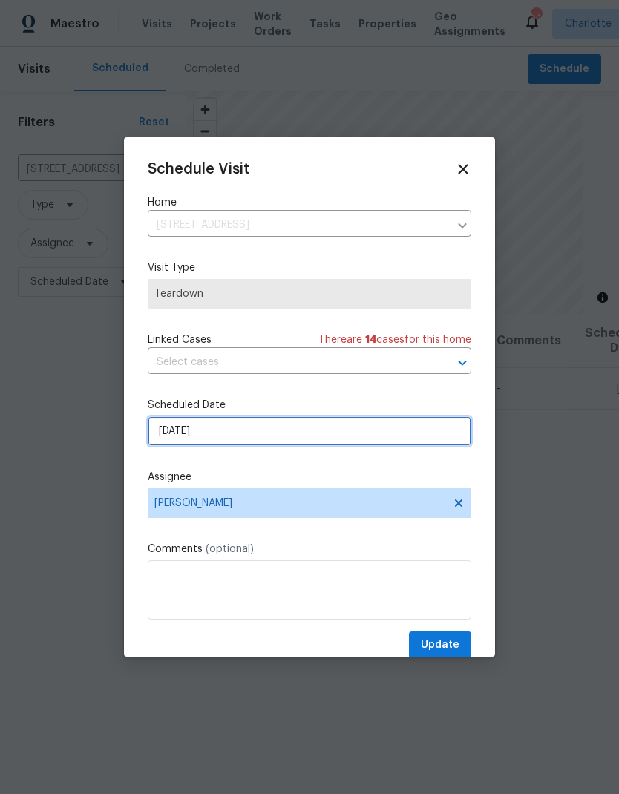
click at [379, 435] on input "8/24/2025" at bounding box center [310, 432] width 324 height 30
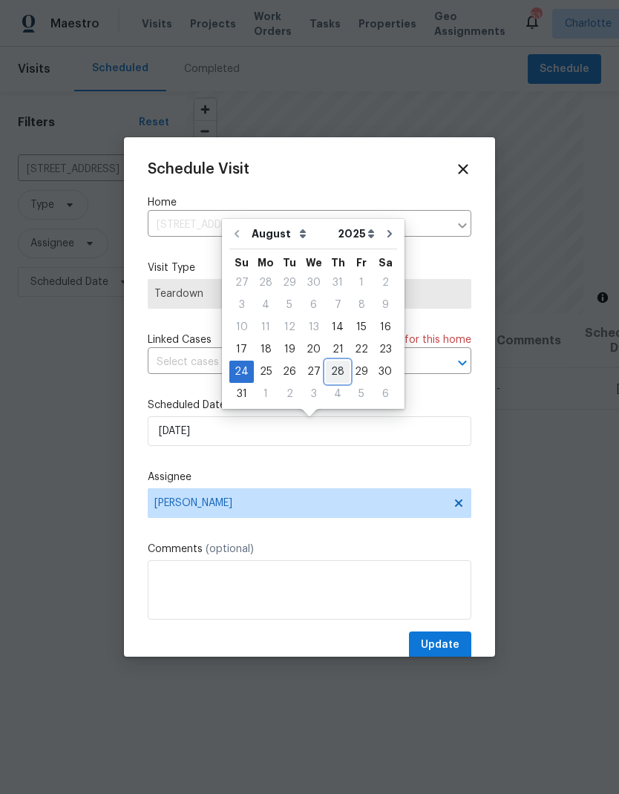
click at [336, 378] on div "28" at bounding box center [338, 372] width 24 height 21
type input "8/28/2025"
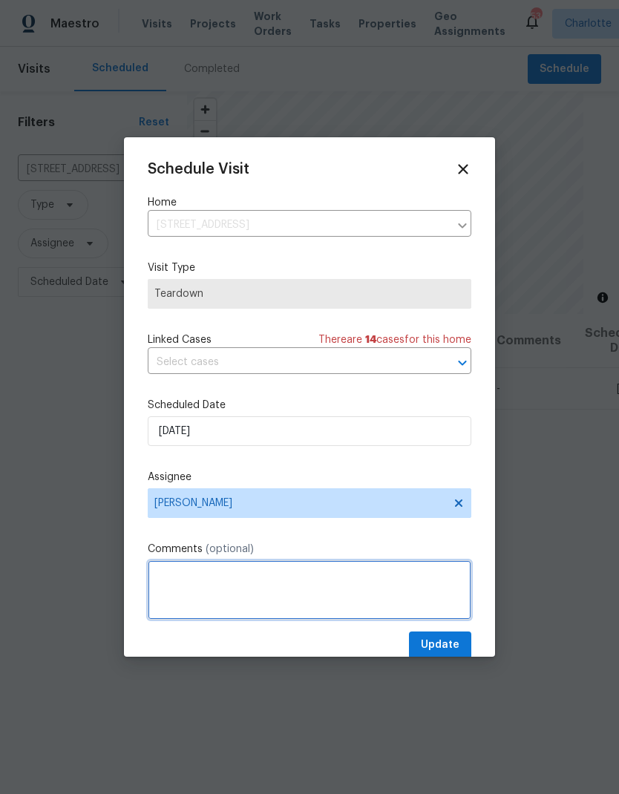
click at [294, 579] on textarea at bounding box center [310, 590] width 324 height 59
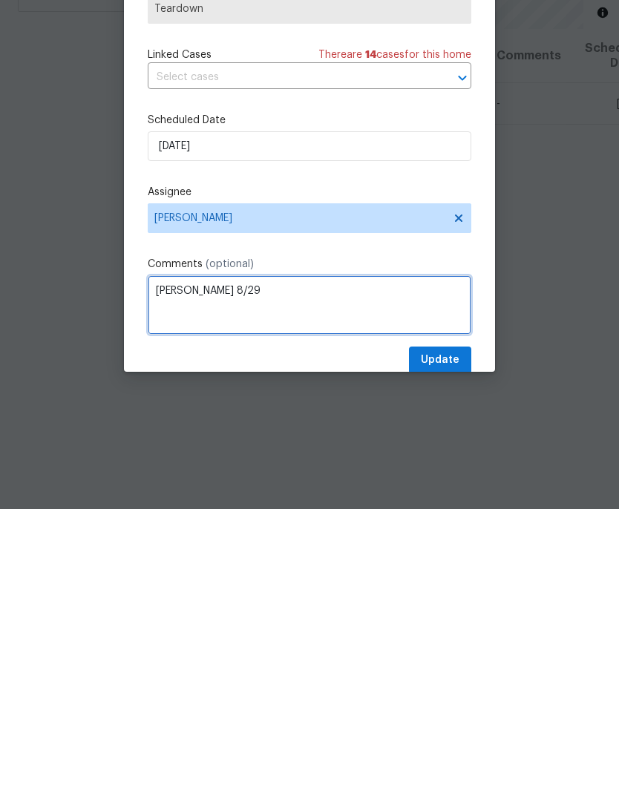
type textarea "COE 8/29"
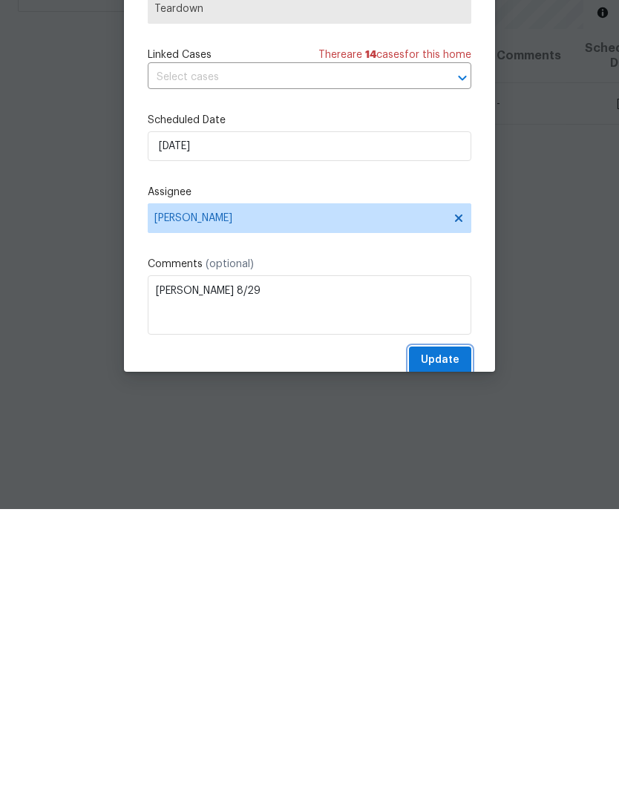
click at [453, 636] on span "Update" at bounding box center [440, 645] width 39 height 19
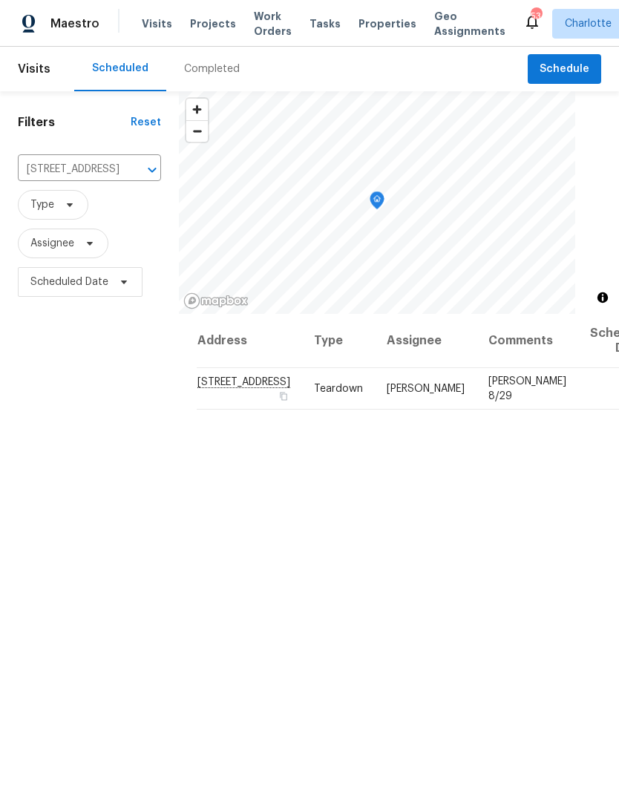
click at [125, 163] on icon "Clear" at bounding box center [132, 170] width 15 height 15
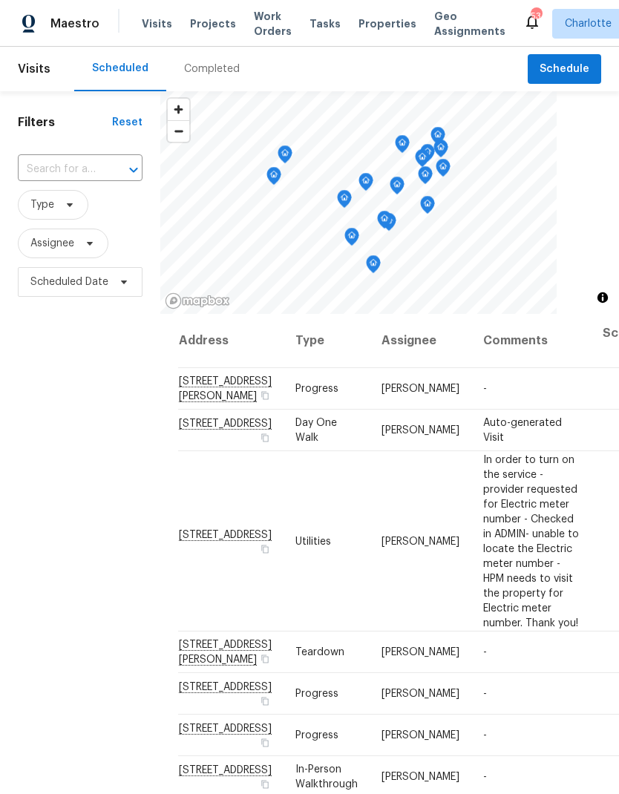
click at [39, 160] on input "text" at bounding box center [59, 169] width 83 height 23
type input "331 don"
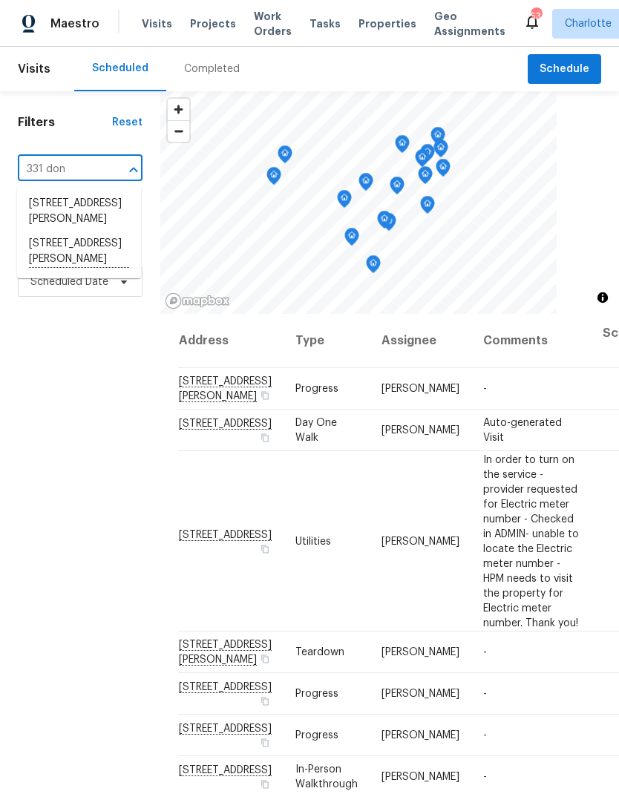
click at [59, 246] on li "331 Don McCarter Dr, Clover, SC 29710" at bounding box center [79, 252] width 124 height 41
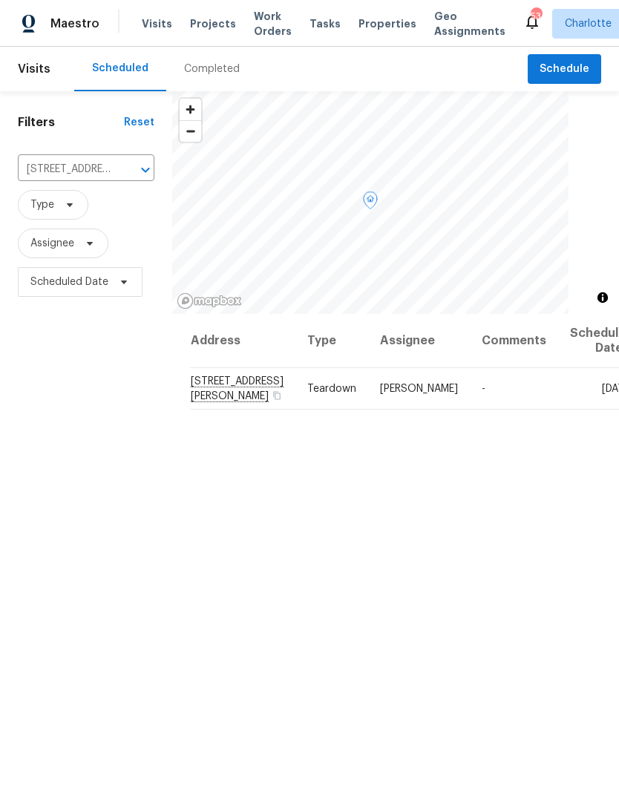
click at [0, 0] on icon at bounding box center [0, 0] width 0 height 0
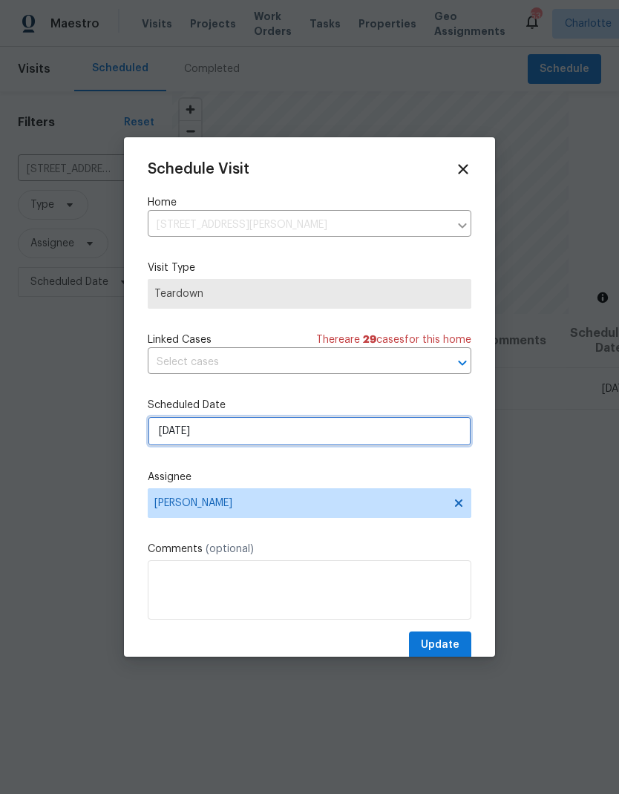
click at [373, 446] on input "8/27/2025" at bounding box center [310, 432] width 324 height 30
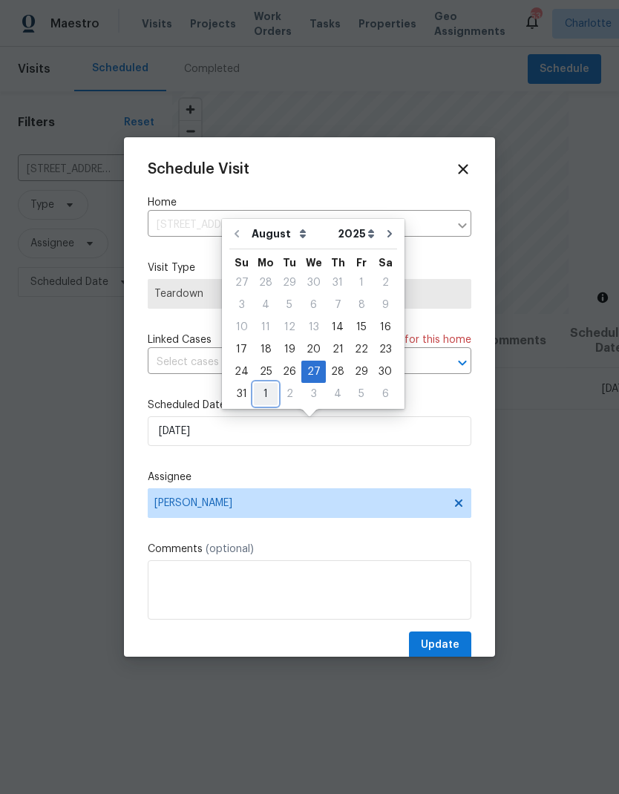
click at [270, 391] on div "1" at bounding box center [266, 394] width 24 height 21
type input "9/1/2025"
select select "8"
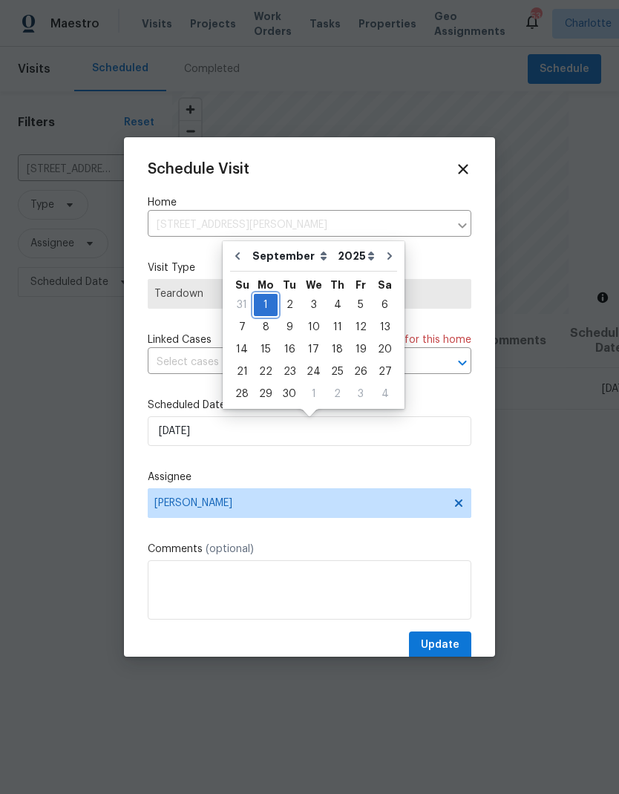
click at [269, 309] on div "1" at bounding box center [266, 305] width 24 height 21
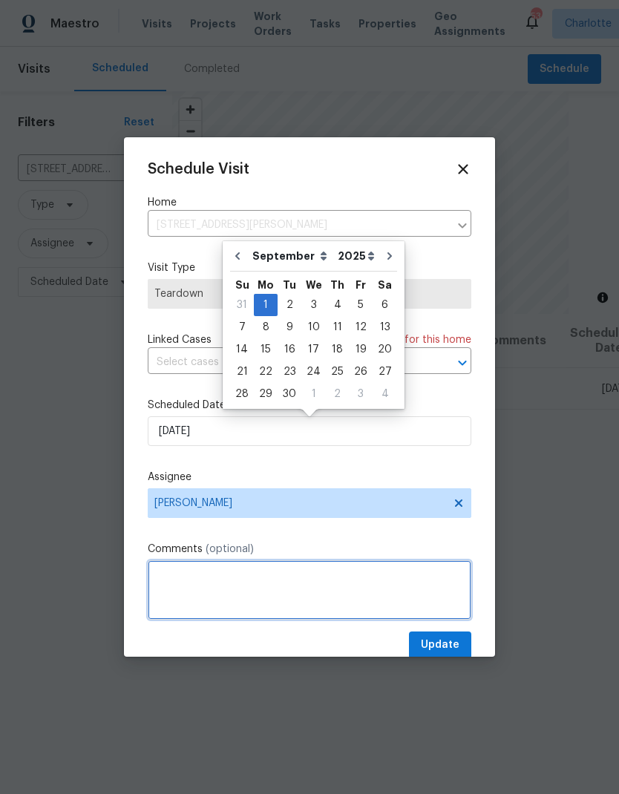
click at [293, 584] on textarea at bounding box center [310, 590] width 324 height 59
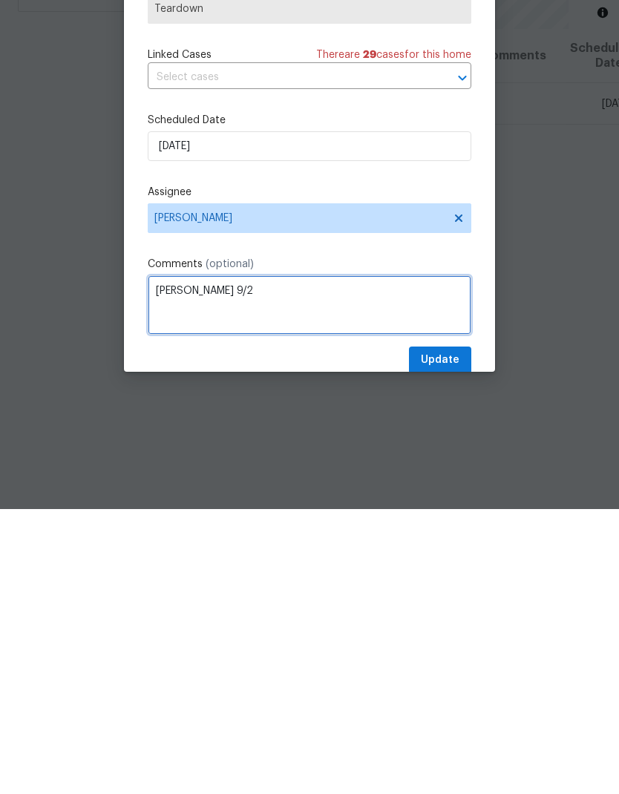
type textarea "COE 9/2"
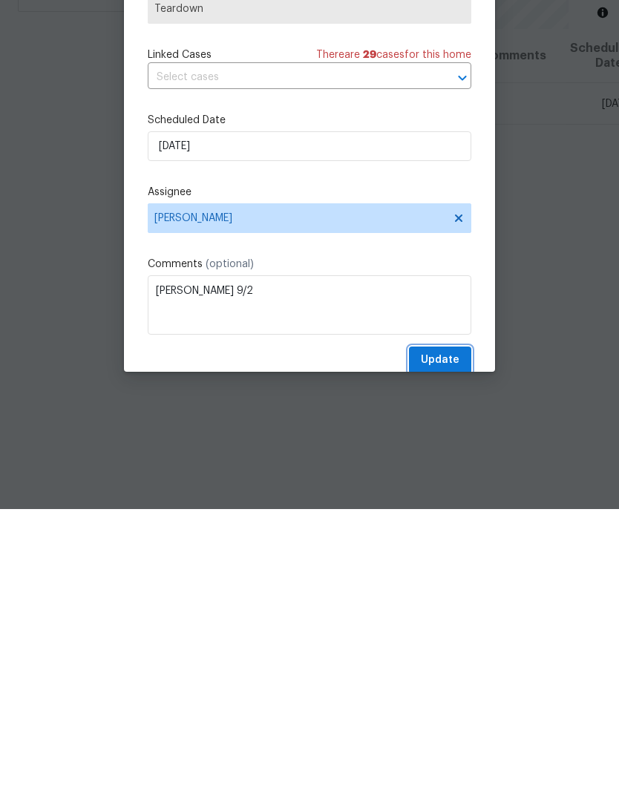
click at [457, 636] on span "Update" at bounding box center [440, 645] width 39 height 19
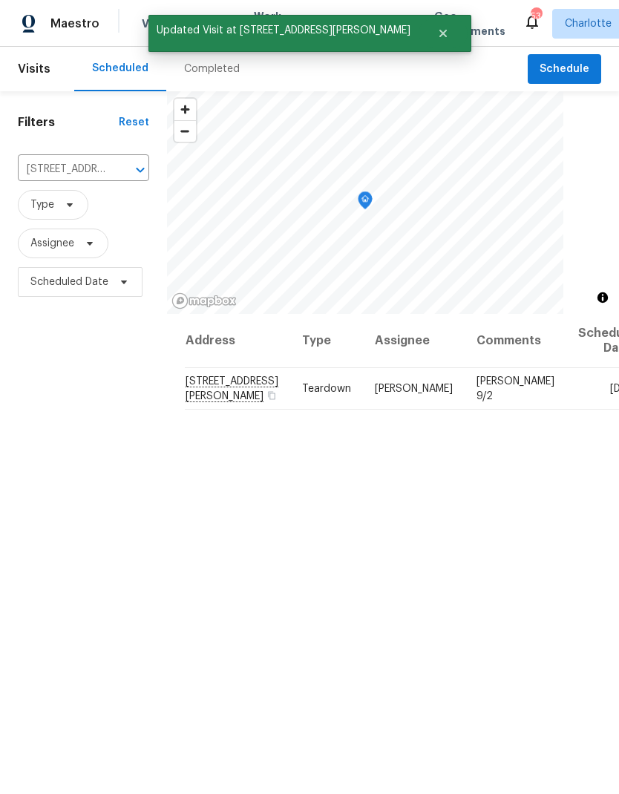
click at [128, 163] on icon "Clear" at bounding box center [121, 170] width 15 height 15
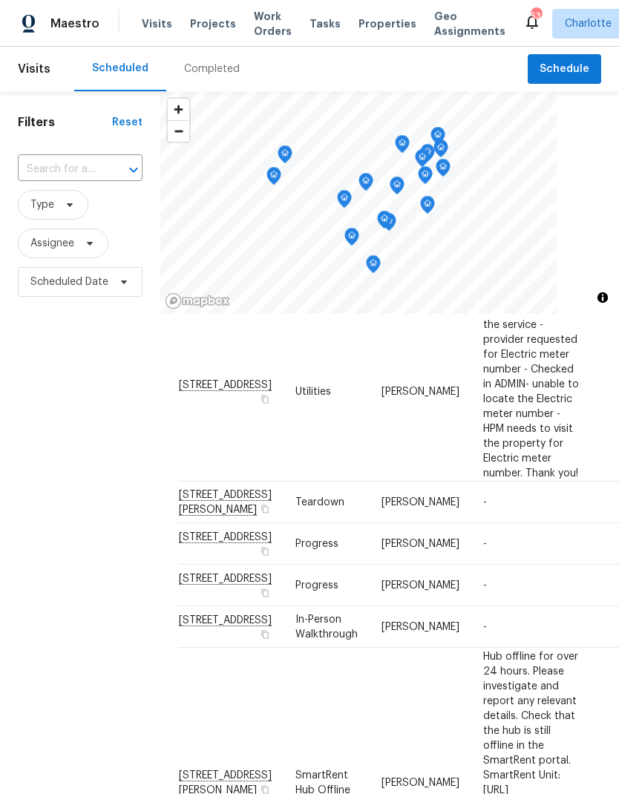
scroll to position [150, 0]
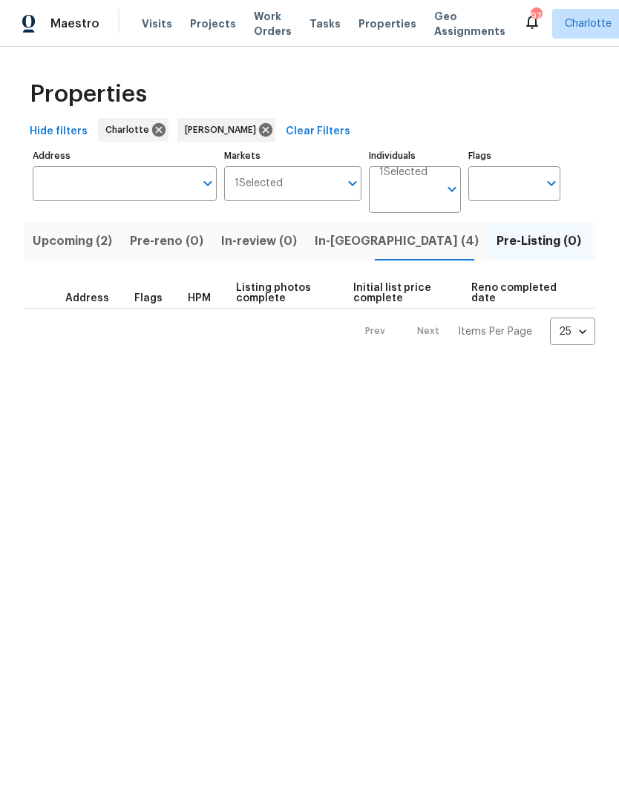
click at [41, 239] on span "Upcoming (2)" at bounding box center [72, 241] width 79 height 21
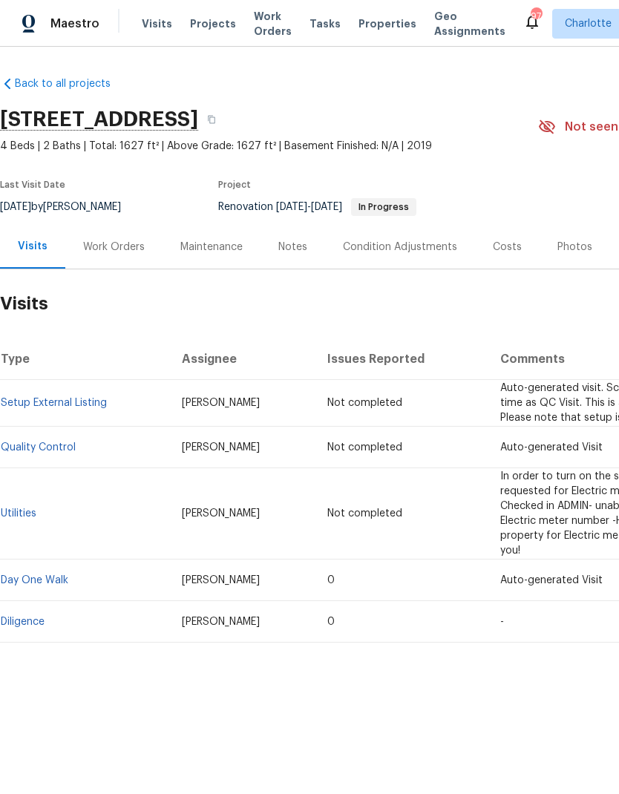
click at [116, 246] on div "Work Orders" at bounding box center [114, 247] width 62 height 15
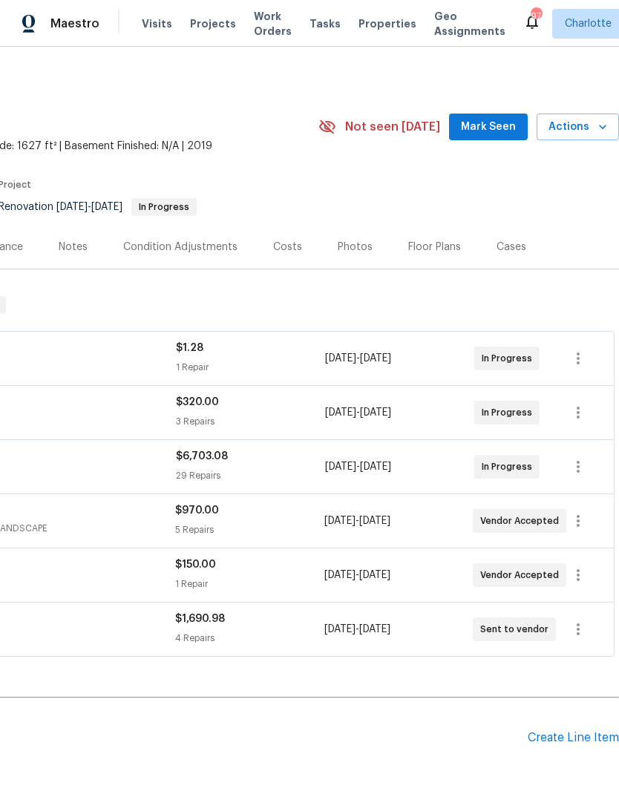
scroll to position [0, 220]
click at [503, 119] on span "Mark Seen" at bounding box center [488, 127] width 55 height 19
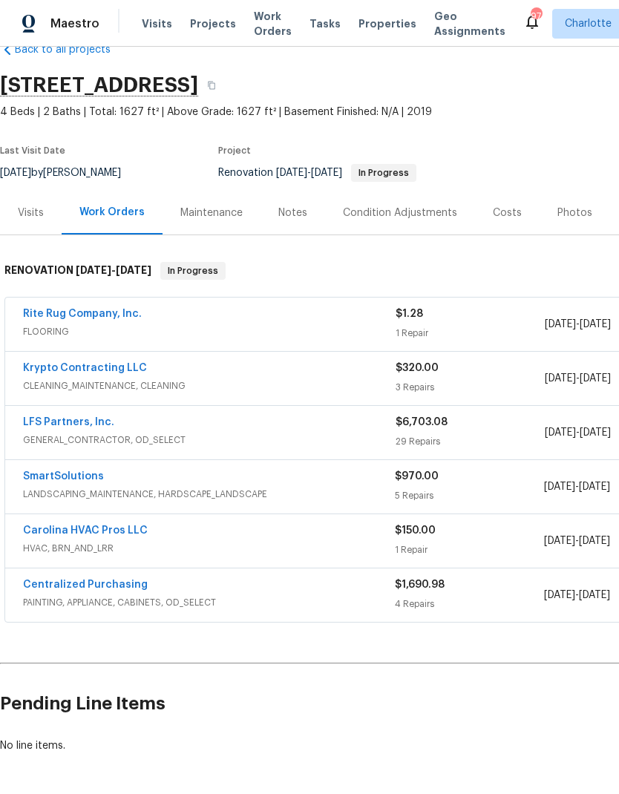
scroll to position [34, 0]
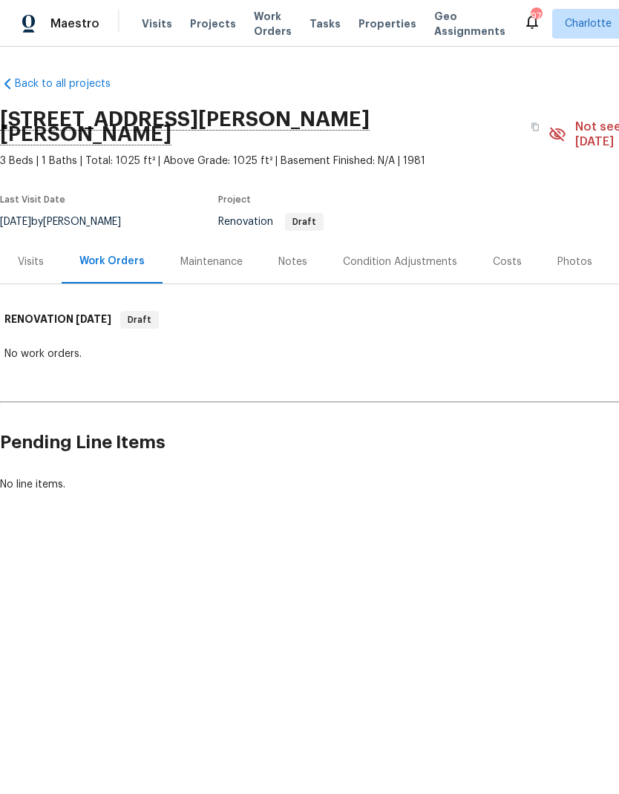
click at [30, 255] on div "Visits" at bounding box center [31, 262] width 26 height 15
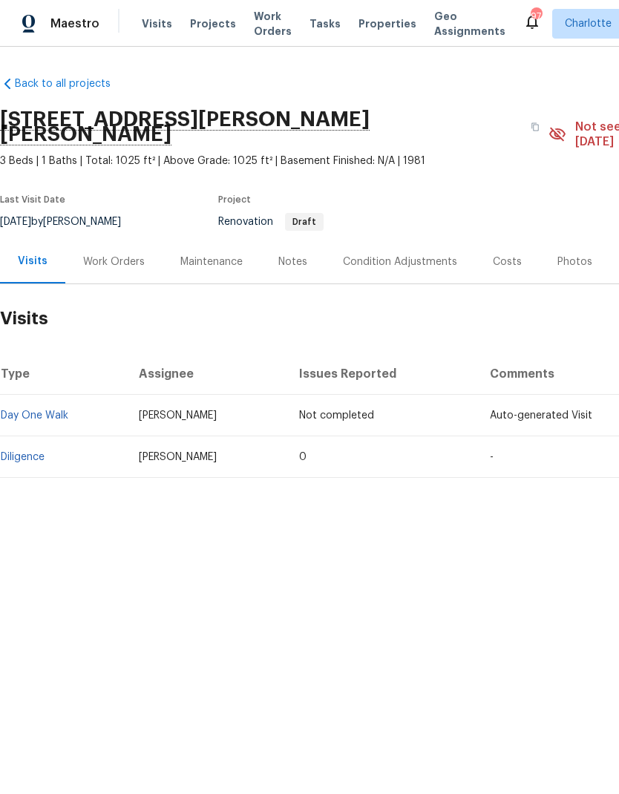
click at [439, 255] on div "Condition Adjustments" at bounding box center [400, 262] width 114 height 15
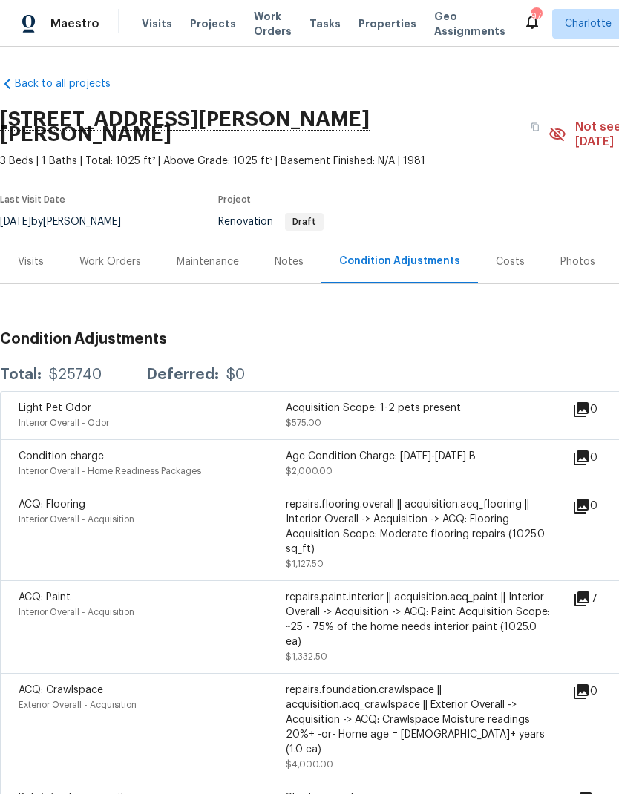
click at [120, 240] on div "Work Orders" at bounding box center [110, 262] width 97 height 44
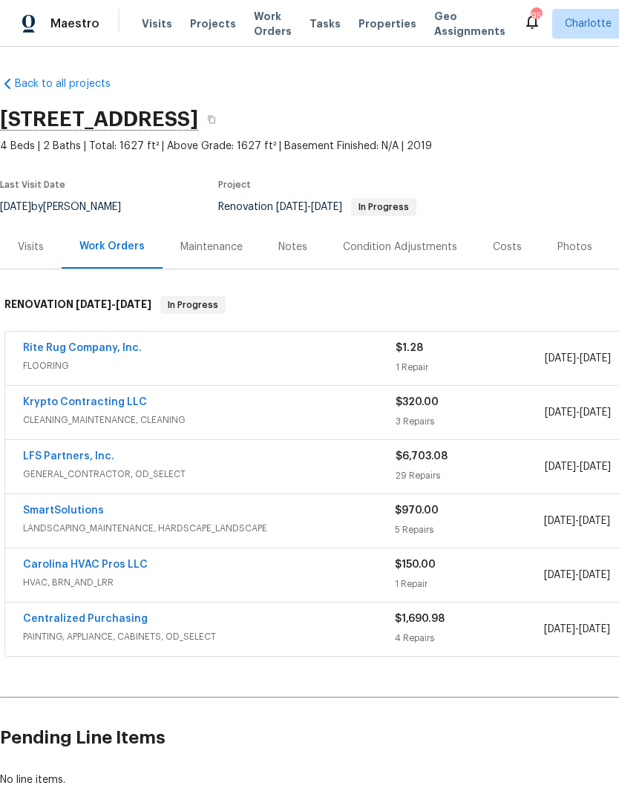
click at [84, 512] on link "SmartSolutions" at bounding box center [63, 511] width 81 height 10
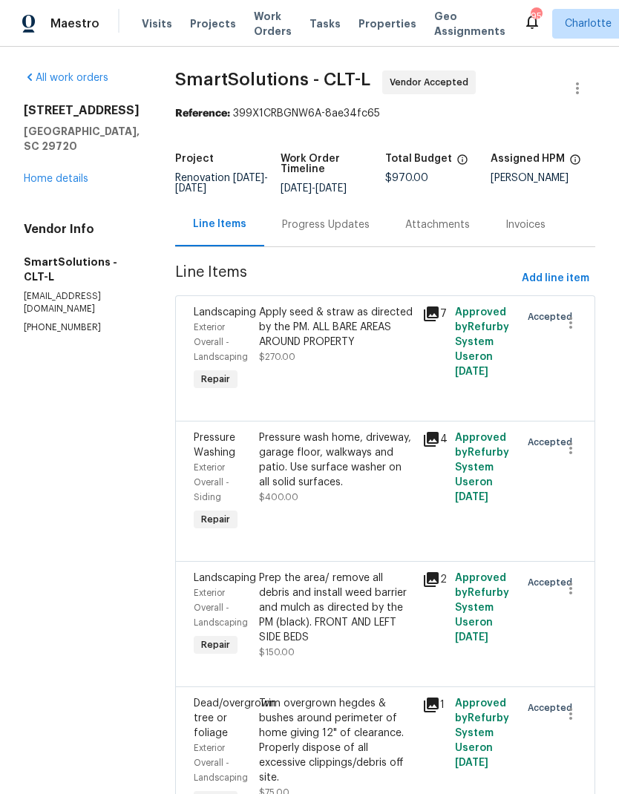
click at [348, 232] on div "Progress Updates" at bounding box center [326, 225] width 88 height 15
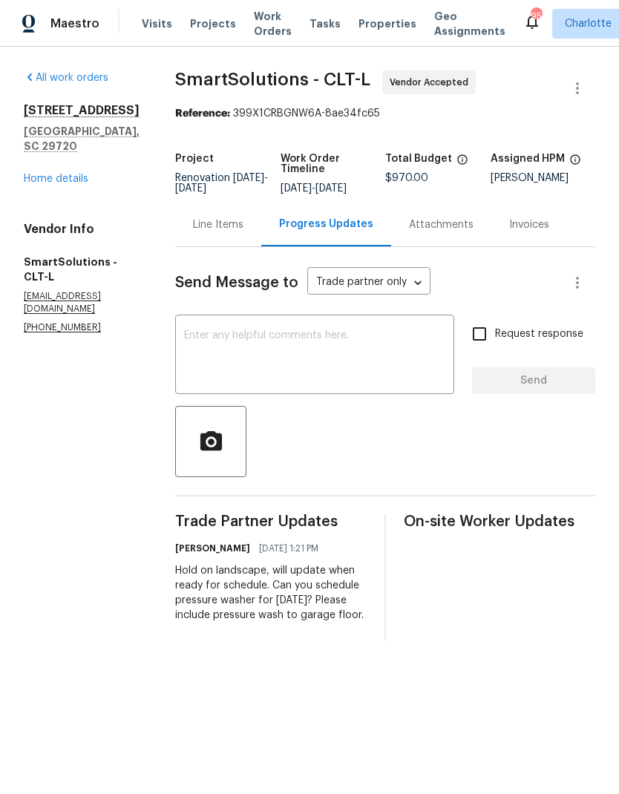
click at [319, 371] on textarea at bounding box center [314, 356] width 261 height 52
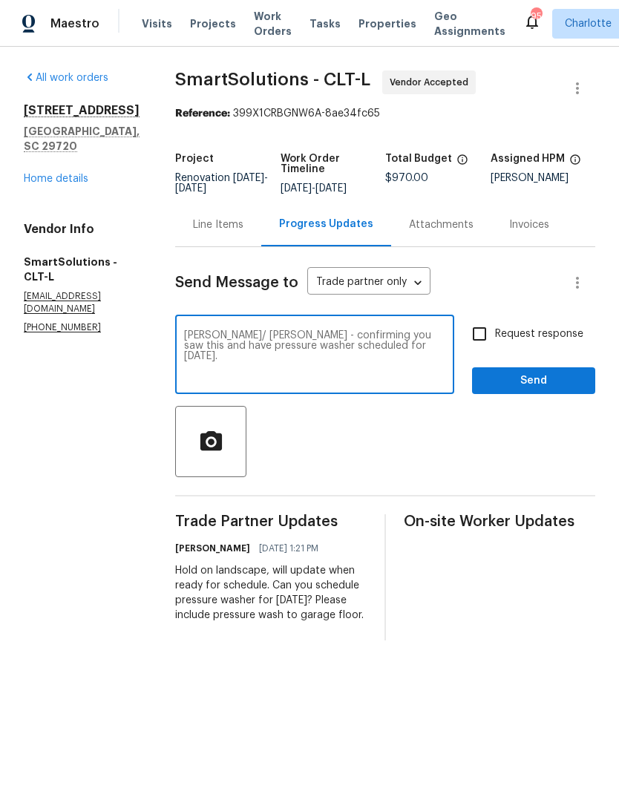
type textarea "[PERSON_NAME]/ [PERSON_NAME] - confirming you saw this and have pressure washer…"
click at [483, 343] on input "Request response" at bounding box center [479, 334] width 31 height 31
checkbox input "true"
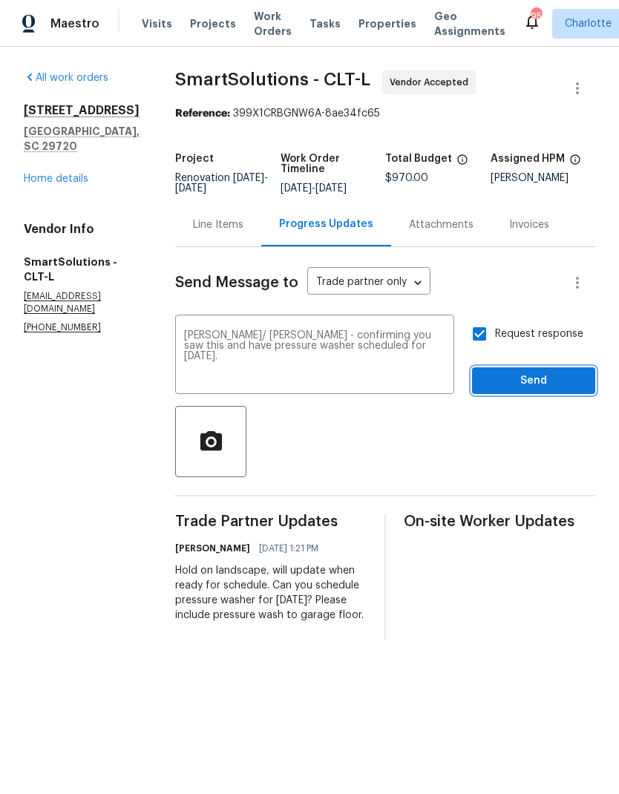
click at [561, 391] on span "Send" at bounding box center [533, 381] width 99 height 19
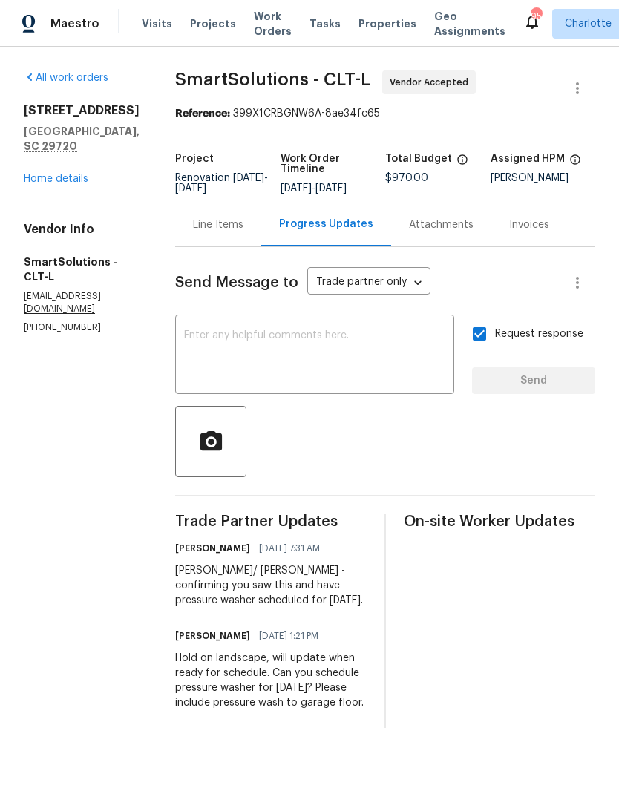
click at [226, 232] on div "Line Items" at bounding box center [218, 225] width 50 height 15
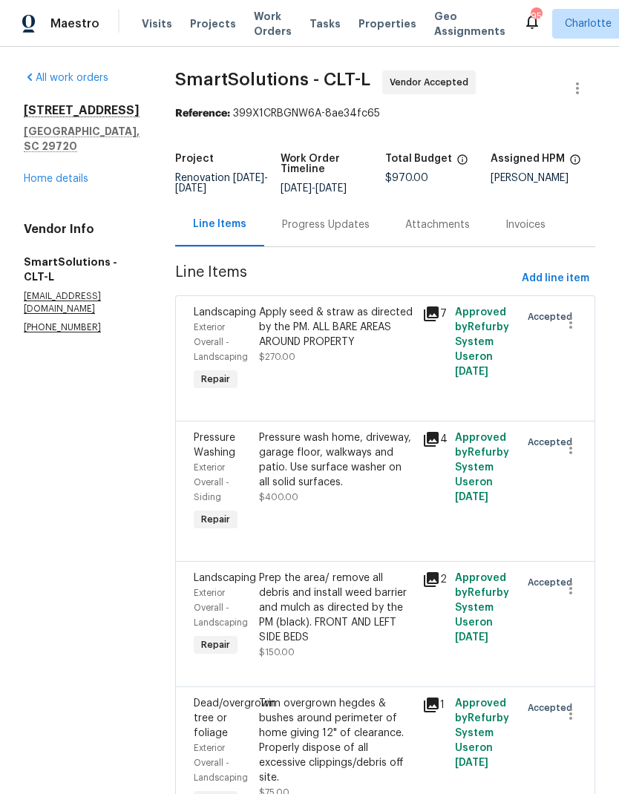
click at [440, 448] on icon at bounding box center [431, 440] width 18 height 18
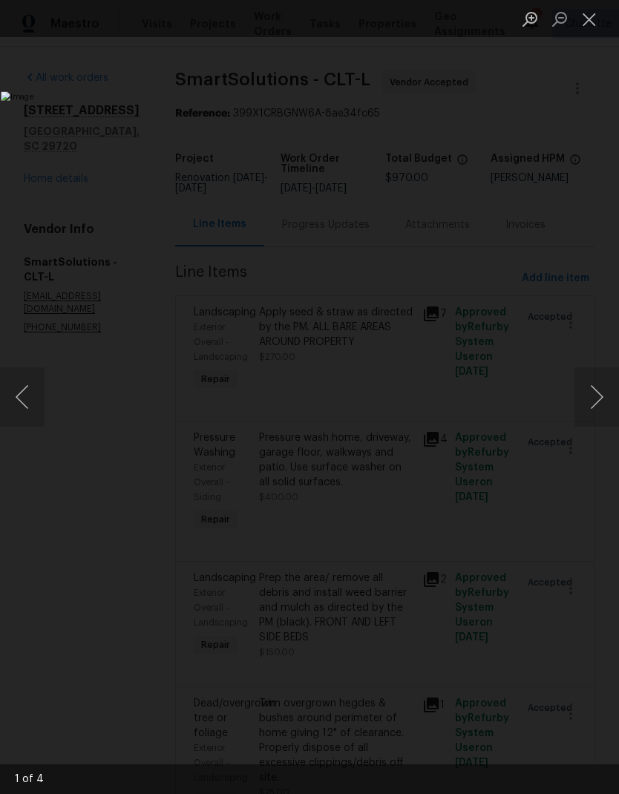
click at [598, 397] on button "Next image" at bounding box center [597, 397] width 45 height 59
click at [595, 394] on button "Next image" at bounding box center [597, 397] width 45 height 59
click at [593, 400] on button "Next image" at bounding box center [597, 397] width 45 height 59
click at [596, 399] on button "Next image" at bounding box center [597, 397] width 45 height 59
click at [595, 399] on button "Next image" at bounding box center [597, 397] width 45 height 59
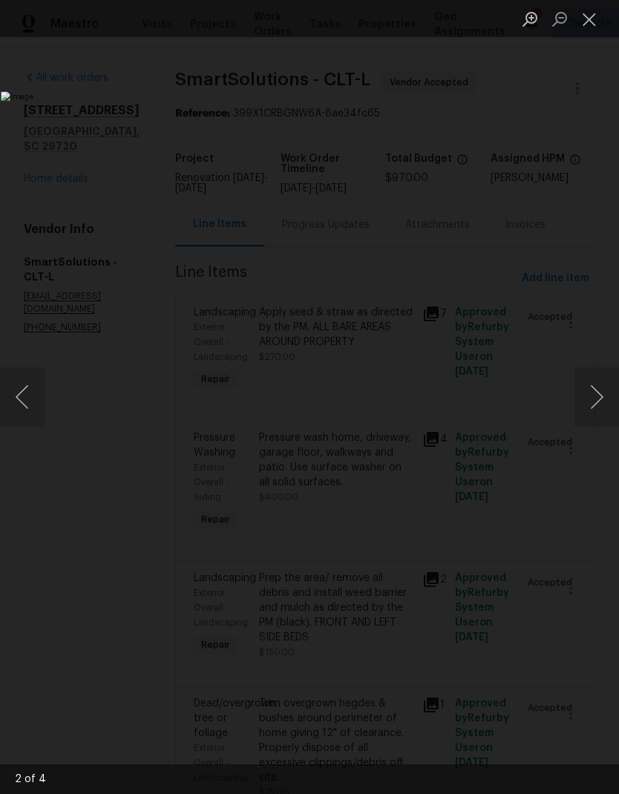
click at [598, 11] on button "Close lightbox" at bounding box center [590, 19] width 30 height 26
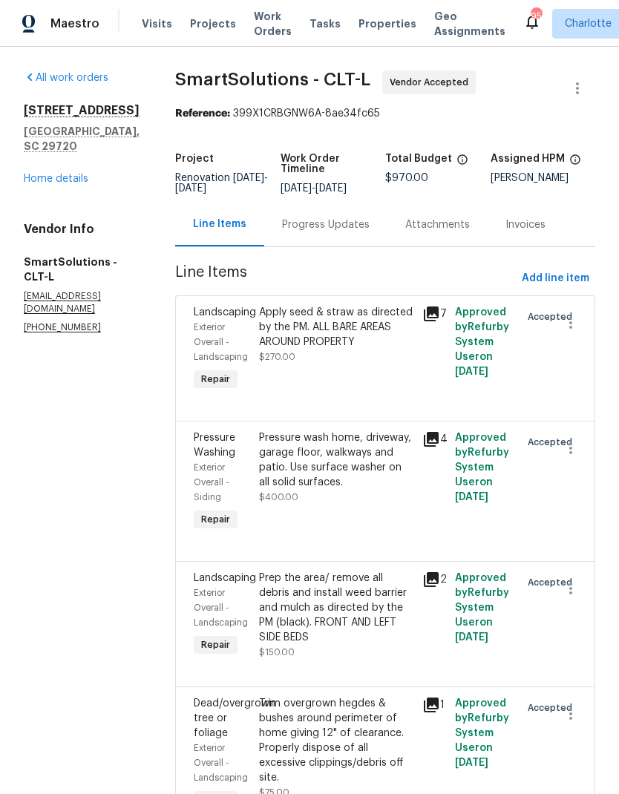
click at [42, 174] on link "Home details" at bounding box center [56, 179] width 65 height 10
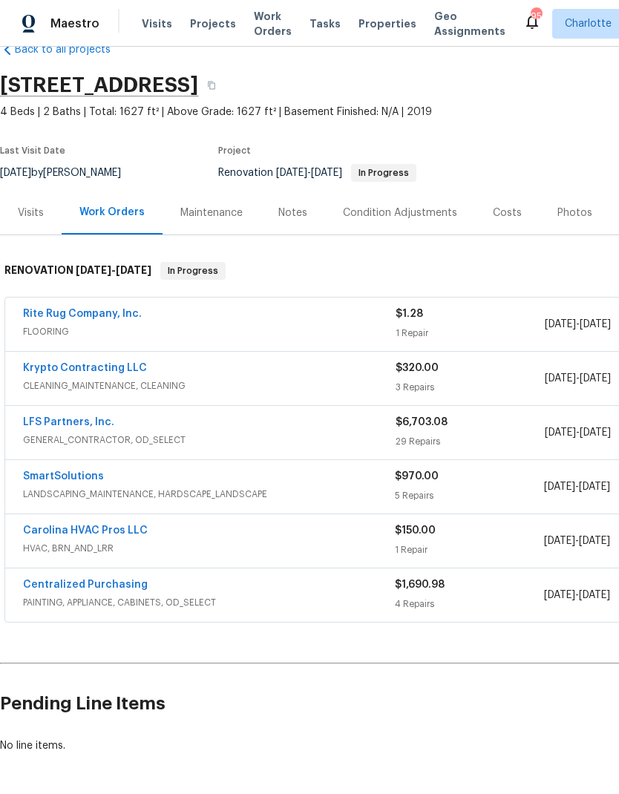
scroll to position [34, 0]
click at [183, 440] on span "GENERAL_CONTRACTOR, OD_SELECT" at bounding box center [209, 440] width 373 height 15
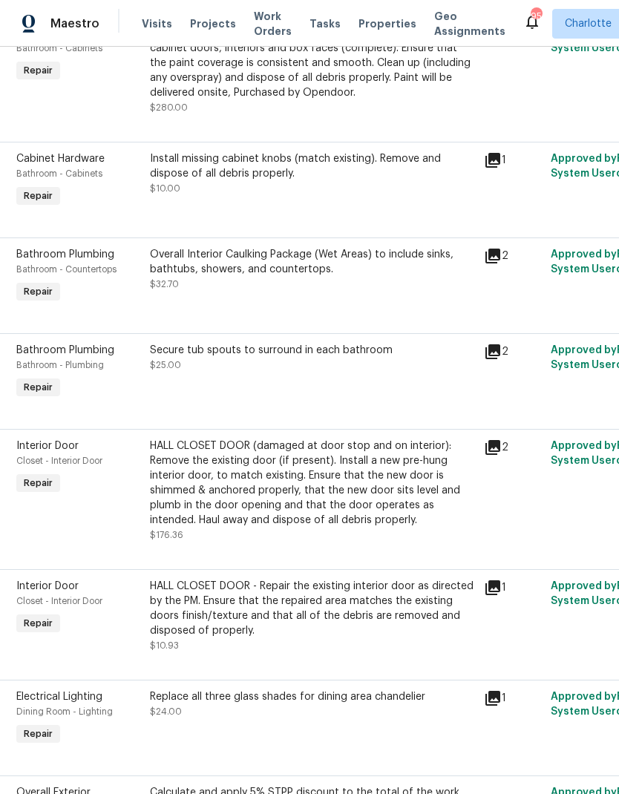
scroll to position [549, 7]
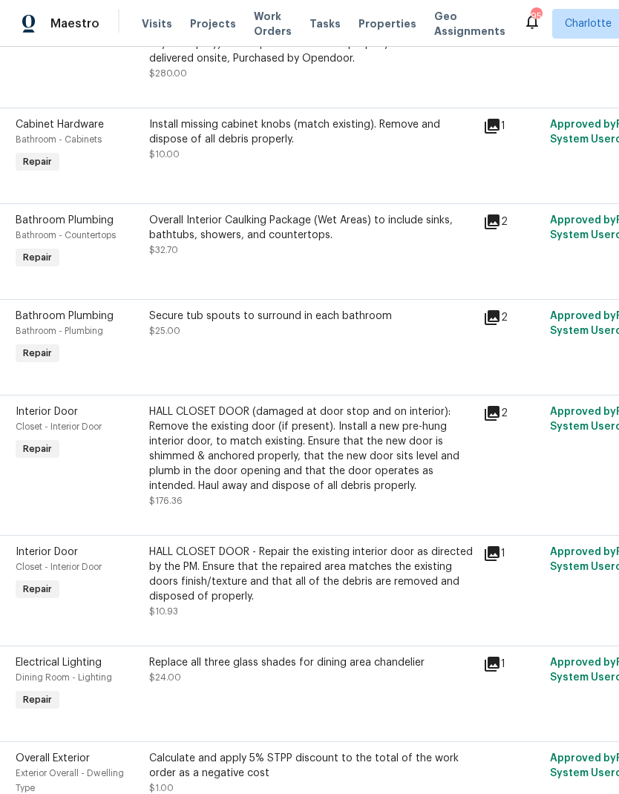
click at [104, 492] on div "Interior Door Closet - Interior Door Repair" at bounding box center [78, 456] width 134 height 113
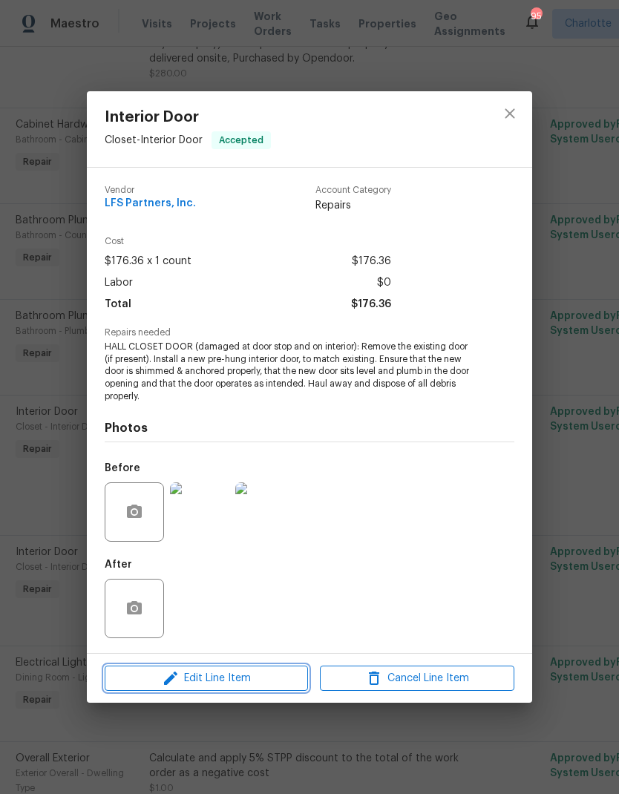
click at [156, 686] on span "Edit Line Item" at bounding box center [206, 679] width 195 height 19
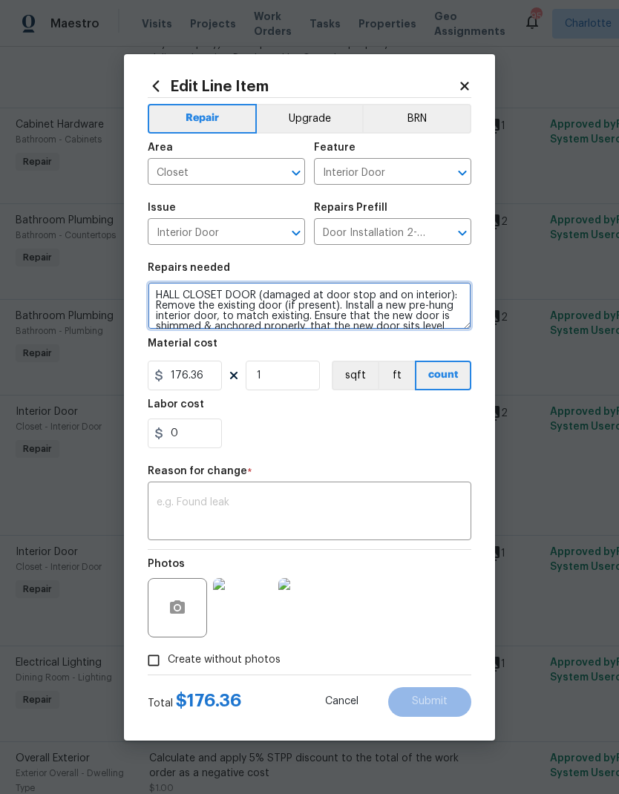
click at [258, 299] on textarea "HALL CLOSET DOOR (damaged at door stop and on interior): Remove the existing do…" at bounding box center [310, 306] width 324 height 48
click at [246, 295] on textarea "HALL CLOSET DOOR (damaged at door stop and on interior): Remove the existing do…" at bounding box center [310, 306] width 324 height 48
type textarea "HALL CLOSET DOOR, BEDROOM HALLWAY (damaged at door stop and on interior): Remov…"
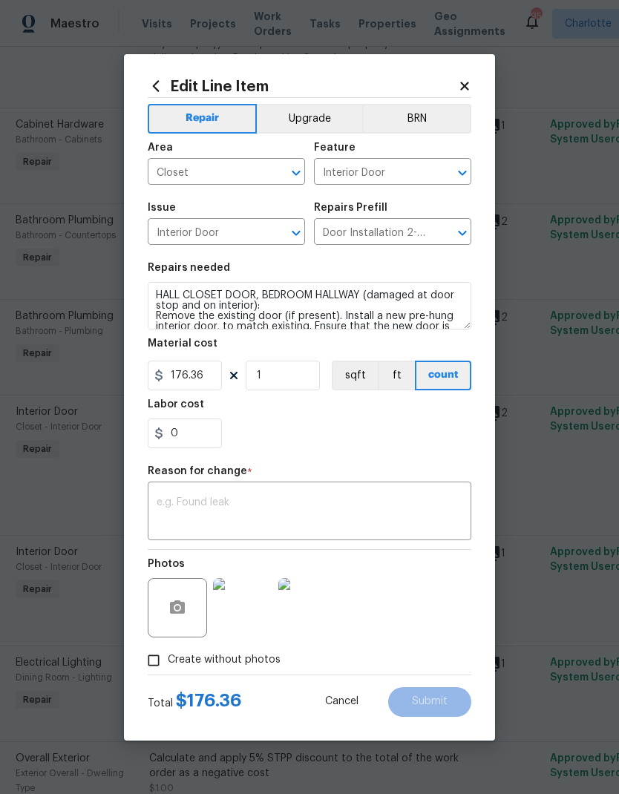
click at [411, 453] on section "Repairs needed HALL CLOSET DOOR, BEDROOM HALLWAY (damaged at door stop and on i…" at bounding box center [310, 355] width 324 height 203
click at [403, 527] on textarea at bounding box center [310, 512] width 306 height 31
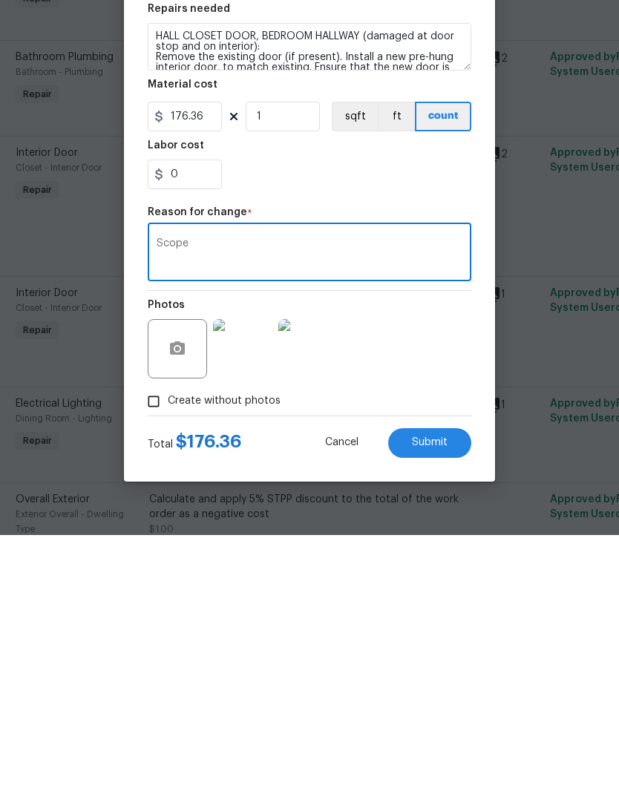
type textarea "Scope"
click at [461, 688] on button "Submit" at bounding box center [429, 703] width 83 height 30
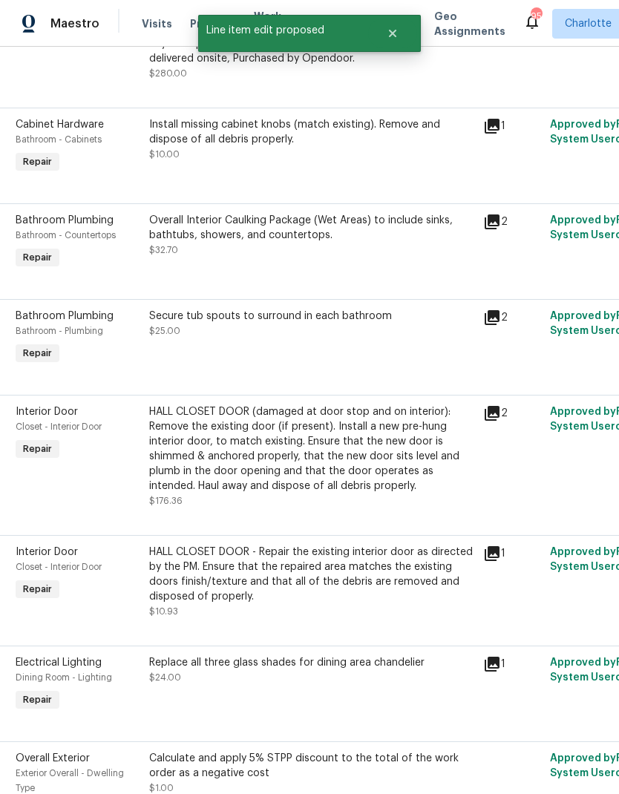
click at [103, 541] on div "Interior Door Closet - Interior Door Repair" at bounding box center [78, 582] width 134 height 83
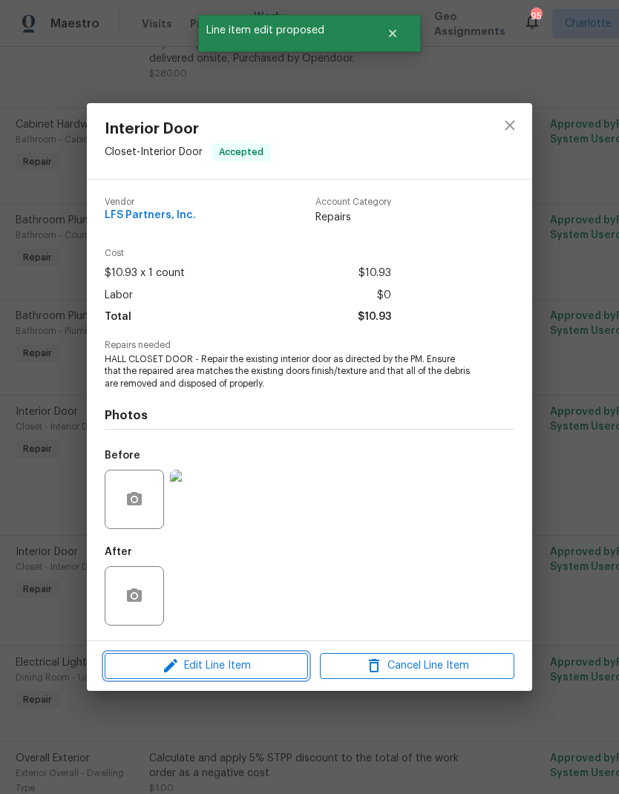
click at [137, 674] on span "Edit Line Item" at bounding box center [206, 666] width 195 height 19
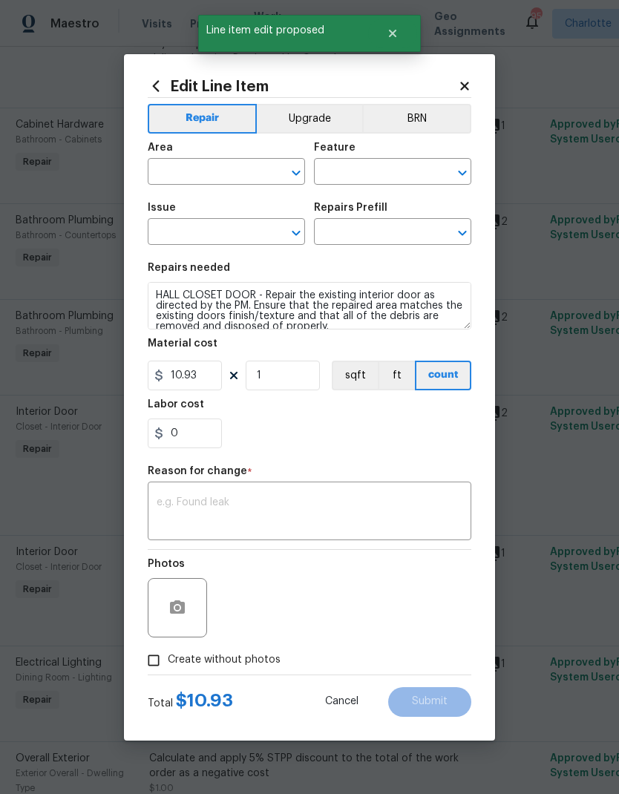
type input "Closet"
type input "Interior Door"
type input "Interior Door Repair $10.93"
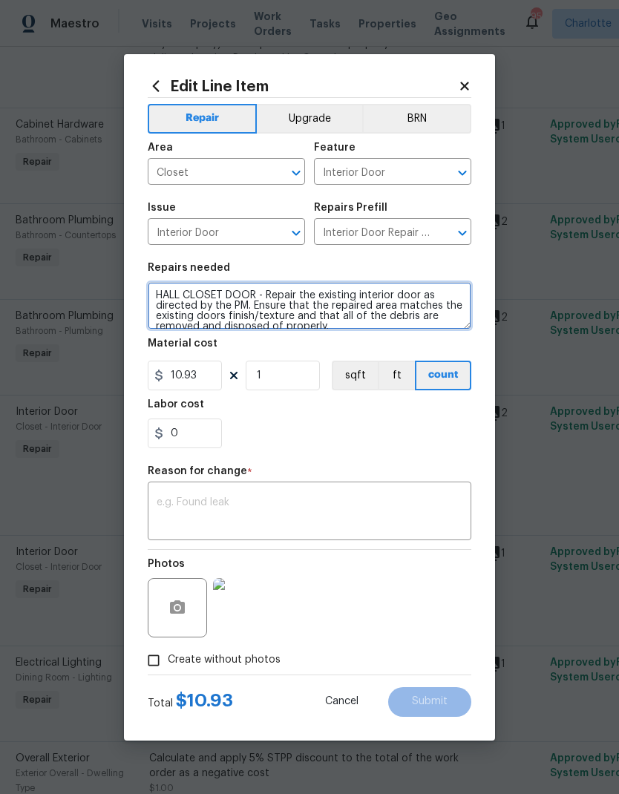
click at [255, 297] on textarea "HALL CLOSET DOOR - Repair the existing interior door as directed by the PM. Ens…" at bounding box center [310, 306] width 324 height 48
click at [177, 296] on textarea "HALL CLOSET DOOR - Repair the existing interior door as directed by the PM. Ens…" at bounding box center [310, 306] width 324 height 48
click at [284, 295] on textarea "HALL COAT CLOSET DOOR - Repair the existing interior door as directed by the PM…" at bounding box center [310, 306] width 324 height 48
type textarea "HALL COAT CLOSET DOOR(across from garage)- Repair the existing interior door as…"
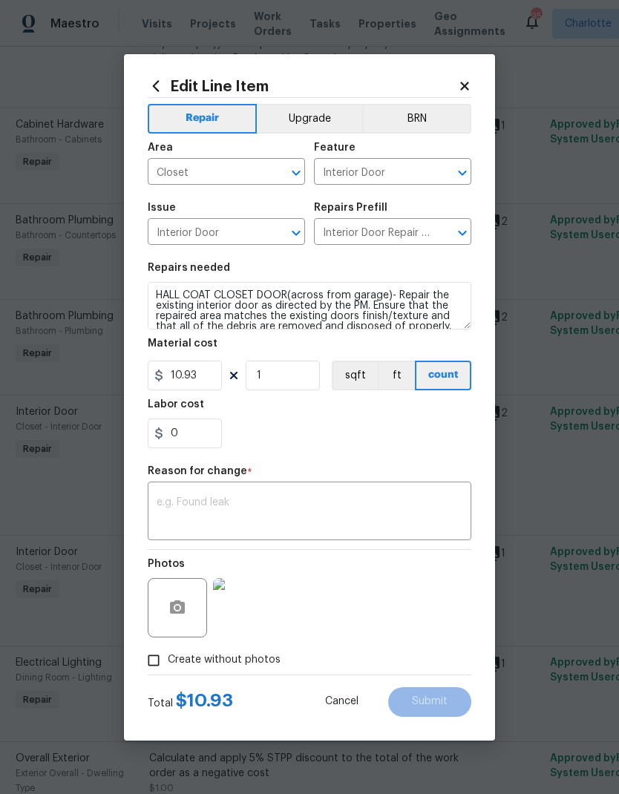
click at [375, 502] on textarea at bounding box center [310, 512] width 306 height 31
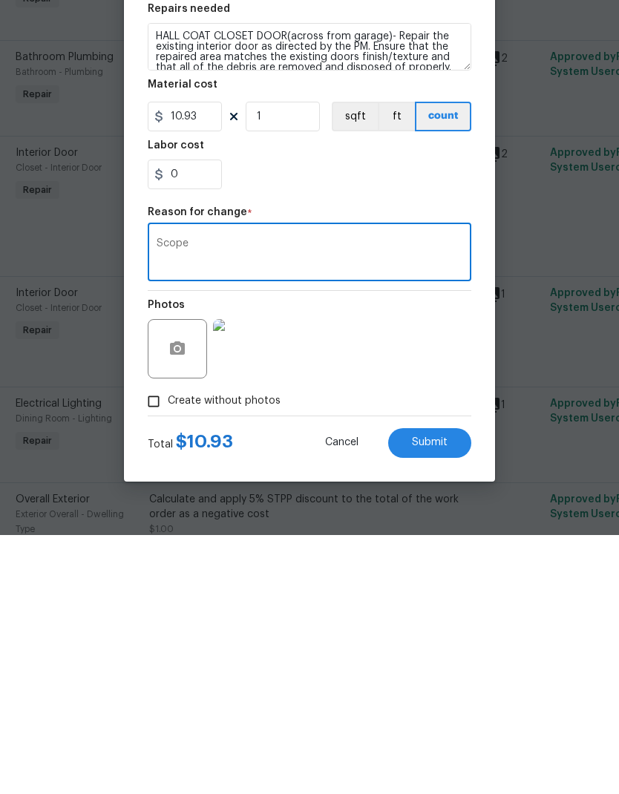
type textarea "Scope"
click at [448, 688] on button "Submit" at bounding box center [429, 703] width 83 height 30
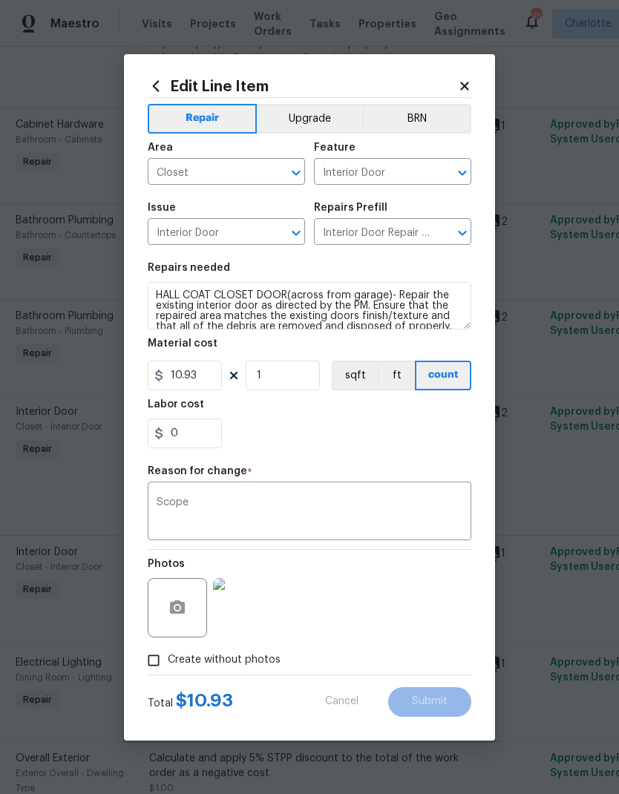
type textarea "HALL CLOSET DOOR - Repair the existing interior door as directed by the PM. Ens…"
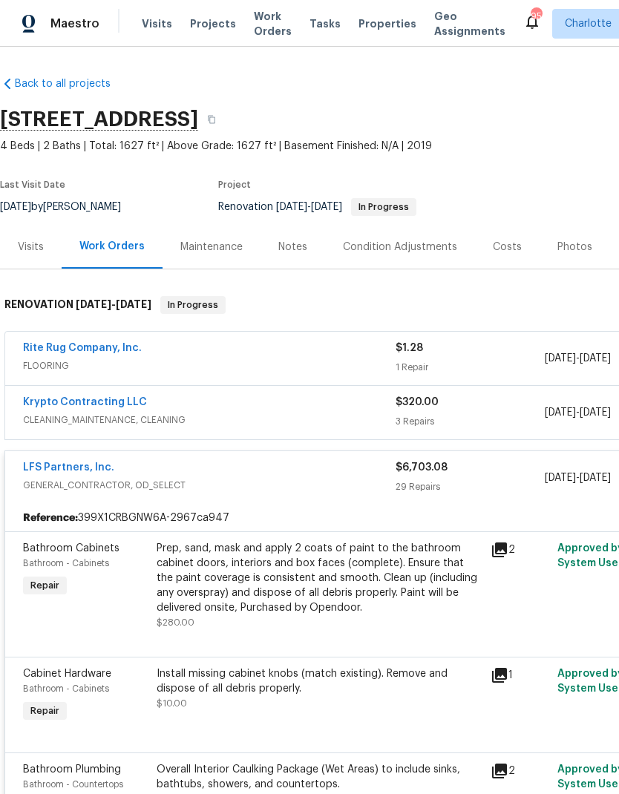
scroll to position [0, 0]
click at [298, 478] on span "GENERAL_CONTRACTOR, OD_SELECT" at bounding box center [209, 485] width 373 height 15
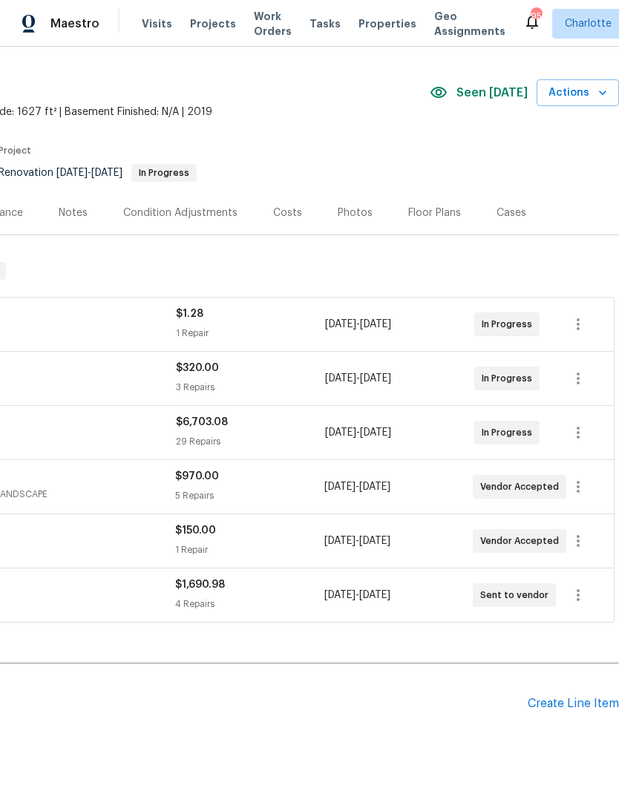
scroll to position [34, 220]
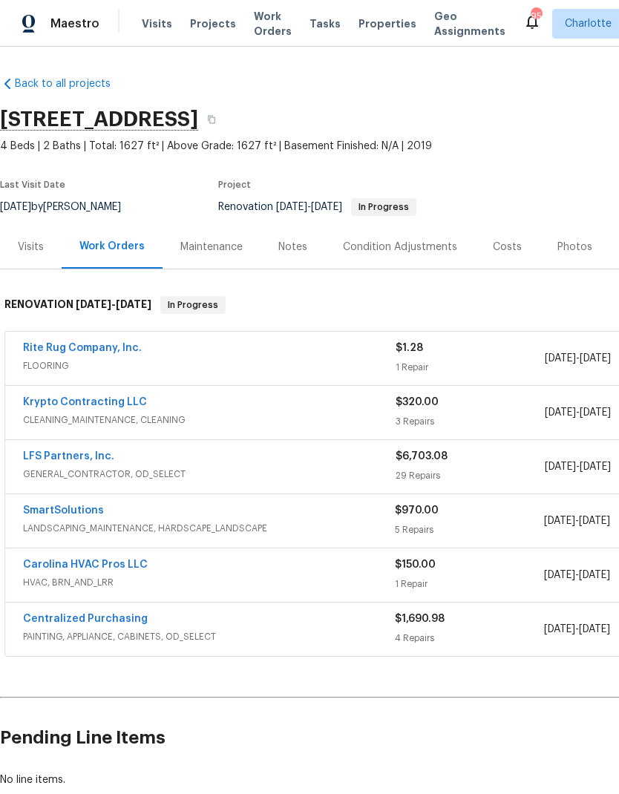
click at [42, 514] on link "SmartSolutions" at bounding box center [63, 511] width 81 height 10
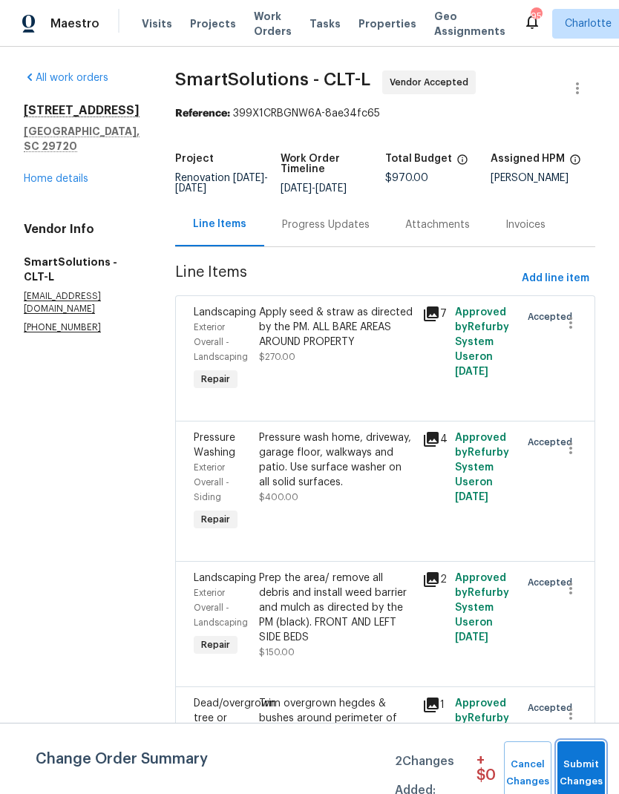
click at [598, 760] on span "Submit Changes" at bounding box center [581, 774] width 33 height 34
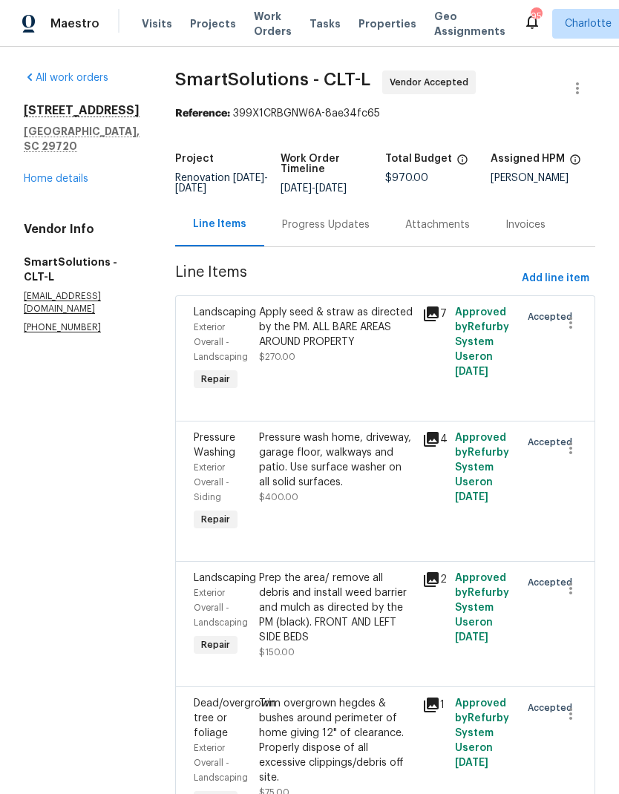
click at [357, 246] on div "Progress Updates" at bounding box center [325, 225] width 123 height 44
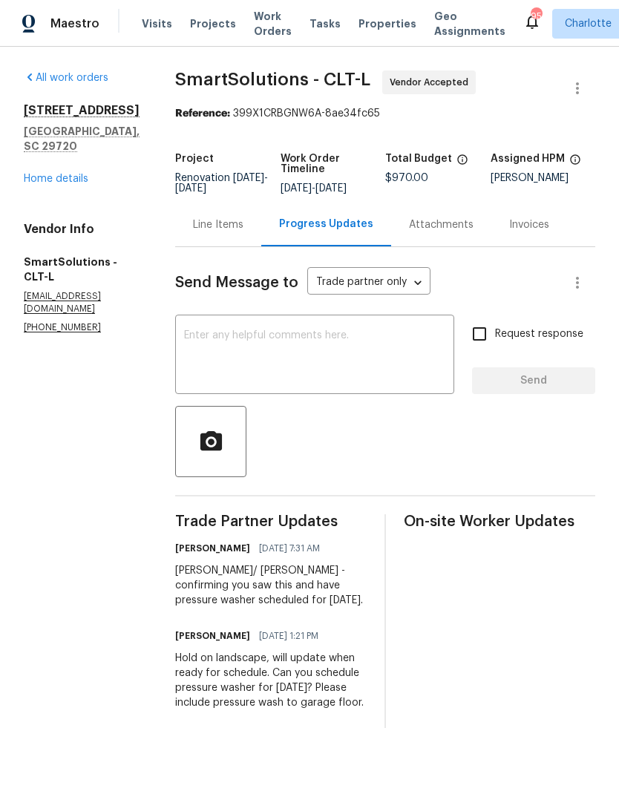
click at [67, 177] on div "All work orders 4131 Doe Ridge Ln Lancaster, SC 29720 Home details Vendor Info …" at bounding box center [82, 203] width 116 height 264
click at [74, 174] on link "Home details" at bounding box center [56, 179] width 65 height 10
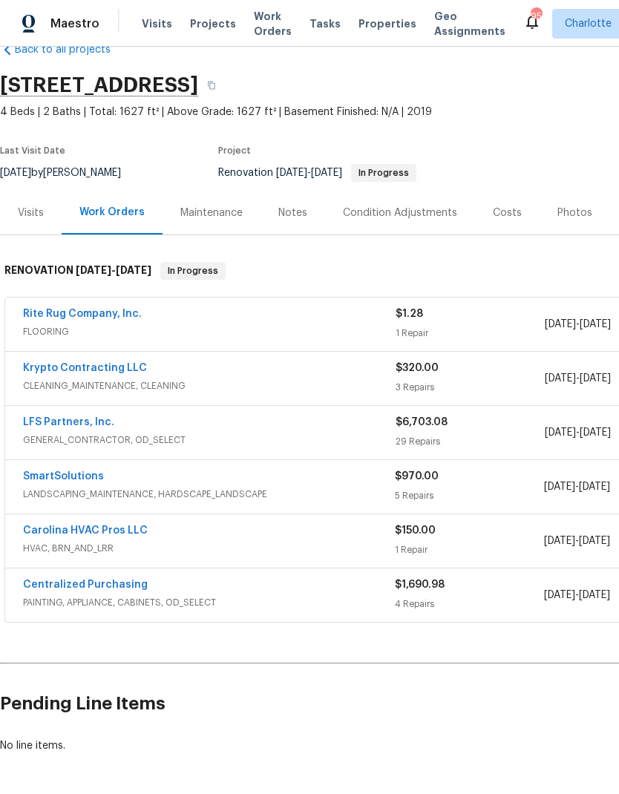
scroll to position [34, 0]
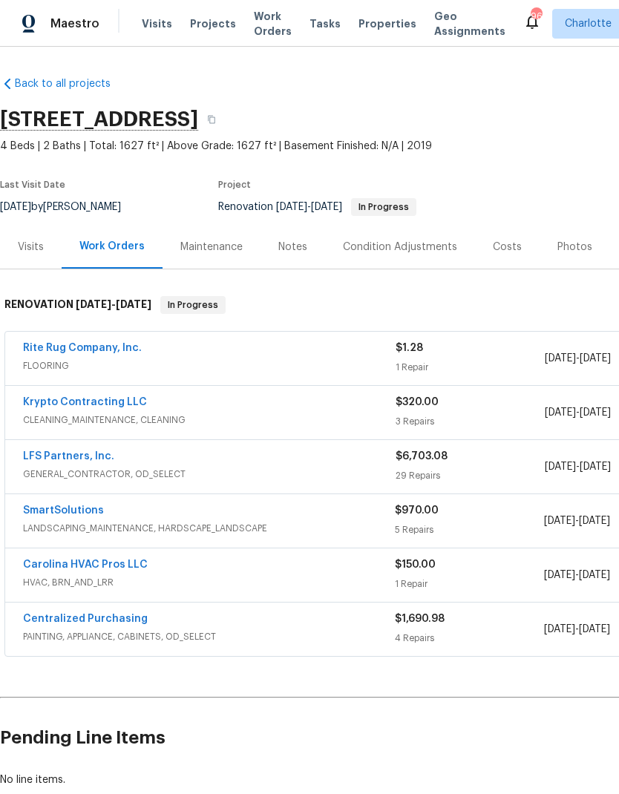
click at [53, 515] on link "SmartSolutions" at bounding box center [63, 511] width 81 height 10
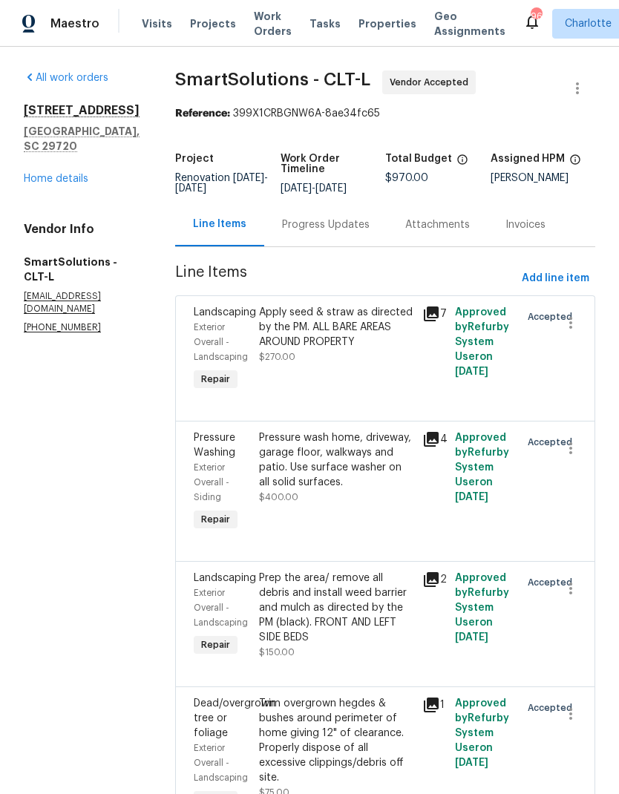
click at [327, 223] on div "Progress Updates" at bounding box center [325, 225] width 123 height 44
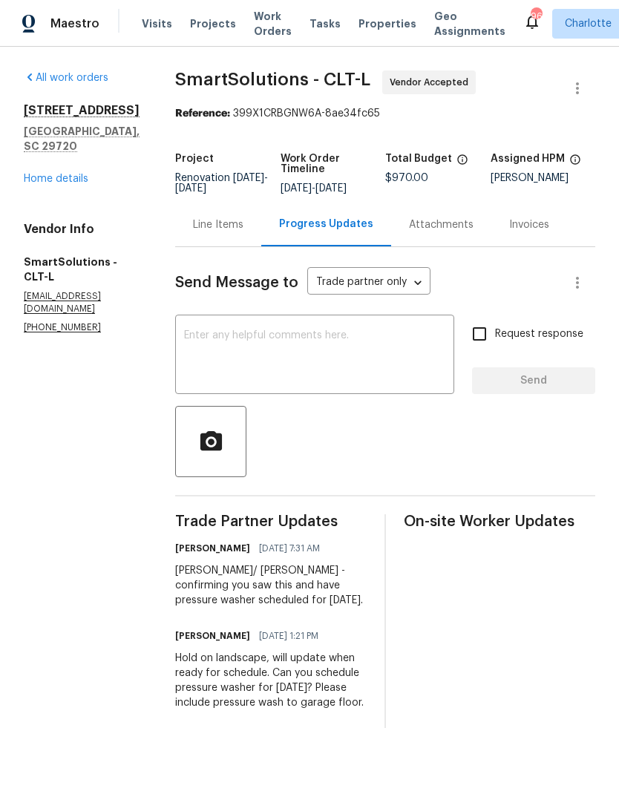
click at [33, 153] on div "[STREET_ADDRESS][PERSON_NAME] Home details" at bounding box center [82, 144] width 116 height 83
click at [32, 174] on link "Home details" at bounding box center [56, 179] width 65 height 10
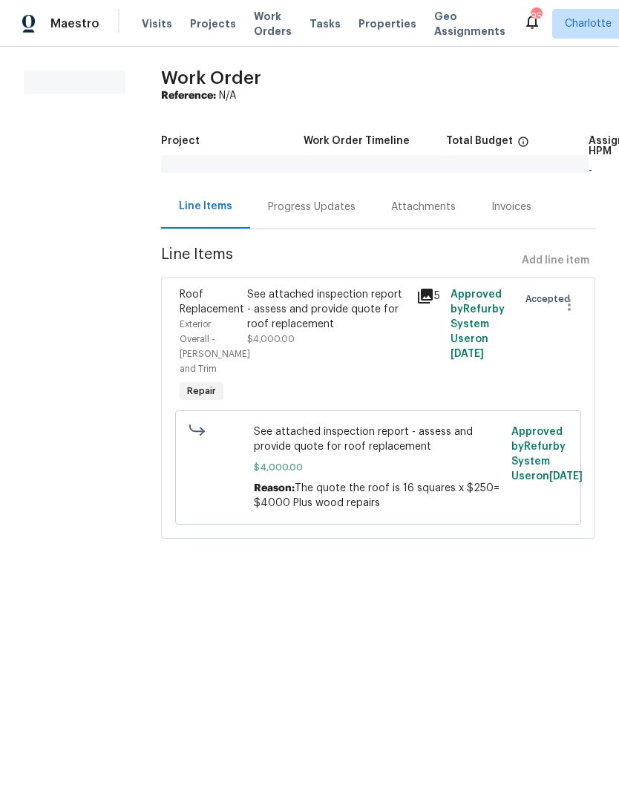
click at [327, 222] on div "Progress Updates" at bounding box center [311, 207] width 123 height 44
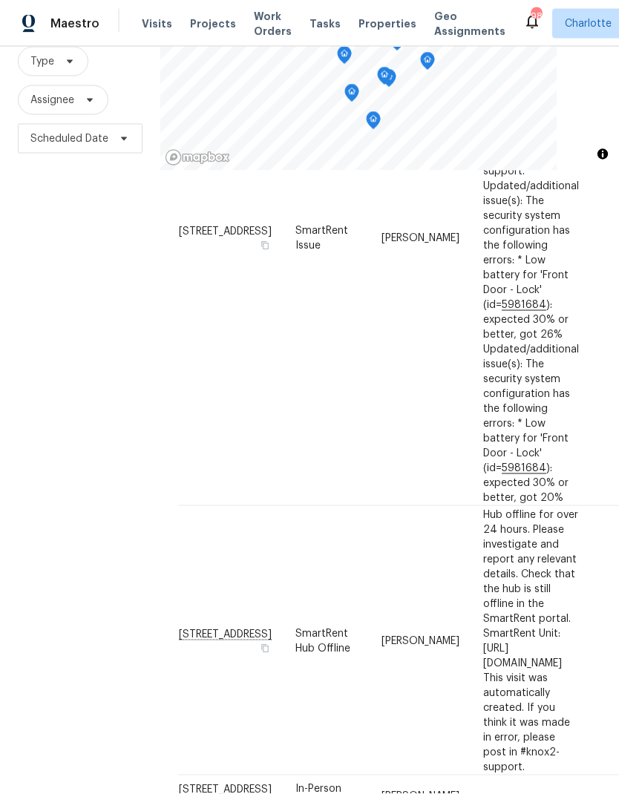
scroll to position [59, 0]
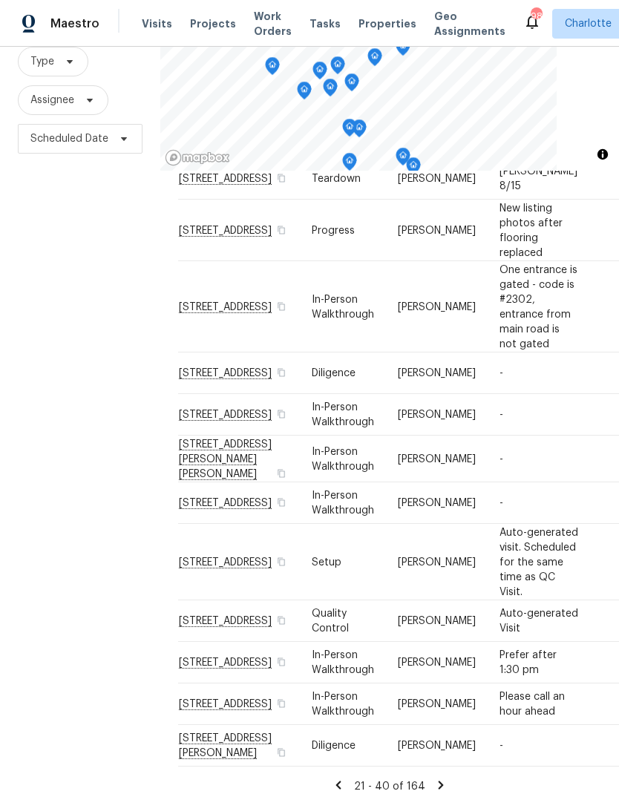
scroll to position [858, 0]
click at [441, 779] on icon at bounding box center [440, 785] width 13 height 13
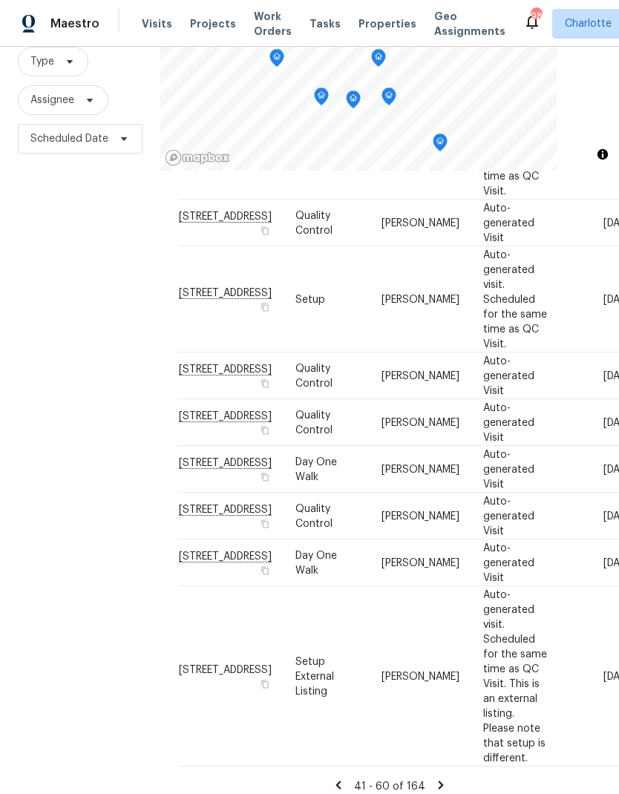
scroll to position [59, 0]
click at [441, 779] on icon at bounding box center [440, 785] width 13 height 13
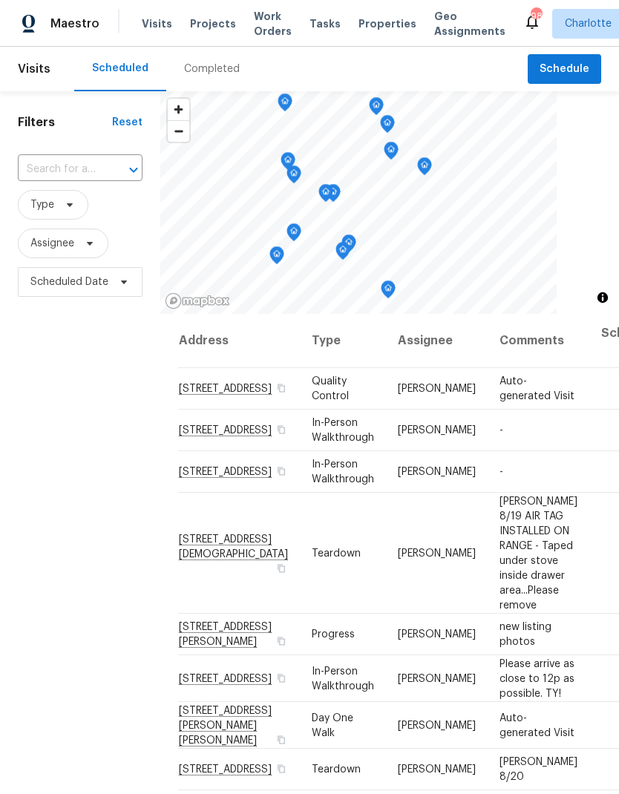
scroll to position [0, 0]
click at [91, 172] on input "text" at bounding box center [59, 169] width 83 height 23
type input "711 fore"
click at [48, 217] on li "[STREET_ADDRESS]" at bounding box center [79, 204] width 124 height 25
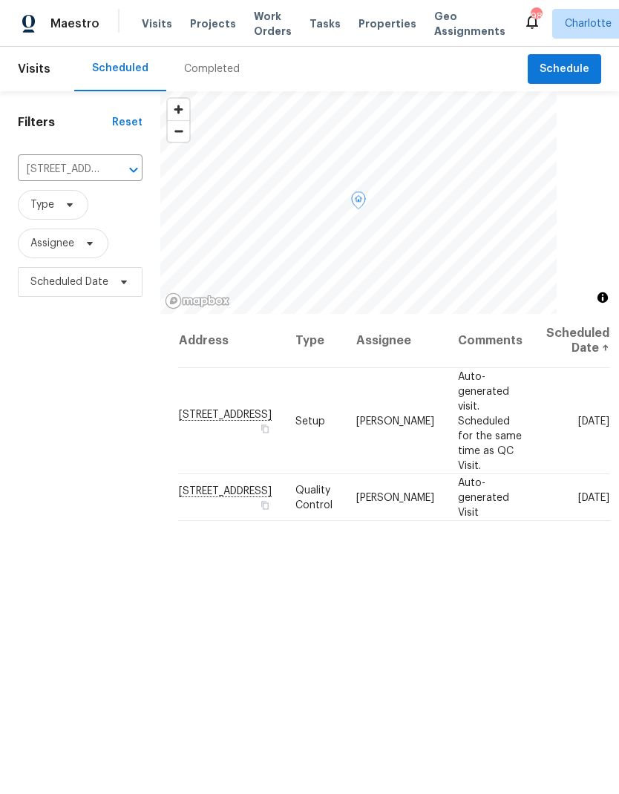
click at [0, 0] on span at bounding box center [0, 0] width 0 height 0
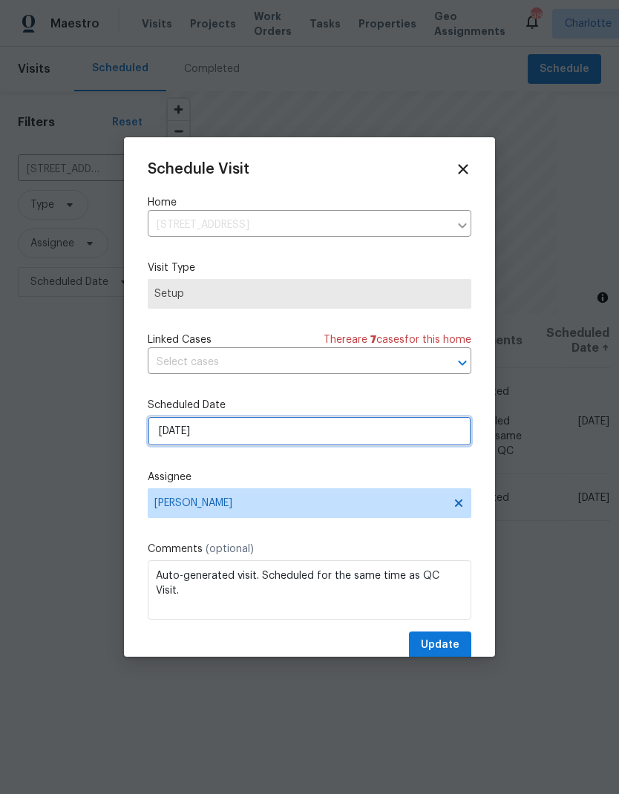
click at [375, 440] on input "[DATE]" at bounding box center [310, 432] width 324 height 30
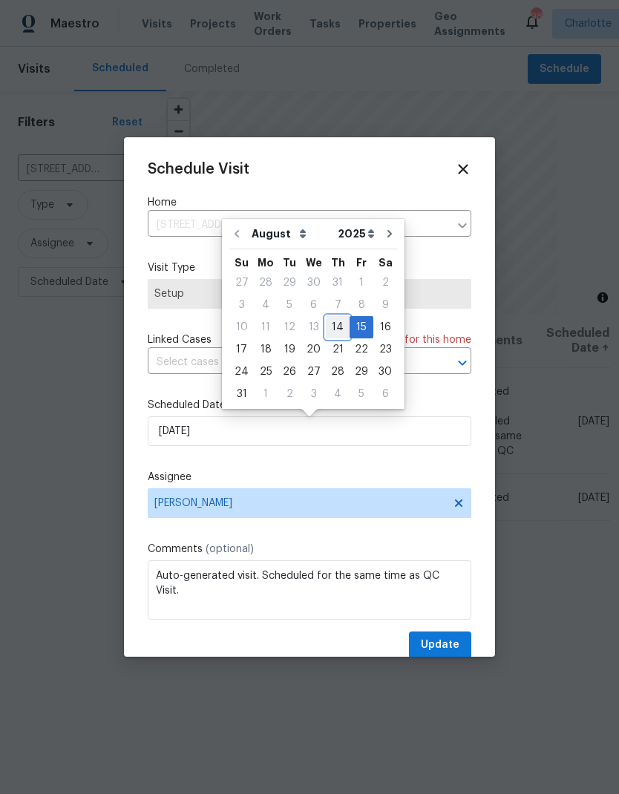
click at [329, 331] on div "14" at bounding box center [338, 327] width 24 height 21
type input "[DATE]"
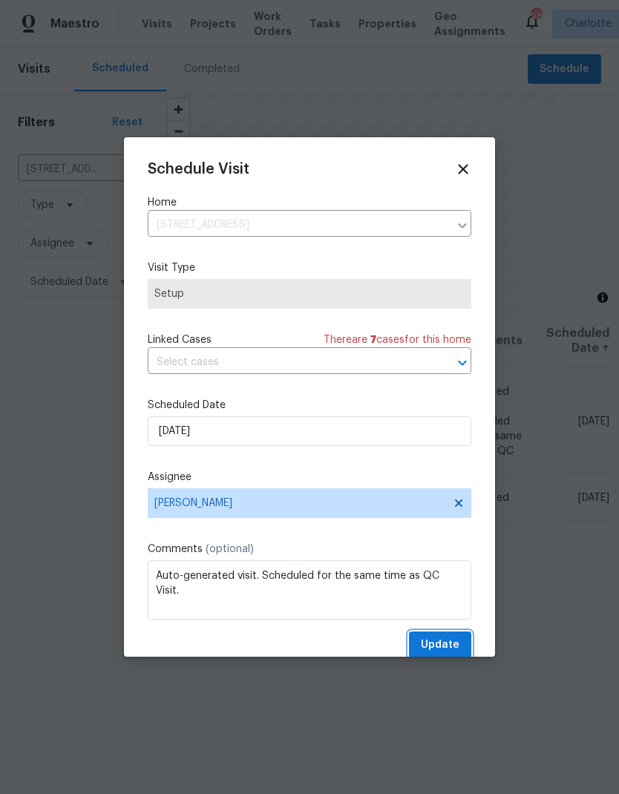
click at [440, 655] on span "Update" at bounding box center [440, 645] width 39 height 19
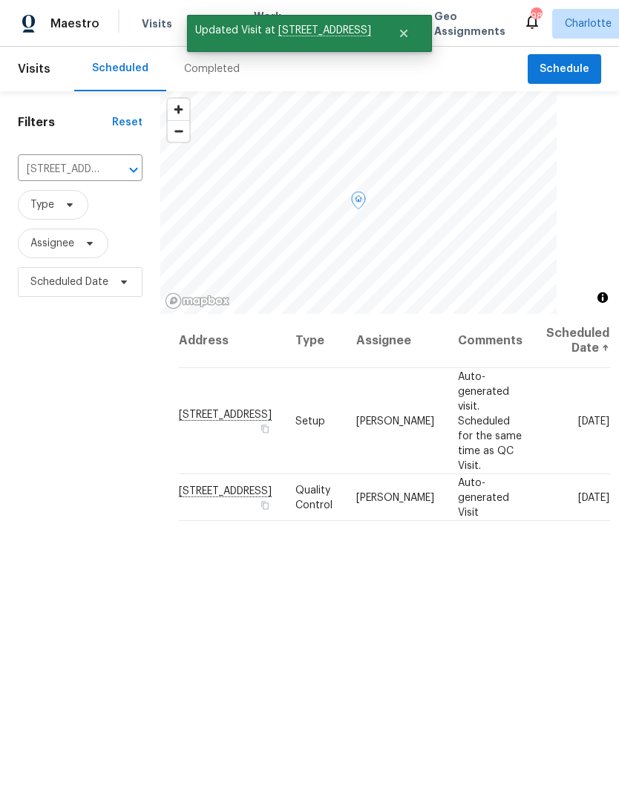
click at [0, 0] on icon at bounding box center [0, 0] width 0 height 0
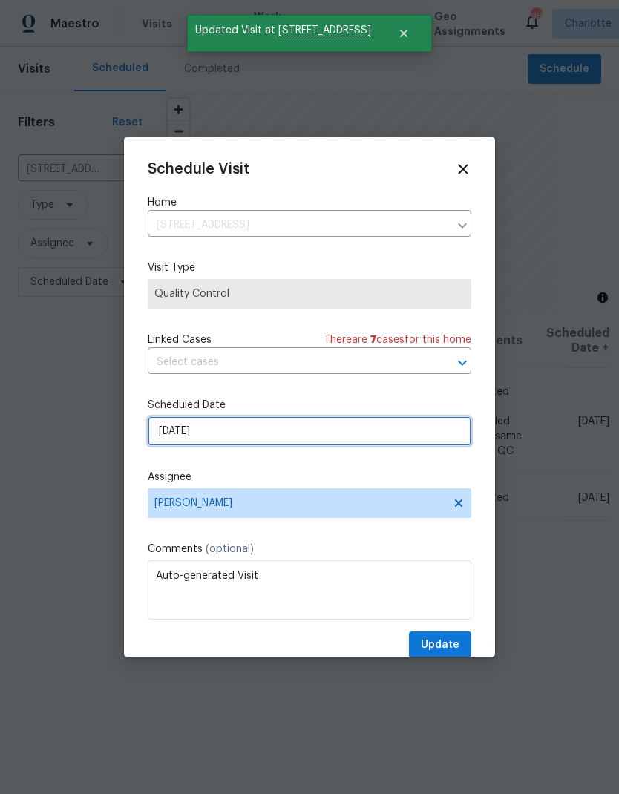
click at [315, 438] on input "[DATE]" at bounding box center [310, 432] width 324 height 30
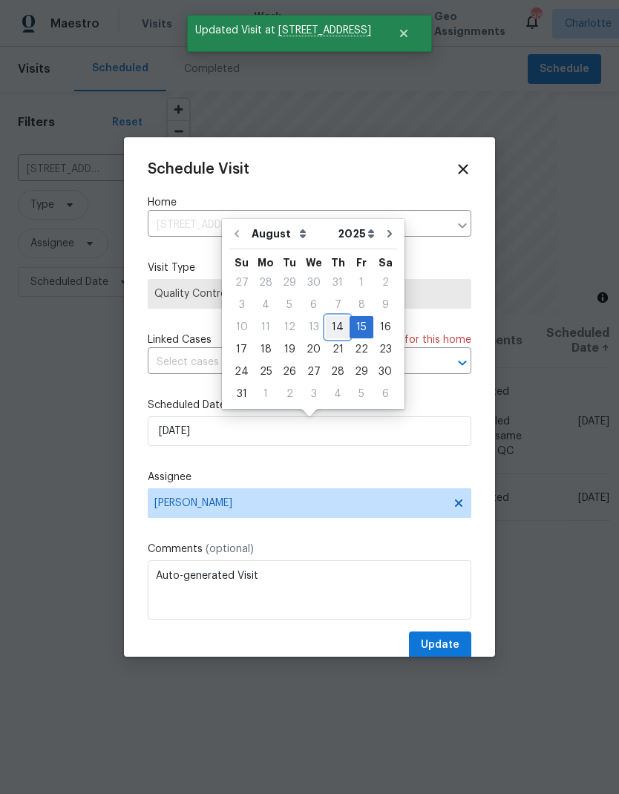
click at [330, 324] on div "14" at bounding box center [338, 327] width 24 height 21
type input "[DATE]"
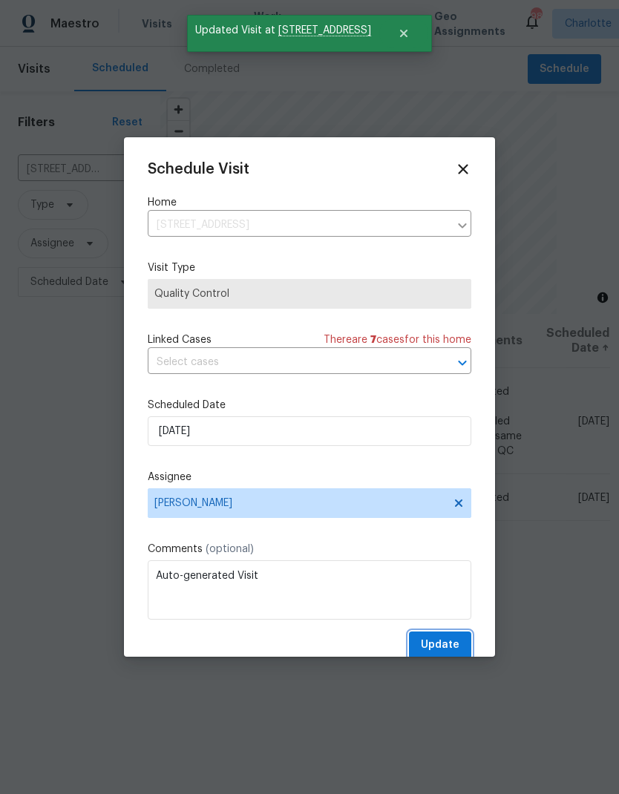
click at [442, 654] on span "Update" at bounding box center [440, 645] width 39 height 19
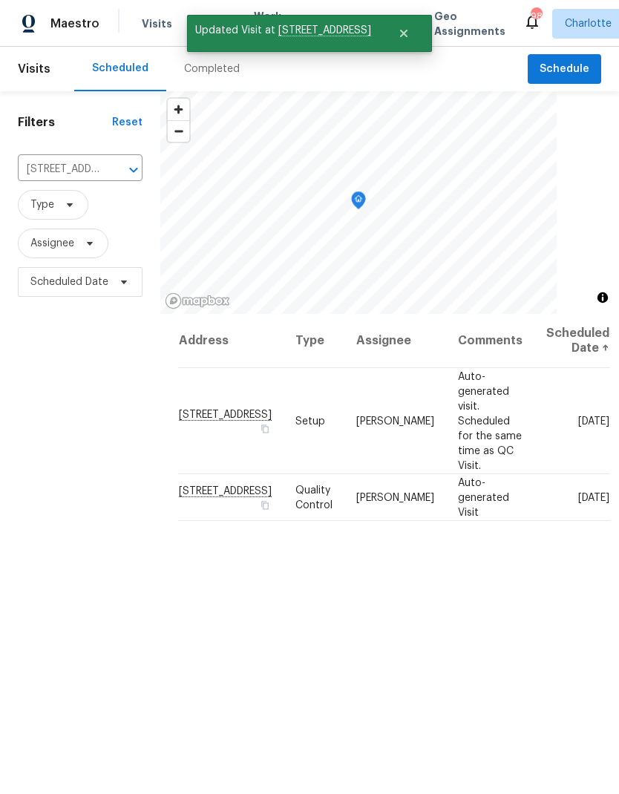
click at [118, 179] on button "Clear" at bounding box center [114, 170] width 21 height 21
